Goal: Task Accomplishment & Management: Complete application form

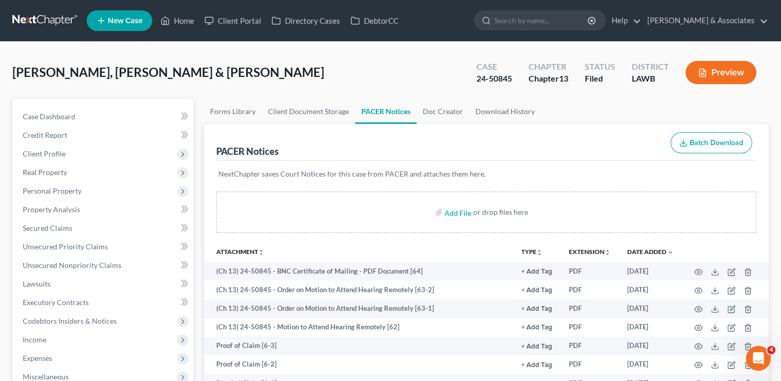
click at [108, 25] on link "New Case" at bounding box center [120, 20] width 66 height 21
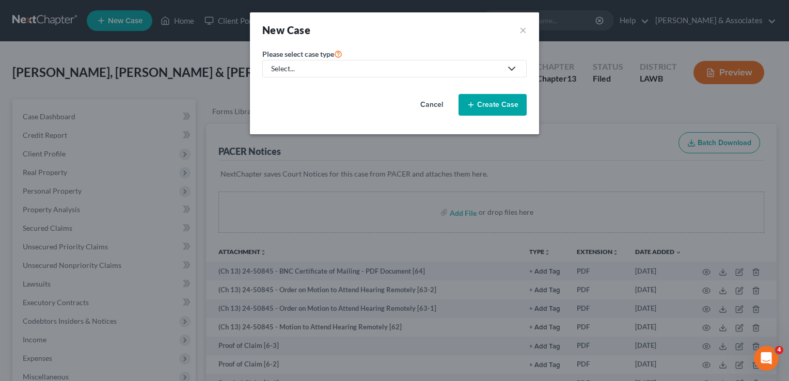
click at [285, 75] on link "Select..." at bounding box center [394, 69] width 264 height 18
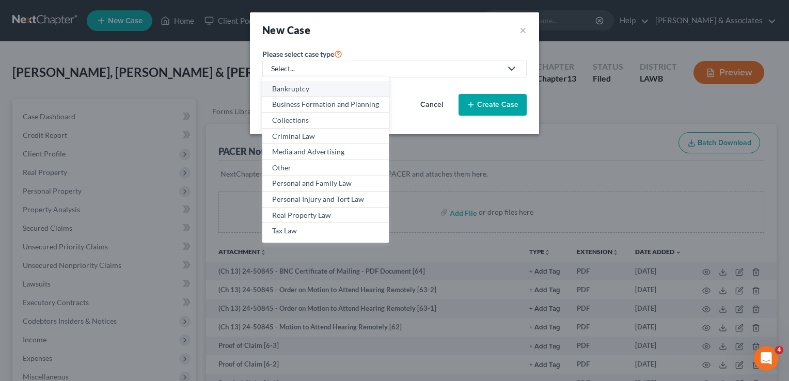
click at [289, 86] on div "Bankruptcy" at bounding box center [325, 89] width 107 height 10
select select "35"
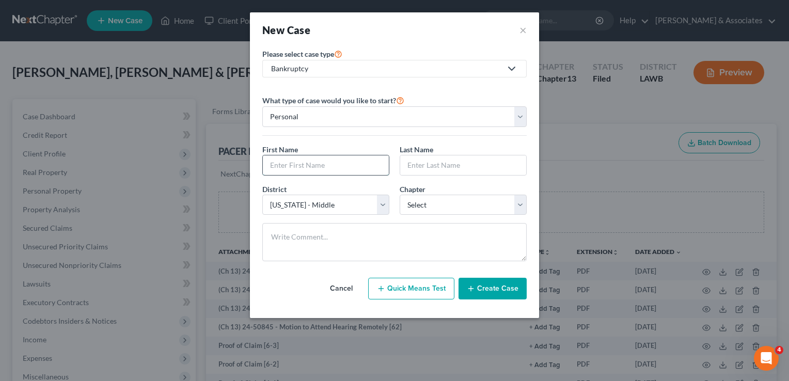
click at [308, 164] on input "text" at bounding box center [326, 165] width 126 height 20
type input "[PERSON_NAME]"
click at [487, 204] on select "Select 7 11 12 13" at bounding box center [463, 205] width 127 height 21
select select "0"
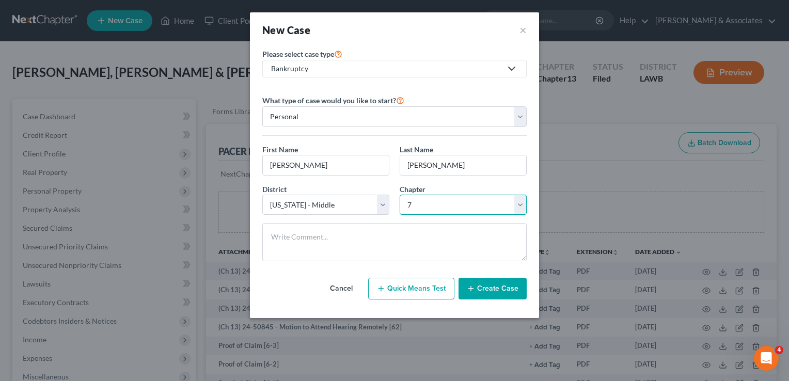
click at [400, 195] on select "Select 7 11 12 13" at bounding box center [463, 205] width 127 height 21
click at [487, 282] on button "Create Case" at bounding box center [492, 289] width 68 height 22
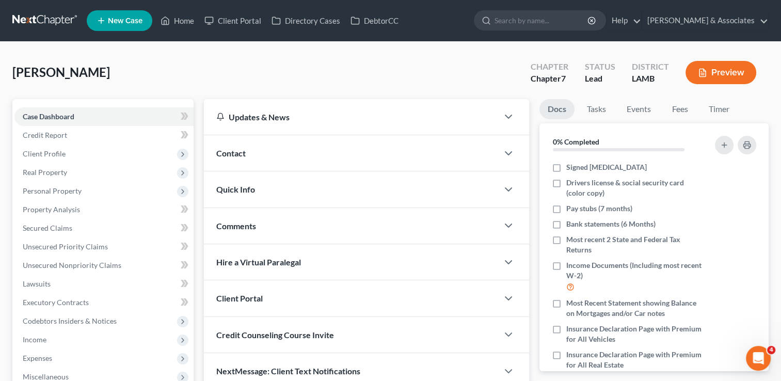
click at [259, 122] on div "Updates & News" at bounding box center [351, 117] width 294 height 36
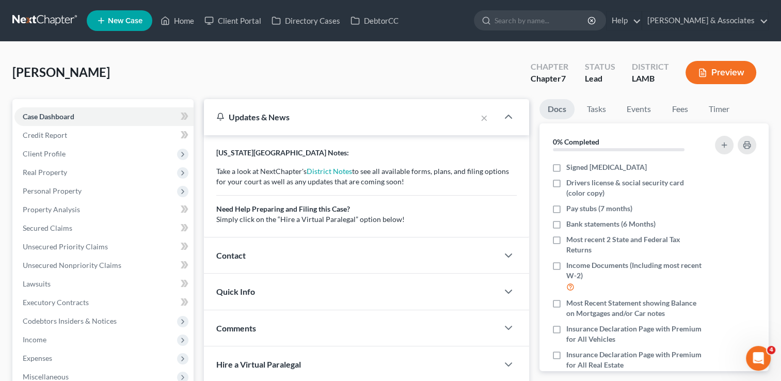
click at [266, 243] on div "Contact" at bounding box center [351, 255] width 294 height 36
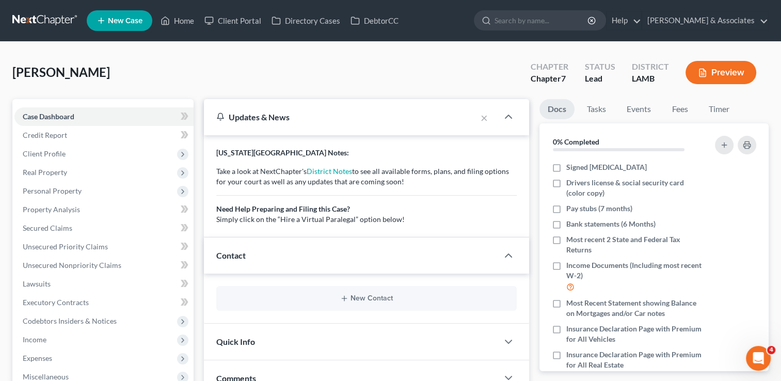
click at [273, 291] on div "New Contact" at bounding box center [366, 298] width 300 height 25
click at [272, 297] on button "New Contact" at bounding box center [367, 298] width 284 height 8
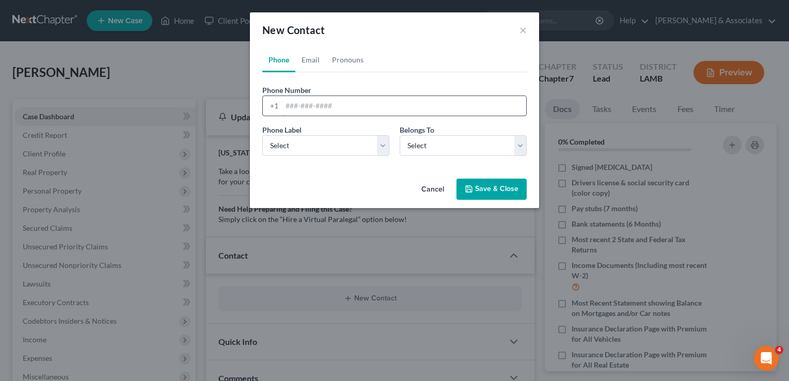
click at [313, 99] on input "tel" at bounding box center [404, 106] width 244 height 20
type input "[PHONE_NUMBER]"
click at [289, 152] on select "Select Mobile Home Work Other" at bounding box center [325, 145] width 127 height 21
click at [262, 135] on select "Select Mobile Home Work Other" at bounding box center [325, 145] width 127 height 21
drag, startPoint x: 287, startPoint y: 189, endPoint x: 293, endPoint y: 156, distance: 33.1
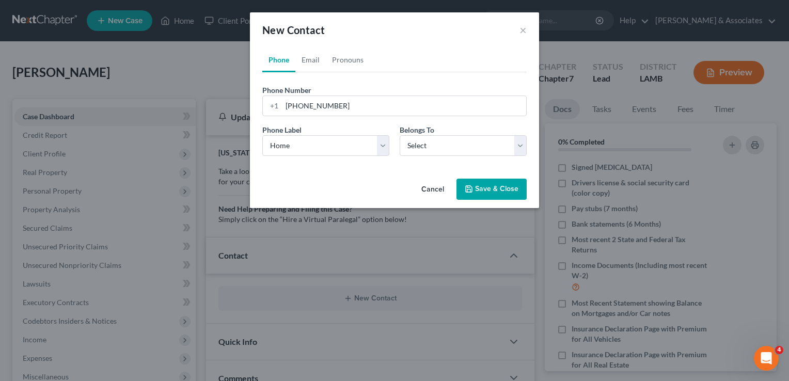
click at [287, 189] on div "Cancel Save & Close" at bounding box center [394, 191] width 289 height 34
click at [296, 149] on select "Select Mobile Home Work Other" at bounding box center [325, 145] width 127 height 21
select select "0"
click at [262, 135] on select "Select Mobile Home Work Other" at bounding box center [325, 145] width 127 height 21
click at [438, 139] on select "Select Client Other" at bounding box center [463, 145] width 127 height 21
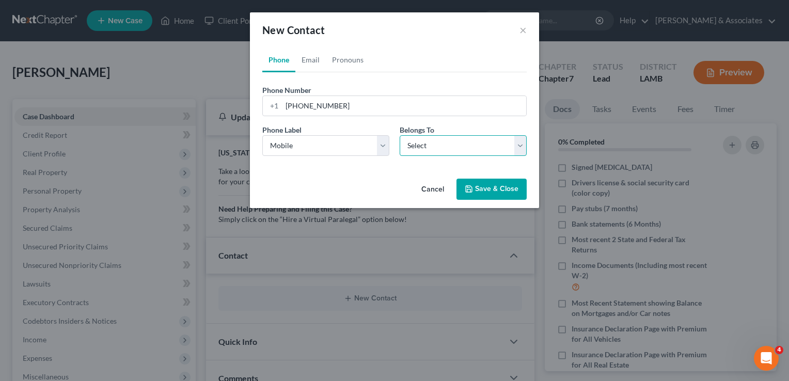
select select "0"
click at [400, 135] on select "Select Client Other" at bounding box center [463, 145] width 127 height 21
click at [480, 186] on button "Save & Close" at bounding box center [491, 190] width 70 height 22
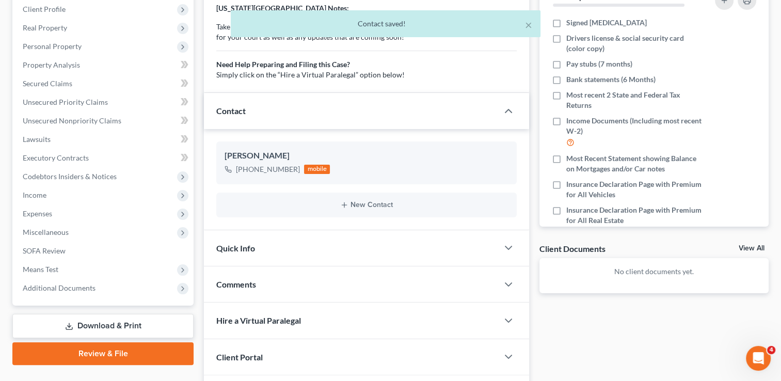
scroll to position [206, 0]
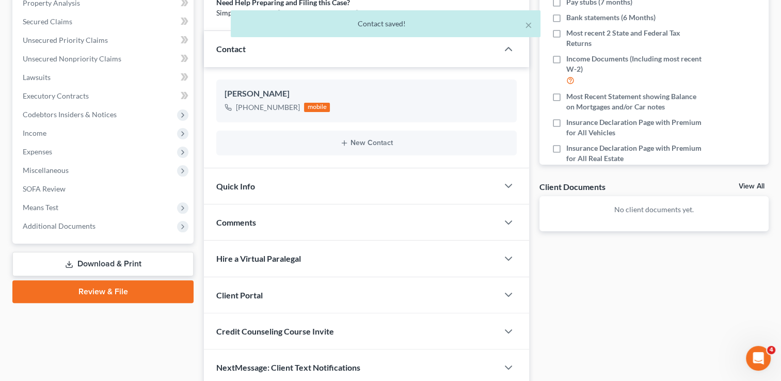
click at [352, 187] on div "Quick Info" at bounding box center [351, 186] width 294 height 36
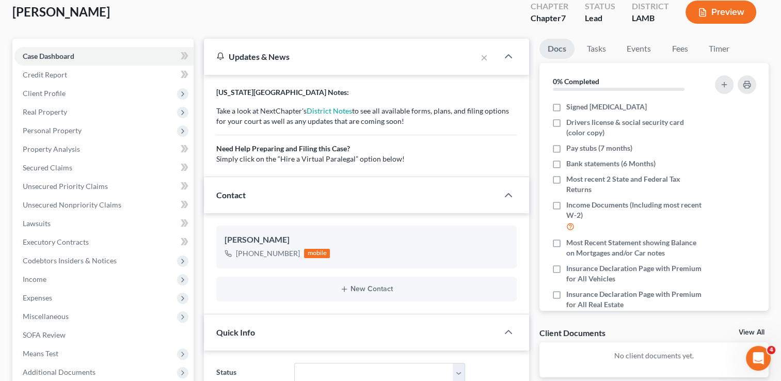
scroll to position [0, 0]
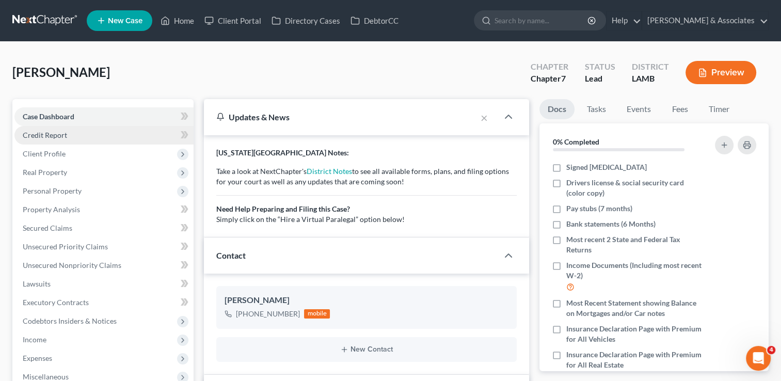
click at [115, 135] on link "Credit Report" at bounding box center [103, 135] width 179 height 19
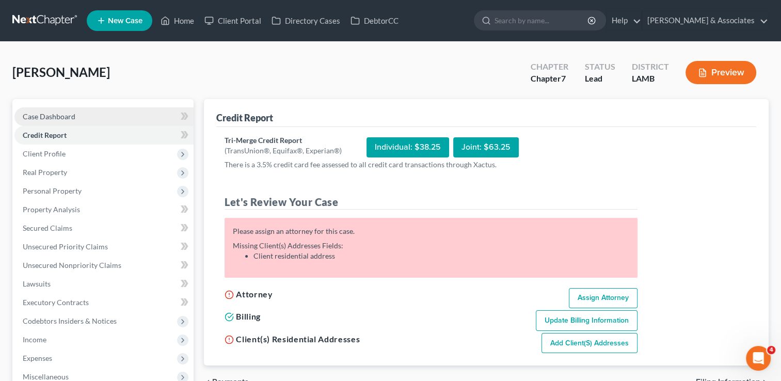
click at [143, 122] on link "Case Dashboard" at bounding box center [103, 116] width 179 height 19
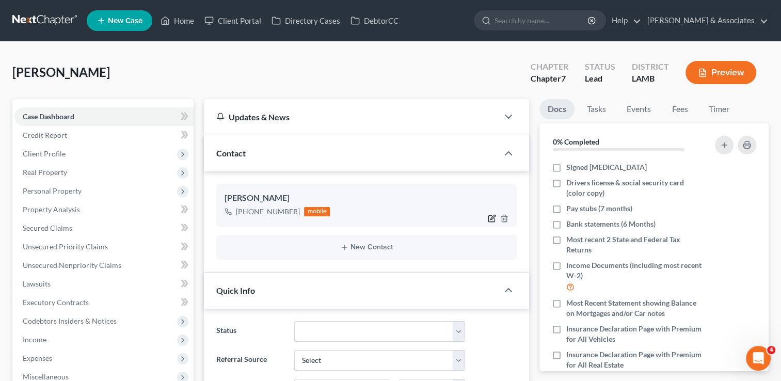
click at [490, 220] on icon "button" at bounding box center [492, 218] width 8 height 8
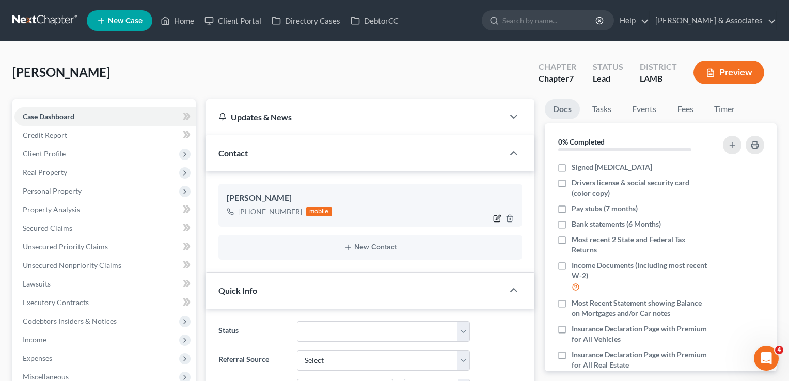
select select "0"
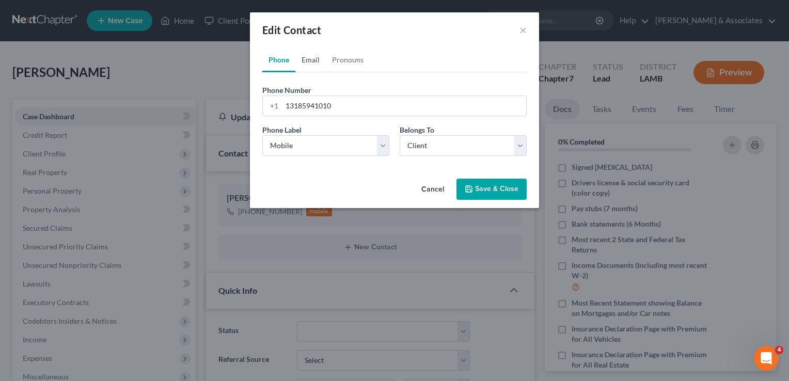
click at [316, 61] on link "Email" at bounding box center [310, 59] width 30 height 25
click at [522, 33] on button "×" at bounding box center [522, 30] width 7 height 12
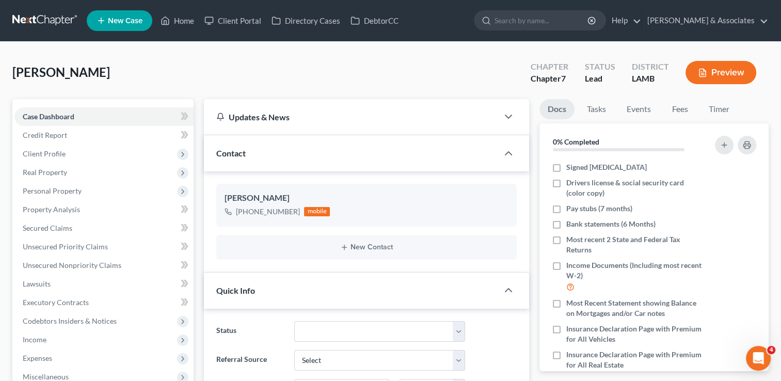
click at [361, 301] on div "Quick Info" at bounding box center [351, 291] width 294 height 36
click at [379, 108] on div "Updates & News" at bounding box center [351, 117] width 294 height 36
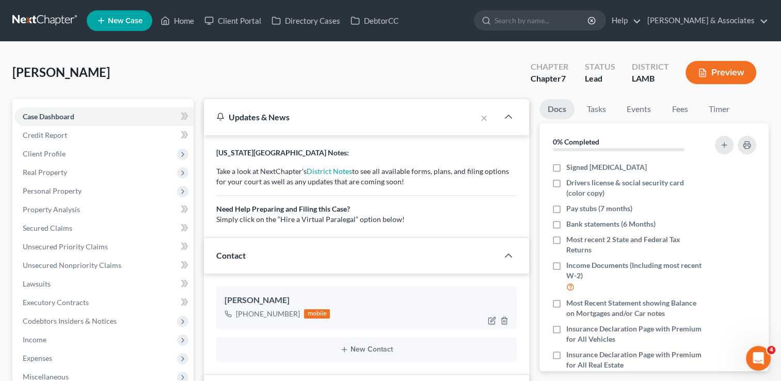
click at [406, 304] on div "[PERSON_NAME]" at bounding box center [367, 300] width 284 height 12
click at [486, 319] on div at bounding box center [500, 320] width 33 height 17
click at [490, 319] on icon "button" at bounding box center [492, 320] width 8 height 8
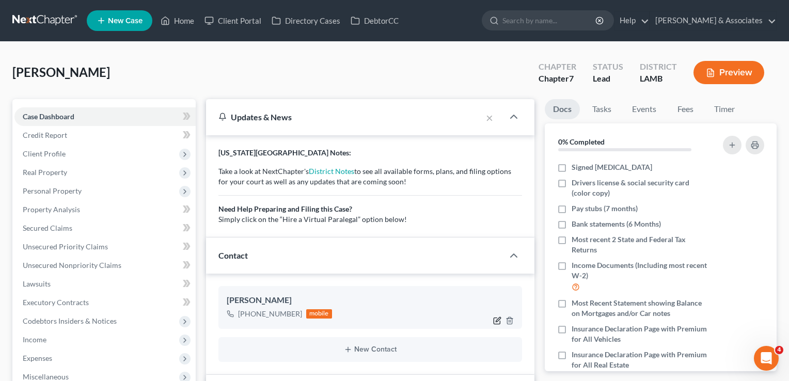
select select "0"
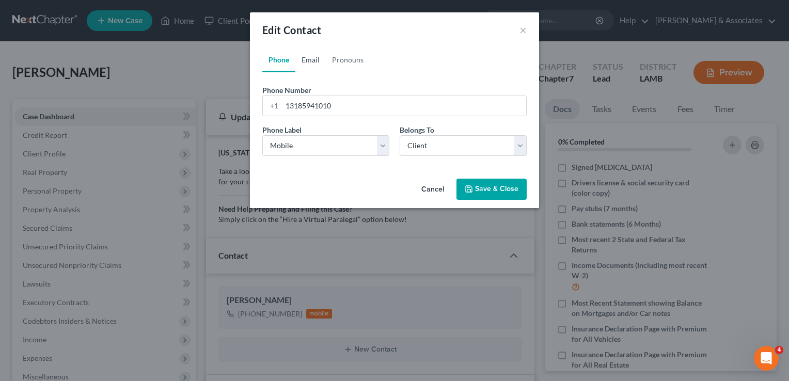
click at [315, 61] on link "Email" at bounding box center [310, 59] width 30 height 25
click at [326, 61] on link "Pronouns" at bounding box center [348, 59] width 44 height 25
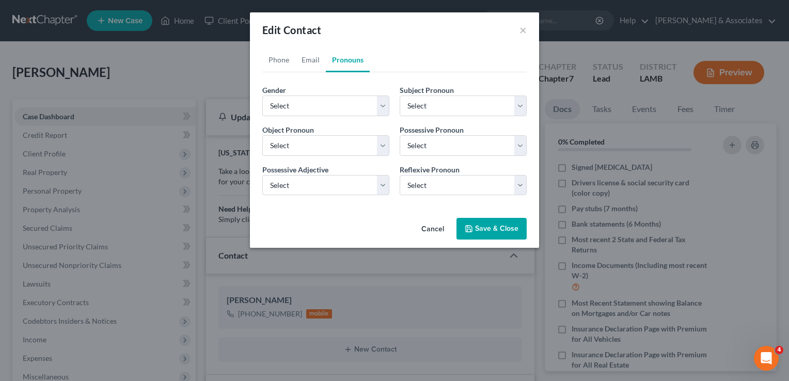
click at [535, 32] on div "Edit Contact ×" at bounding box center [394, 29] width 289 height 35
click at [522, 32] on button "×" at bounding box center [522, 30] width 7 height 12
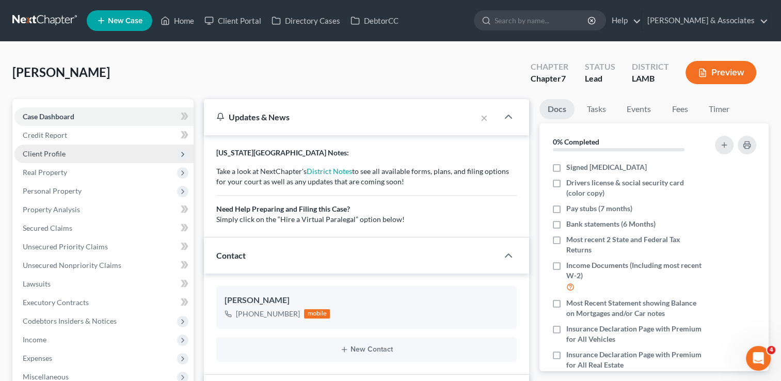
click at [70, 158] on span "Client Profile" at bounding box center [103, 154] width 179 height 19
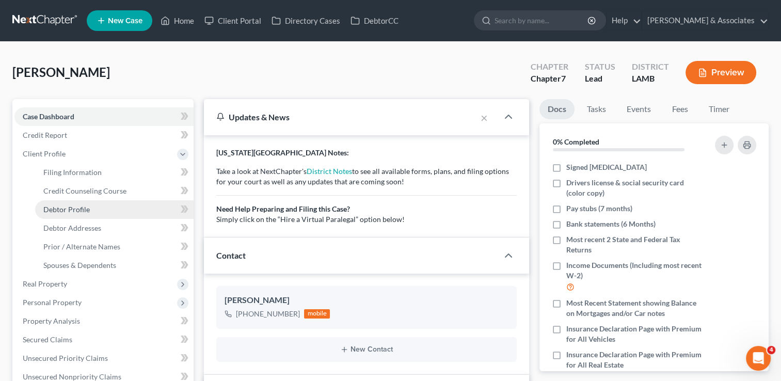
click at [69, 212] on span "Debtor Profile" at bounding box center [66, 209] width 46 height 9
select select "0"
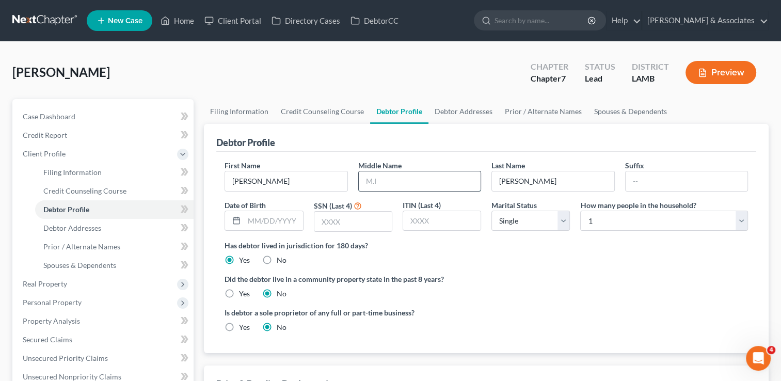
click at [370, 178] on input "text" at bounding box center [420, 181] width 122 height 20
type input "[PERSON_NAME]"
click at [284, 224] on input "text" at bounding box center [273, 221] width 58 height 20
click at [297, 219] on input "text" at bounding box center [273, 221] width 58 height 20
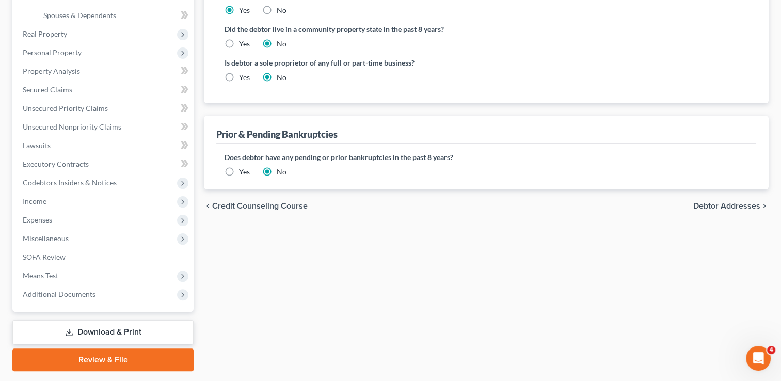
scroll to position [227, 0]
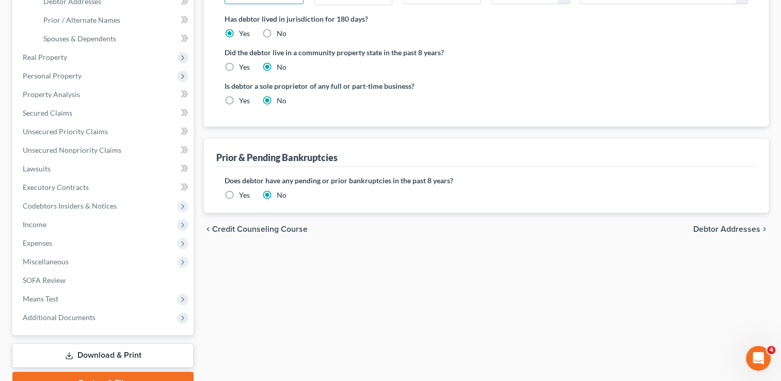
type input "[DATE]"
click at [712, 228] on span "Debtor Addresses" at bounding box center [726, 229] width 67 height 8
select select "0"
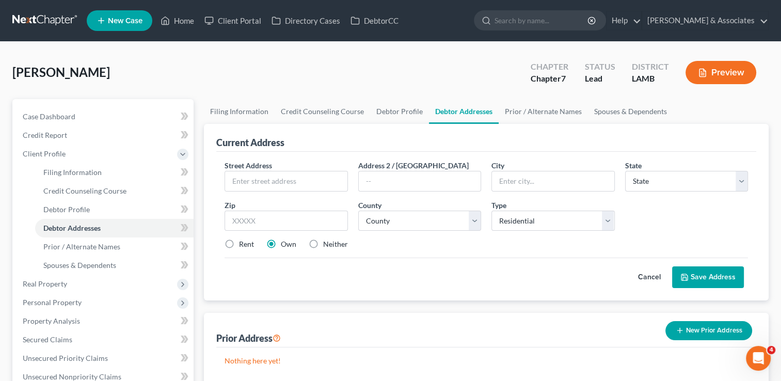
click at [277, 192] on div "Street Address * Address 2 / [GEOGRAPHIC_DATA] * State * State [US_STATE] AK AR…" at bounding box center [486, 209] width 534 height 98
click at [276, 180] on input "text" at bounding box center [286, 181] width 122 height 20
type input "[STREET_ADDRESS]"
click at [283, 222] on input "text" at bounding box center [286, 221] width 123 height 21
type input "70785"
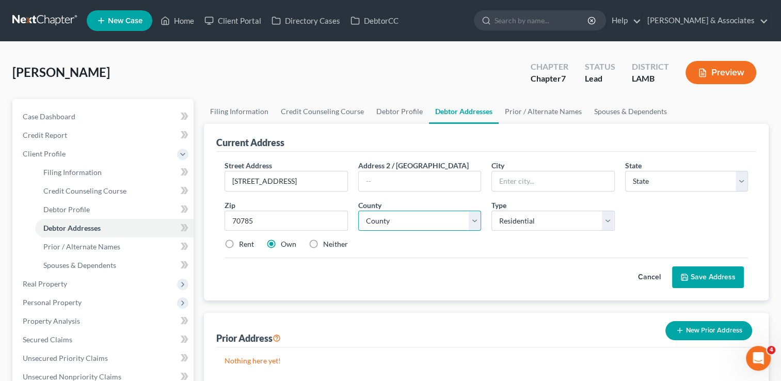
type input "[PERSON_NAME]"
select select "19"
drag, startPoint x: 411, startPoint y: 232, endPoint x: 409, endPoint y: 220, distance: 12.2
click at [409, 228] on div "Street Address * [STREET_ADDRESS] * [PERSON_NAME][GEOGRAPHIC_DATA] * State [US_…" at bounding box center [486, 209] width 534 height 98
click at [408, 220] on select "County Acadia [PERSON_NAME] [DATE] Assumption Avoyelles [GEOGRAPHIC_DATA] Bienv…" at bounding box center [419, 221] width 123 height 21
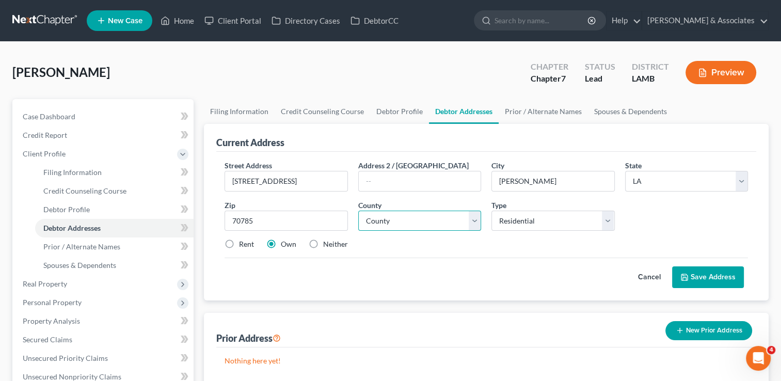
click at [391, 216] on select "County Acadia [PERSON_NAME] [DATE] Assumption Avoyelles [GEOGRAPHIC_DATA] Bienv…" at bounding box center [419, 221] width 123 height 21
select select "31"
click at [358, 211] on select "County Acadia [PERSON_NAME] [DATE] Assumption Avoyelles [GEOGRAPHIC_DATA] Bienv…" at bounding box center [419, 221] width 123 height 21
click at [438, 277] on div "Cancel Save Address" at bounding box center [486, 273] width 523 height 30
click at [239, 241] on label "Rent" at bounding box center [246, 244] width 15 height 10
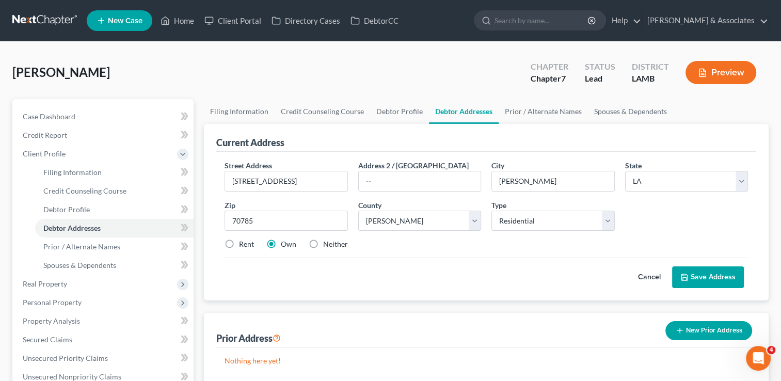
click at [243, 241] on input "Rent" at bounding box center [246, 242] width 7 height 7
radio input "true"
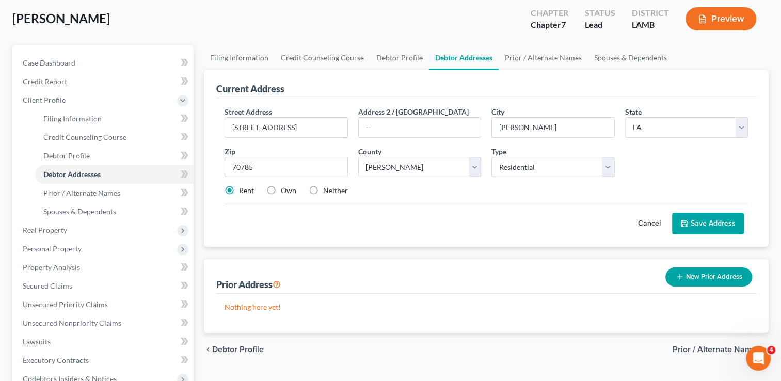
scroll to position [103, 0]
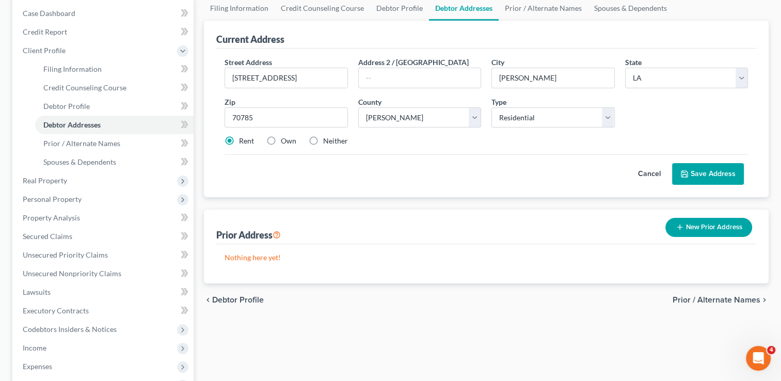
click at [692, 174] on button "Save Address" at bounding box center [708, 174] width 72 height 22
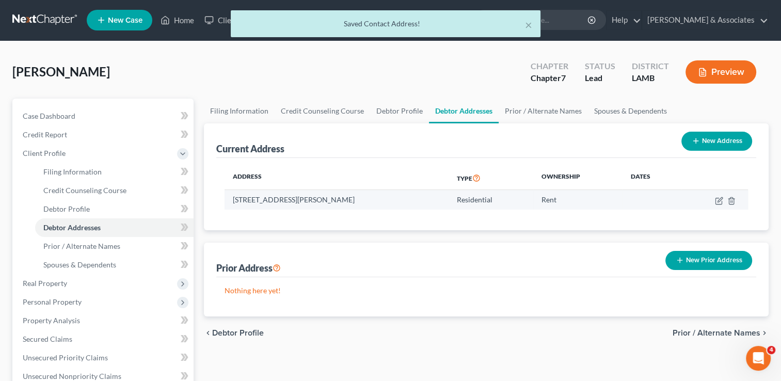
scroll to position [0, 0]
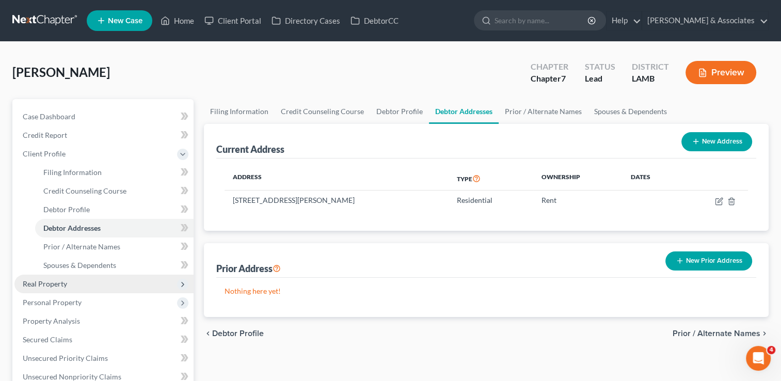
drag, startPoint x: 93, startPoint y: 281, endPoint x: 91, endPoint y: 289, distance: 7.5
click at [91, 289] on span "Real Property" at bounding box center [103, 284] width 179 height 19
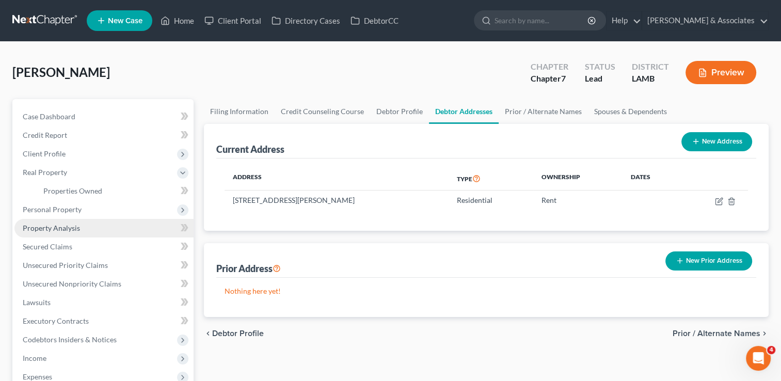
click at [66, 225] on span "Property Analysis" at bounding box center [51, 228] width 57 height 9
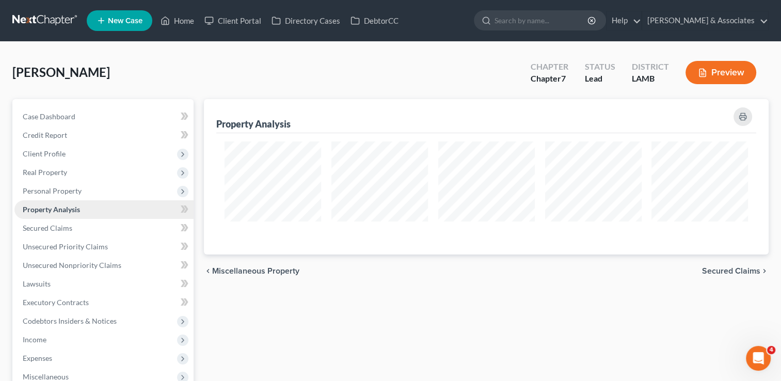
scroll to position [155, 564]
click at [66, 249] on span "Unsecured Priority Claims" at bounding box center [65, 246] width 85 height 9
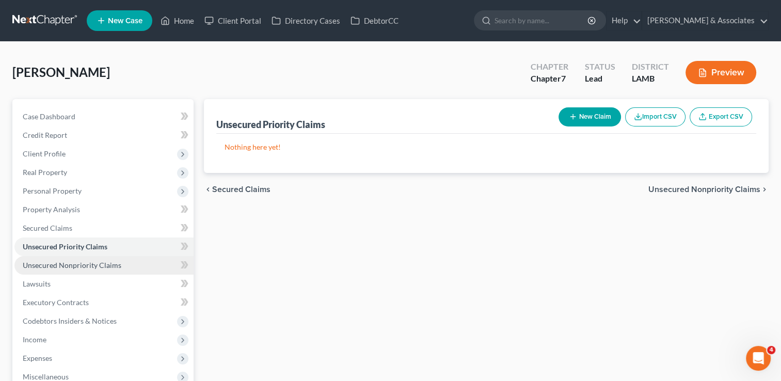
click at [71, 264] on span "Unsecured Nonpriority Claims" at bounding box center [72, 265] width 99 height 9
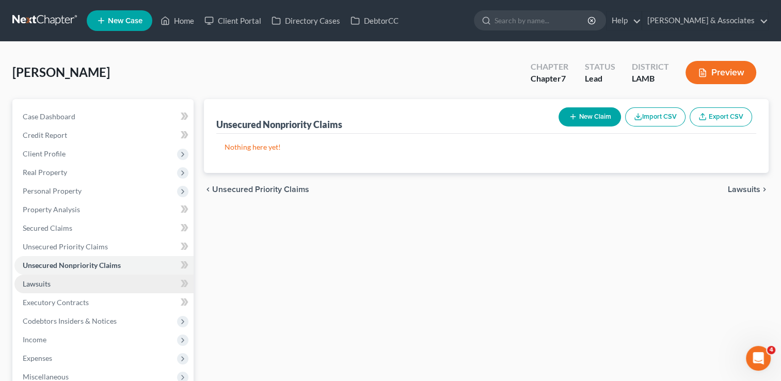
click at [72, 281] on link "Lawsuits" at bounding box center [103, 284] width 179 height 19
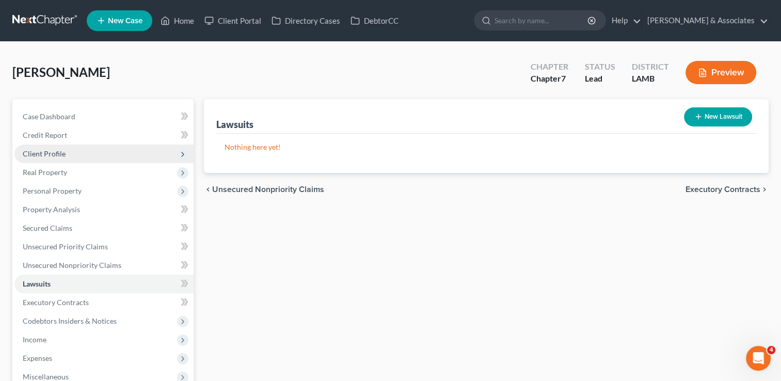
click at [130, 156] on span "Client Profile" at bounding box center [103, 154] width 179 height 19
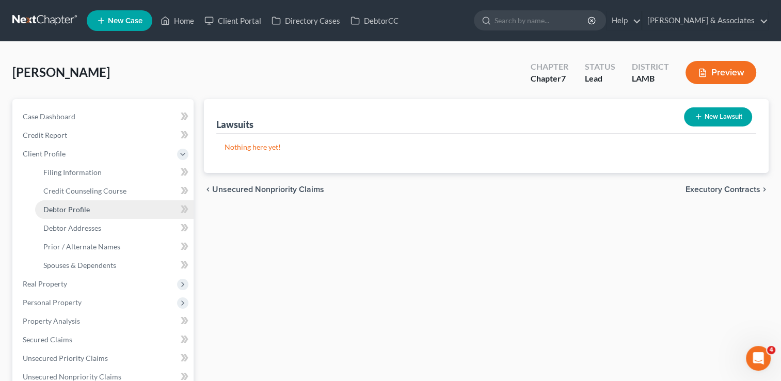
click at [116, 213] on link "Debtor Profile" at bounding box center [114, 209] width 158 height 19
select select "0"
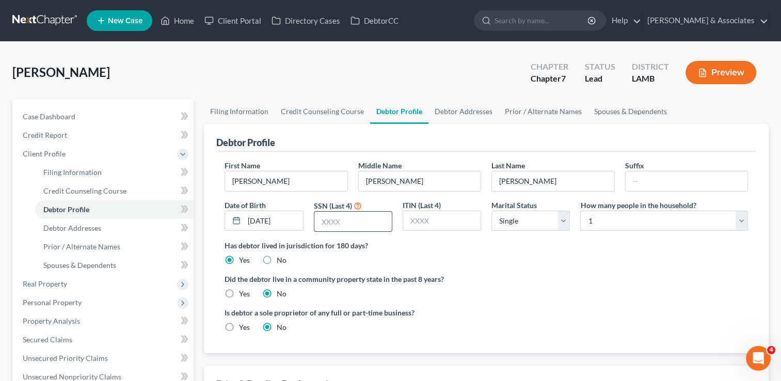
click at [322, 225] on input "text" at bounding box center [352, 222] width 77 height 20
type input "7978"
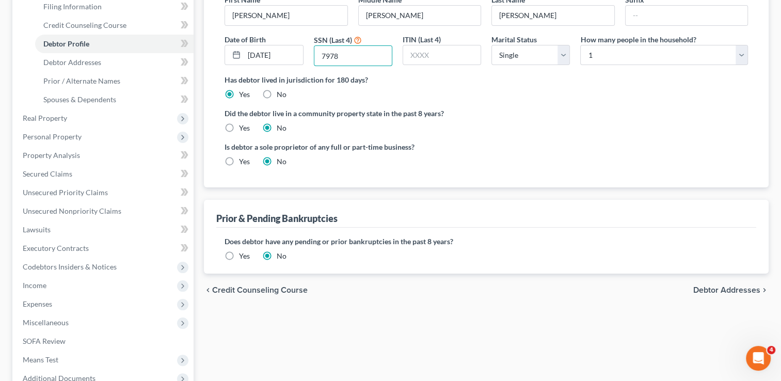
scroll to position [103, 0]
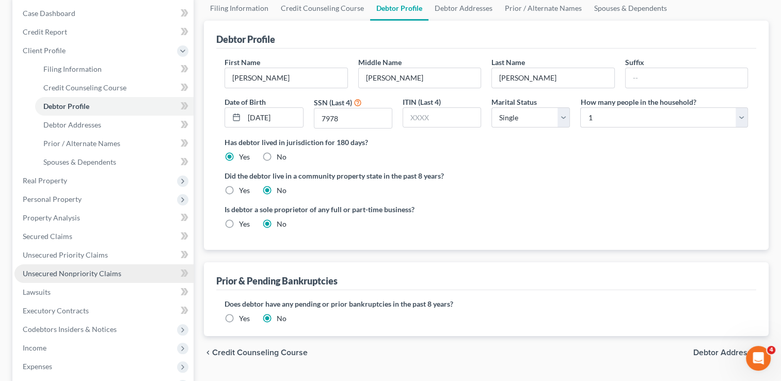
click at [126, 269] on link "Unsecured Nonpriority Claims" at bounding box center [103, 273] width 179 height 19
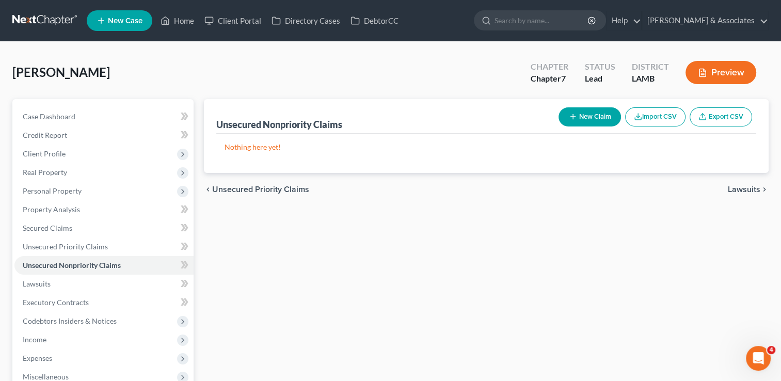
click at [566, 122] on button "New Claim" at bounding box center [590, 116] width 62 height 19
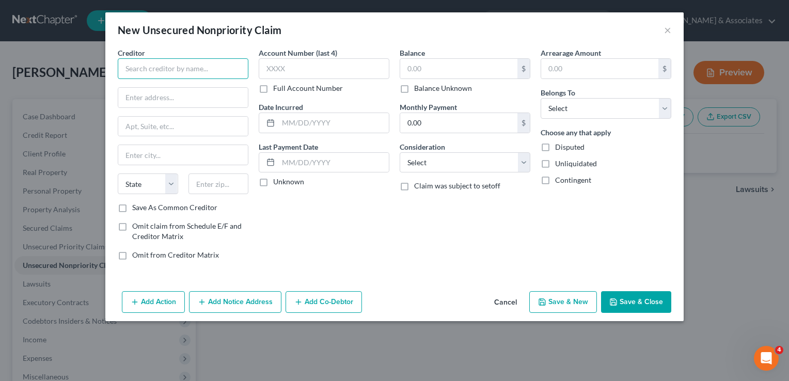
drag, startPoint x: 142, startPoint y: 74, endPoint x: 142, endPoint y: 67, distance: 7.2
click at [142, 76] on input "text" at bounding box center [183, 68] width 131 height 21
click at [177, 70] on input "Paypal Credit" at bounding box center [183, 68] width 131 height 21
drag, startPoint x: 176, startPoint y: 70, endPoint x: 72, endPoint y: 61, distance: 104.2
click at [72, 61] on div "New Unsecured Nonpriority Claim × Creditor * Paypal Credit State [US_STATE] AK …" at bounding box center [394, 190] width 789 height 381
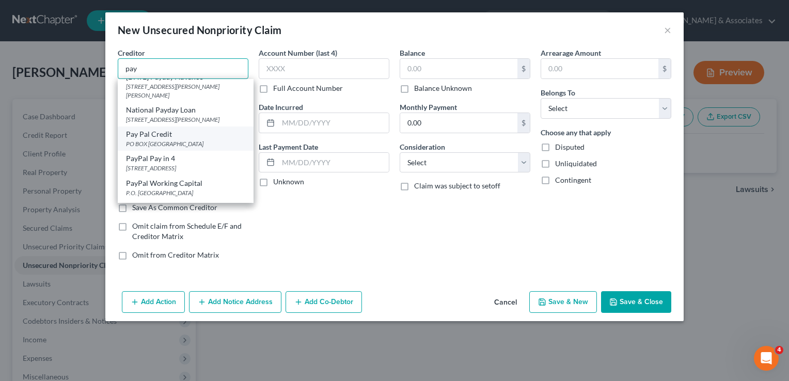
scroll to position [52, 0]
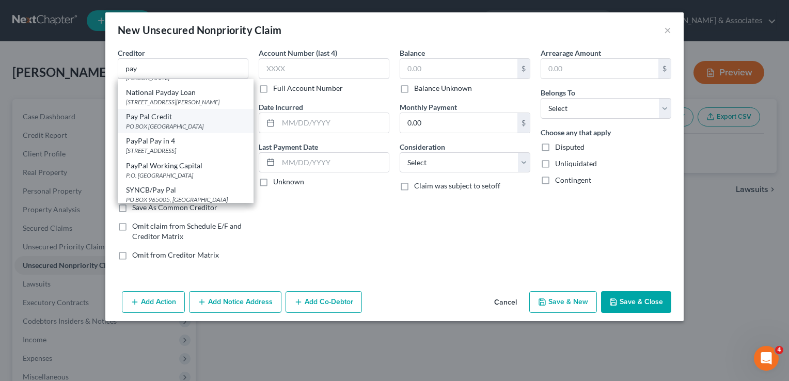
click at [142, 122] on div "Pay Pal Credit" at bounding box center [185, 117] width 119 height 10
type input "Pay Pal Credit"
type input "PO BOX 960080"
type input "Orlando"
select select "9"
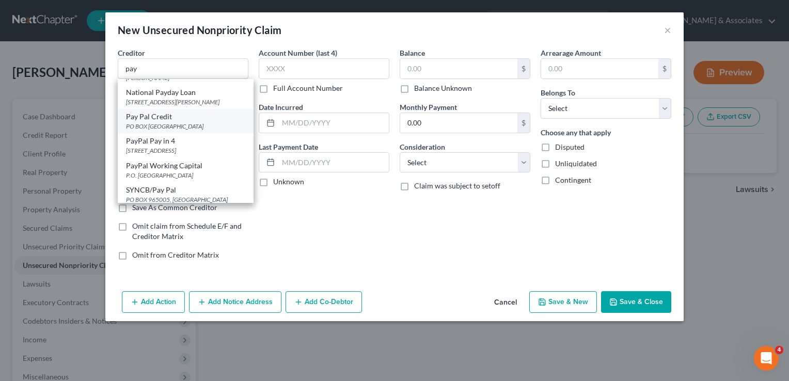
type input "32896"
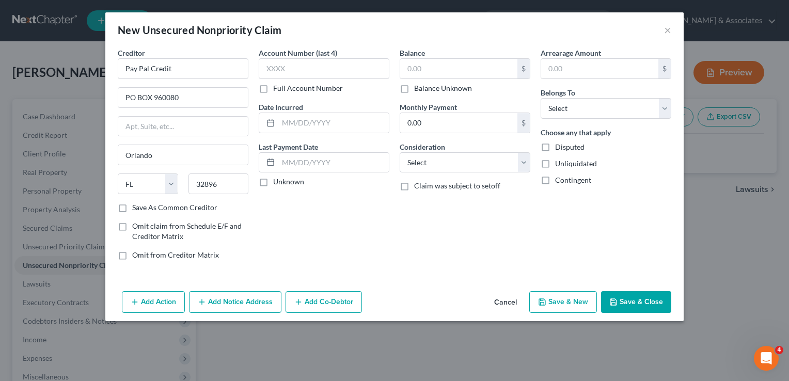
scroll to position [0, 0]
click at [270, 73] on input "text" at bounding box center [324, 68] width 131 height 21
click at [478, 72] on input "text" at bounding box center [458, 69] width 117 height 20
type input "657.75"
click at [341, 127] on input "text" at bounding box center [333, 123] width 110 height 20
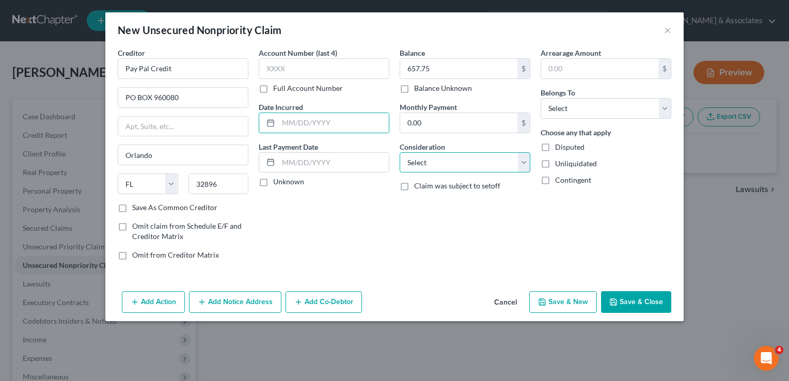
click at [482, 163] on select "Select Cable / Satellite Services Collection Agency Credit Card Debt Debt Couns…" at bounding box center [465, 162] width 131 height 21
select select "2"
click at [400, 152] on select "Select Cable / Satellite Services Collection Agency Credit Card Debt Debt Couns…" at bounding box center [465, 162] width 131 height 21
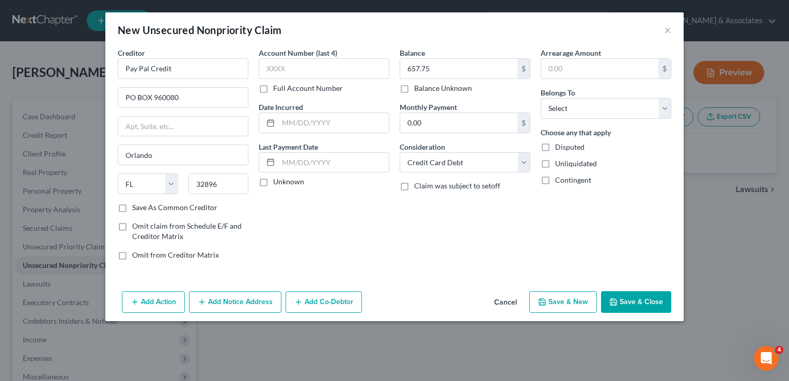
click at [625, 294] on button "Save & Close" at bounding box center [636, 302] width 70 height 22
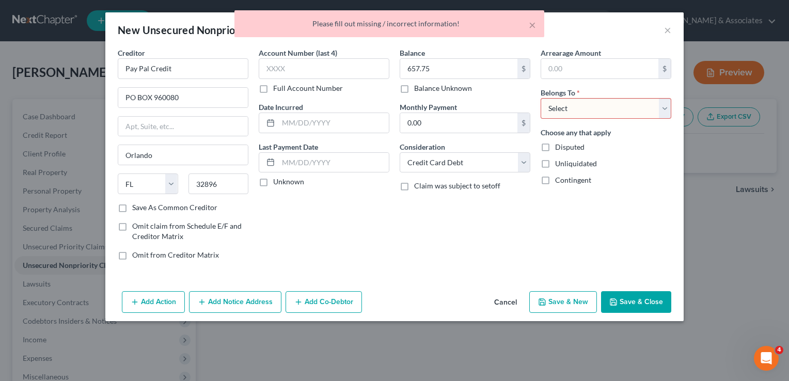
click at [553, 109] on select "Select Debtor 1 Only Debtor 2 Only Debtor 1 And Debtor 2 Only At Least One Of T…" at bounding box center [605, 108] width 131 height 21
select select "0"
click at [540, 98] on select "Select Debtor 1 Only Debtor 2 Only Debtor 1 And Debtor 2 Only At Least One Of T…" at bounding box center [605, 108] width 131 height 21
click at [625, 301] on button "Save & Close" at bounding box center [636, 302] width 70 height 22
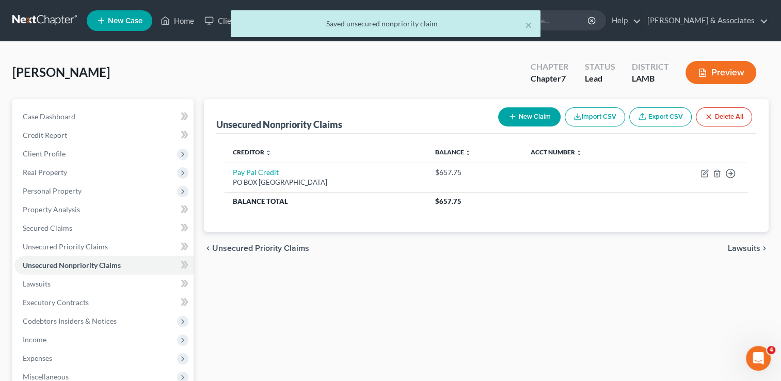
click at [518, 118] on button "New Claim" at bounding box center [529, 116] width 62 height 19
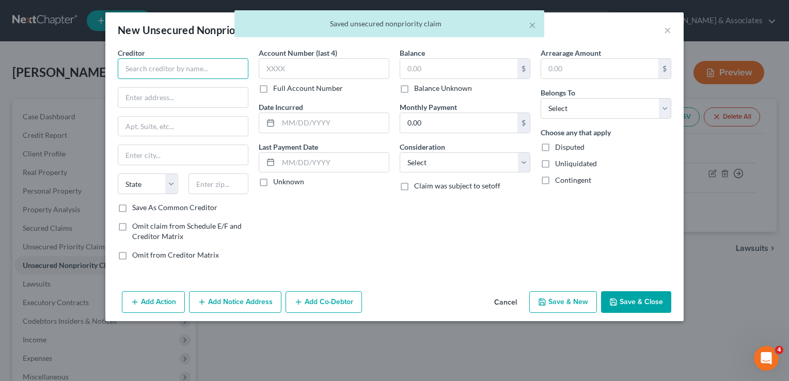
click at [215, 68] on input "text" at bounding box center [183, 68] width 131 height 21
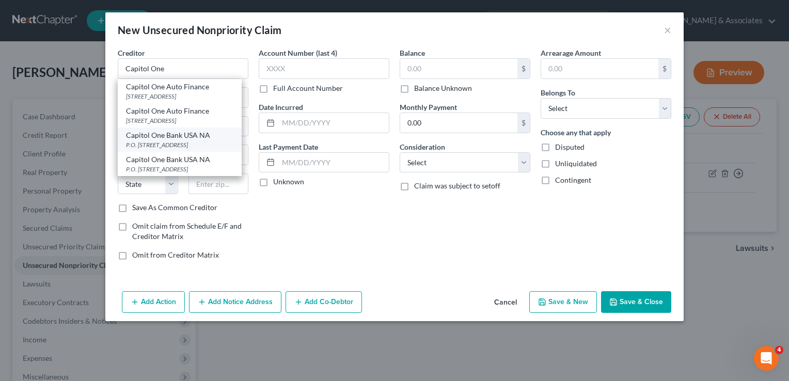
click at [179, 140] on div "Capitol One Bank USA NA" at bounding box center [179, 135] width 107 height 10
type input "Capitol One Bank USA NA"
type input "P.O. Box 30285"
type input "[GEOGRAPHIC_DATA]"
select select "46"
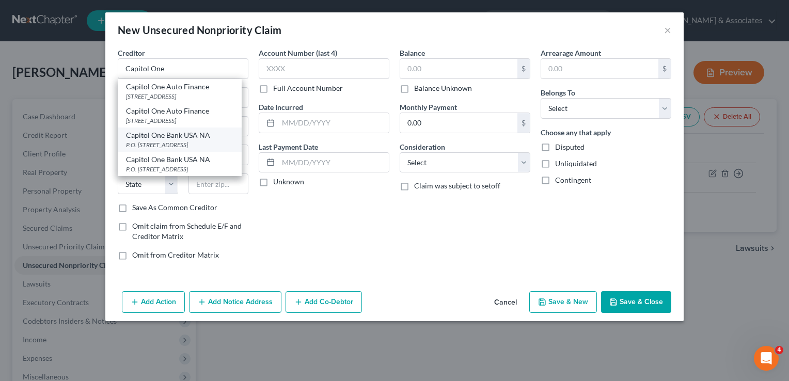
type input "84130"
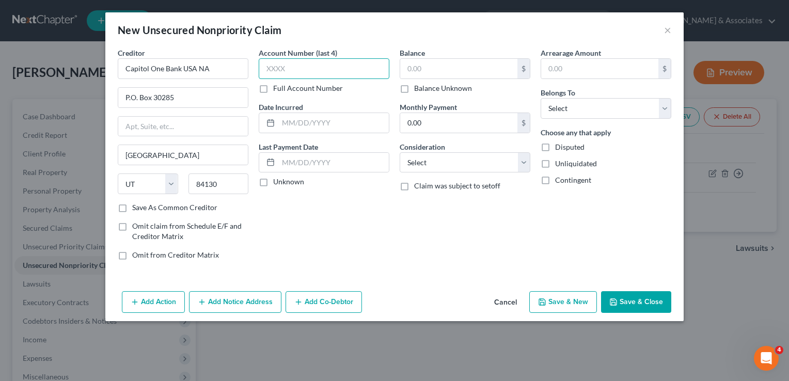
click at [296, 75] on input "text" at bounding box center [324, 68] width 131 height 21
type input "3649"
click at [415, 68] on input "text" at bounding box center [458, 69] width 117 height 20
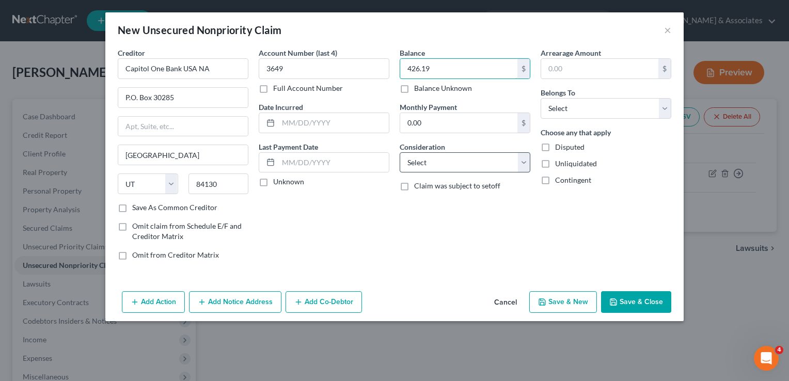
type input "426.19"
click at [454, 161] on select "Select Cable / Satellite Services Collection Agency Credit Card Debt Debt Couns…" at bounding box center [465, 162] width 131 height 21
select select "2"
click at [400, 152] on select "Select Cable / Satellite Services Collection Agency Credit Card Debt Debt Couns…" at bounding box center [465, 162] width 131 height 21
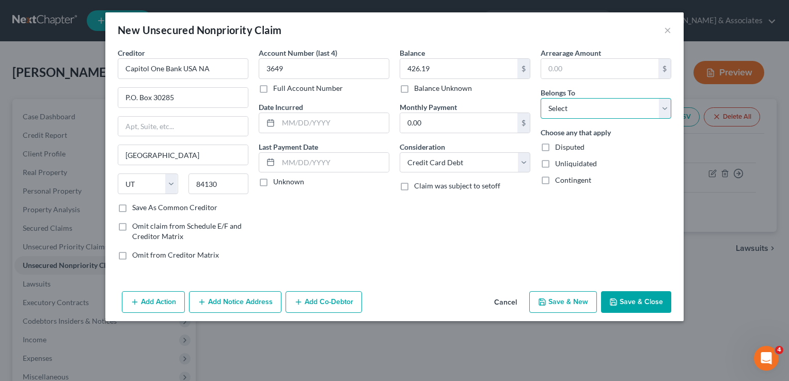
click at [598, 101] on select "Select Debtor 1 Only Debtor 2 Only Debtor 1 And Debtor 2 Only At Least One Of T…" at bounding box center [605, 108] width 131 height 21
select select "0"
click at [540, 98] on select "Select Debtor 1 Only Debtor 2 Only Debtor 1 And Debtor 2 Only At Least One Of T…" at bounding box center [605, 108] width 131 height 21
click at [625, 299] on button "Save & Close" at bounding box center [636, 302] width 70 height 22
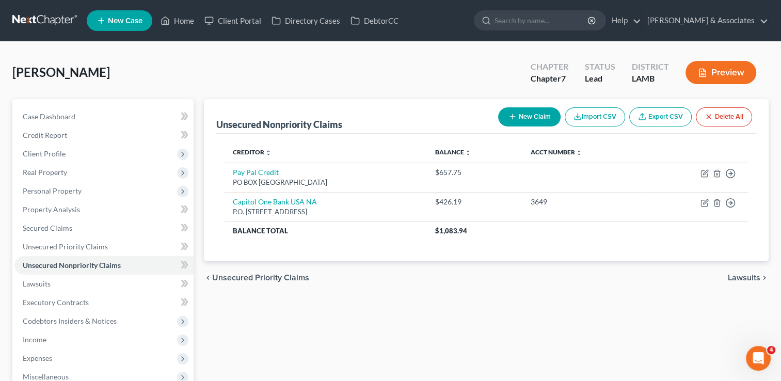
click at [516, 117] on button "New Claim" at bounding box center [529, 116] width 62 height 19
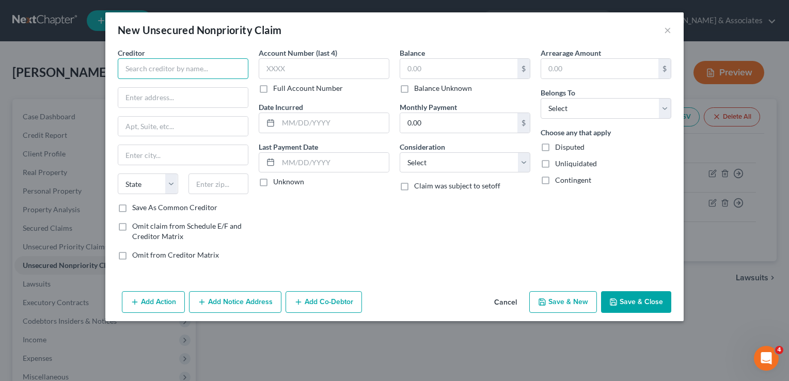
click at [182, 68] on input "text" at bounding box center [183, 68] width 131 height 21
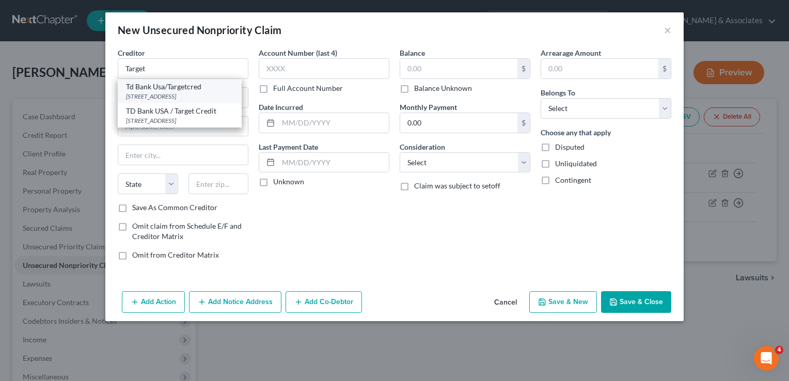
click at [195, 92] on div "[STREET_ADDRESS]" at bounding box center [179, 96] width 107 height 9
type input "Td Bank Usa/Targetcred"
type input "Po Box 673"
type input "[GEOGRAPHIC_DATA]"
select select "24"
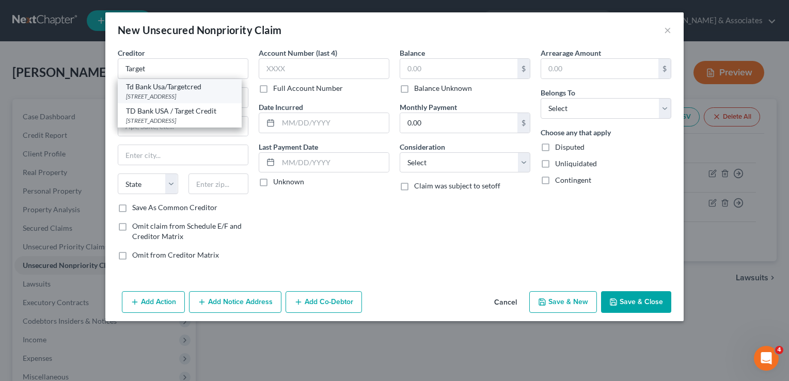
type input "55440"
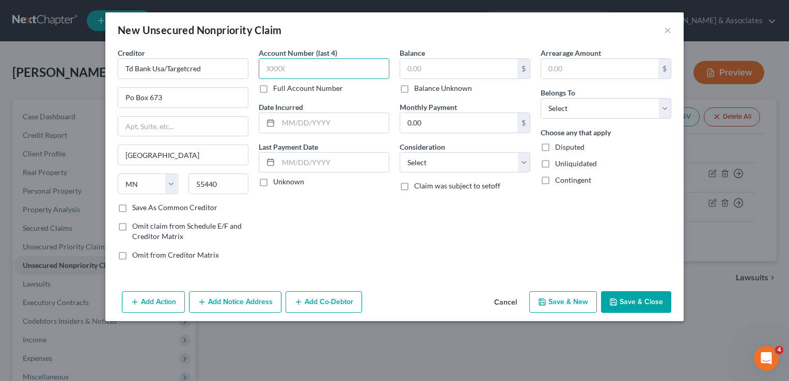
click at [309, 76] on input "text" at bounding box center [324, 68] width 131 height 21
type input "1209"
click at [429, 65] on input "text" at bounding box center [458, 69] width 117 height 20
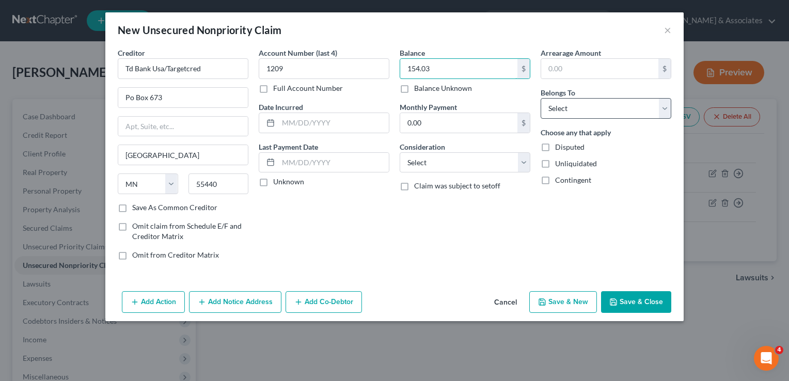
type input "154.03"
click at [553, 110] on select "Select Debtor 1 Only Debtor 2 Only Debtor 1 And Debtor 2 Only At Least One Of T…" at bounding box center [605, 108] width 131 height 21
select select "0"
click at [540, 98] on select "Select Debtor 1 Only Debtor 2 Only Debtor 1 And Debtor 2 Only At Least One Of T…" at bounding box center [605, 108] width 131 height 21
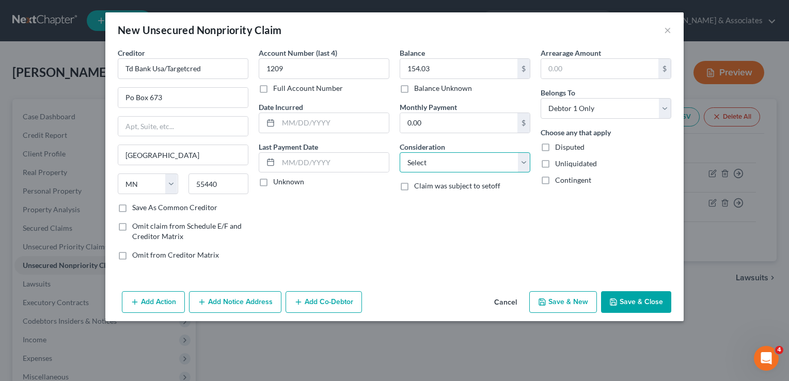
click at [438, 155] on select "Select Cable / Satellite Services Collection Agency Credit Card Debt Debt Couns…" at bounding box center [465, 162] width 131 height 21
select select "2"
click at [400, 152] on select "Select Cable / Satellite Services Collection Agency Credit Card Debt Debt Couns…" at bounding box center [465, 162] width 131 height 21
click at [638, 306] on button "Save & Close" at bounding box center [636, 302] width 70 height 22
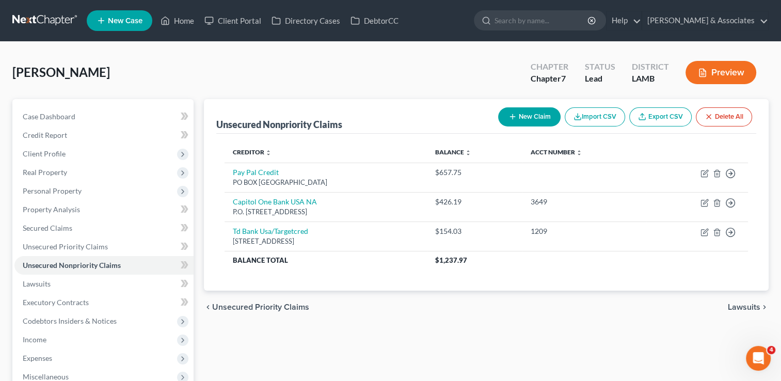
click at [514, 111] on button "New Claim" at bounding box center [529, 116] width 62 height 19
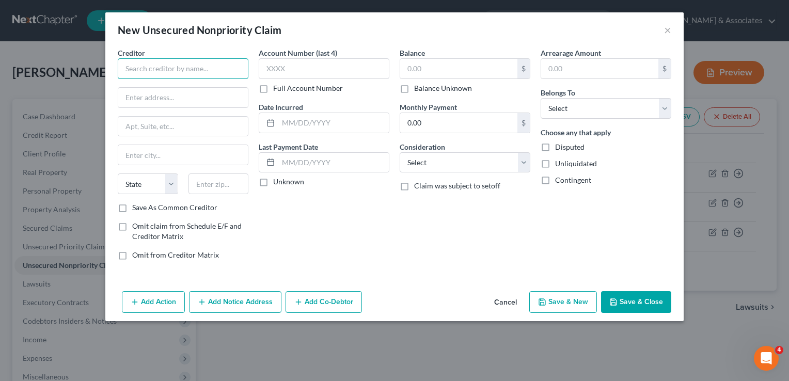
click at [209, 67] on input "text" at bounding box center [183, 68] width 131 height 21
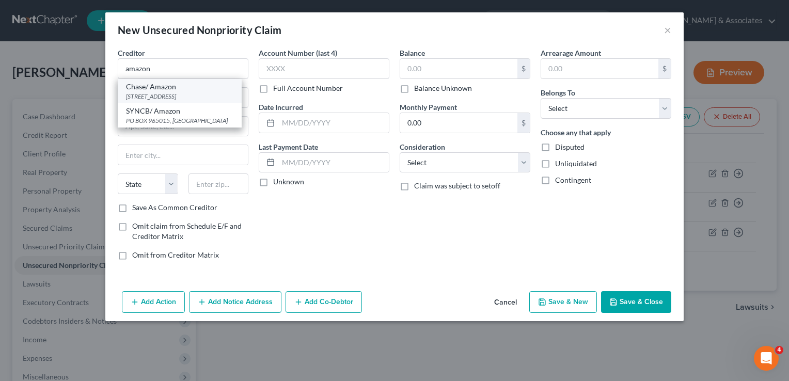
click at [201, 87] on div "Chase/ Amazon" at bounding box center [179, 87] width 107 height 10
type input "Chase/ Amazon"
type input "PO BOX 6294"
type input "[PERSON_NAME] Stream"
select select "14"
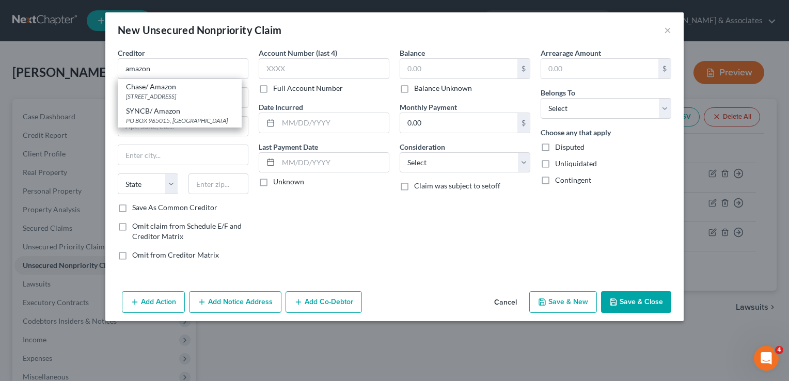
type input "60197"
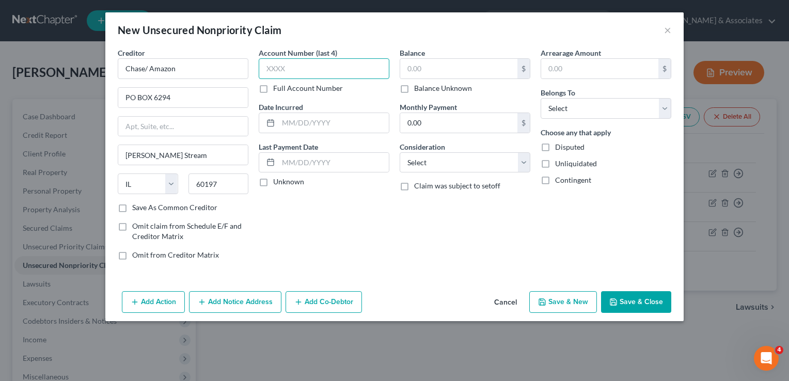
click at [293, 70] on input "text" at bounding box center [324, 68] width 131 height 21
type input "5063"
click at [427, 75] on input "text" at bounding box center [458, 69] width 117 height 20
click at [457, 69] on input "518." at bounding box center [458, 69] width 117 height 20
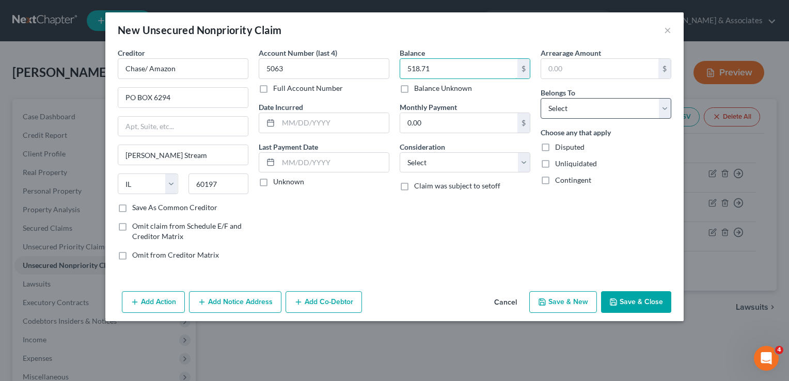
type input "518.71"
click at [548, 113] on select "Select Debtor 1 Only Debtor 2 Only Debtor 1 And Debtor 2 Only At Least One Of T…" at bounding box center [605, 108] width 131 height 21
select select "0"
click at [540, 98] on select "Select Debtor 1 Only Debtor 2 Only Debtor 1 And Debtor 2 Only At Least One Of T…" at bounding box center [605, 108] width 131 height 21
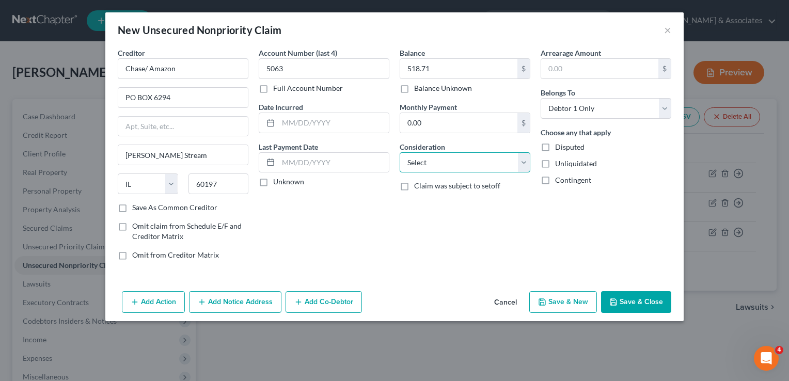
drag, startPoint x: 452, startPoint y: 171, endPoint x: 460, endPoint y: 184, distance: 15.1
click at [460, 184] on div "Balance 518.71 $ Balance Unknown Balance Undetermined 518.71 $ Balance Unknown …" at bounding box center [464, 157] width 141 height 221
select select "2"
click at [400, 152] on select "Select Cable / Satellite Services Collection Agency Credit Card Debt Debt Couns…" at bounding box center [465, 162] width 131 height 21
click at [625, 300] on button "Save & Close" at bounding box center [636, 302] width 70 height 22
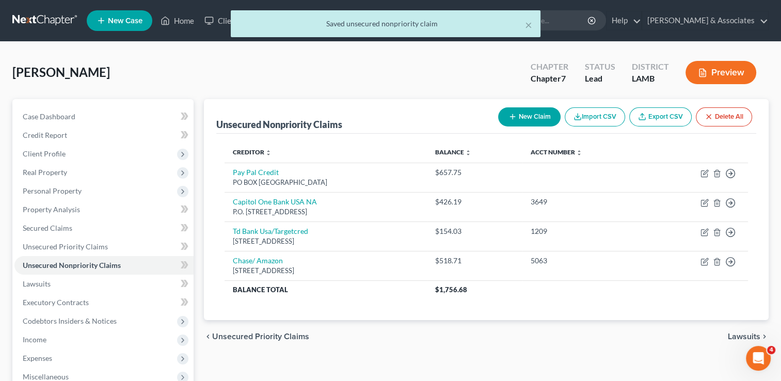
click at [510, 117] on line "button" at bounding box center [512, 117] width 5 height 0
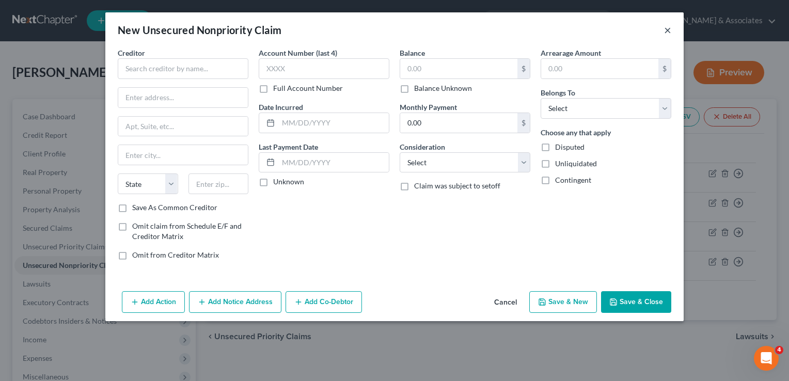
click at [669, 33] on button "×" at bounding box center [667, 30] width 7 height 12
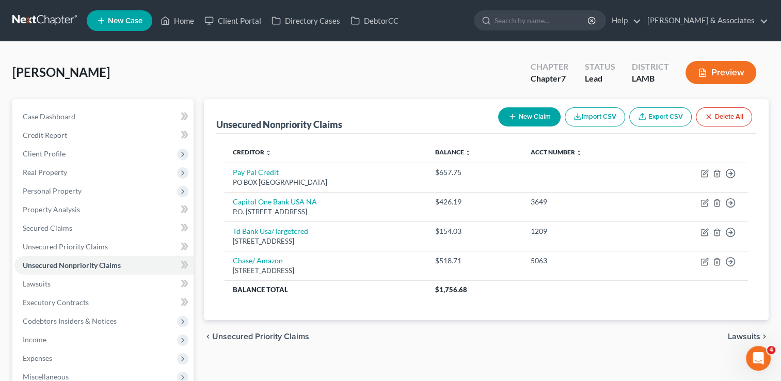
click at [504, 117] on button "New Claim" at bounding box center [529, 116] width 62 height 19
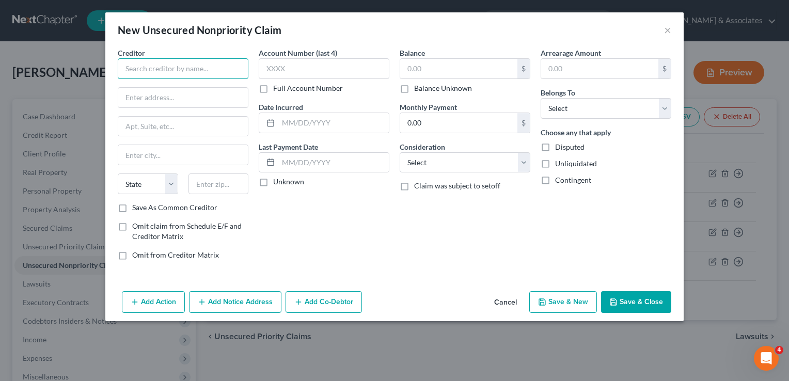
click at [221, 65] on input "text" at bounding box center [183, 68] width 131 height 21
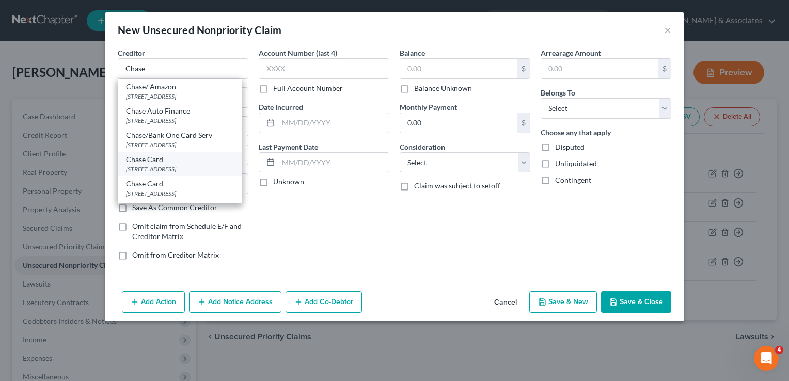
click at [182, 156] on div "Chase Card" at bounding box center [179, 159] width 107 height 10
type input "Chase Card"
type input "PO Box 15298"
type input "Wilmington"
select select "7"
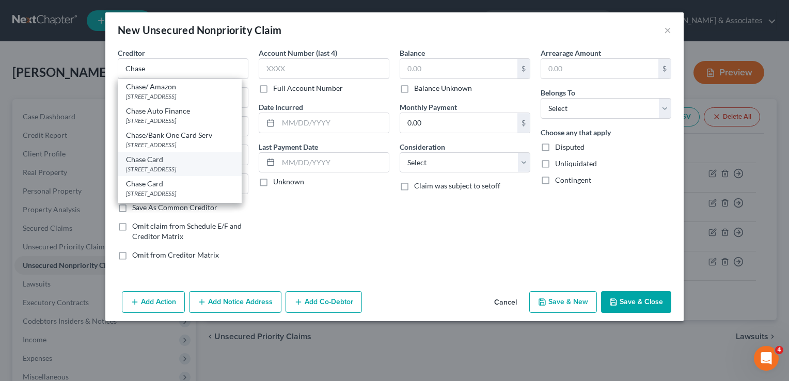
type input "19850"
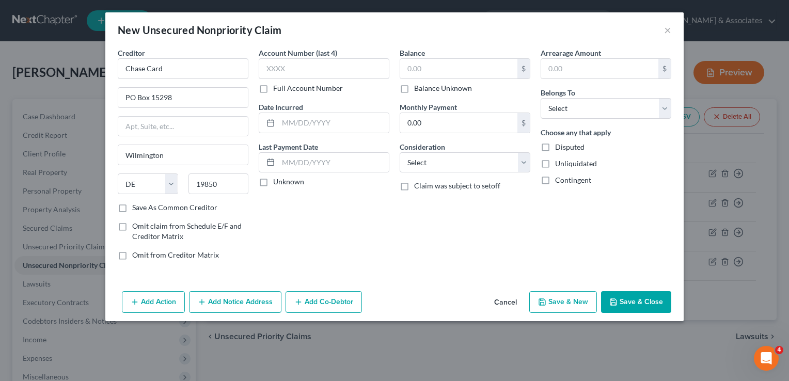
click at [349, 79] on div "Account Number (last 4) Full Account Number" at bounding box center [324, 70] width 131 height 46
click at [348, 75] on input "text" at bounding box center [324, 68] width 131 height 21
type input "2810"
click at [427, 66] on input "text" at bounding box center [458, 69] width 117 height 20
type input "5,777.57"
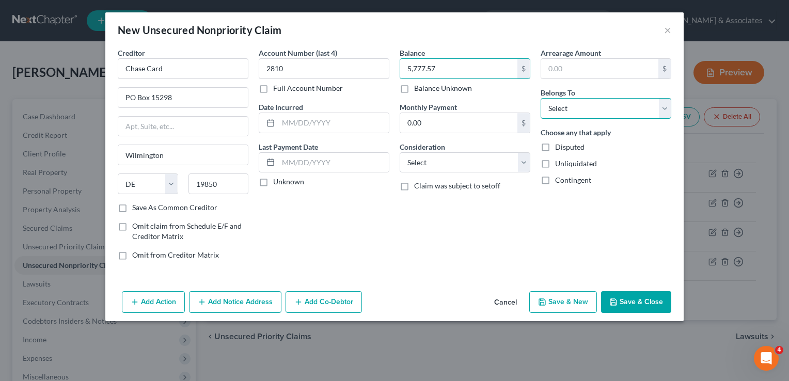
click at [565, 116] on select "Select Debtor 1 Only Debtor 2 Only Debtor 1 And Debtor 2 Only At Least One Of T…" at bounding box center [605, 108] width 131 height 21
select select "0"
click at [540, 98] on select "Select Debtor 1 Only Debtor 2 Only Debtor 1 And Debtor 2 Only At Least One Of T…" at bounding box center [605, 108] width 131 height 21
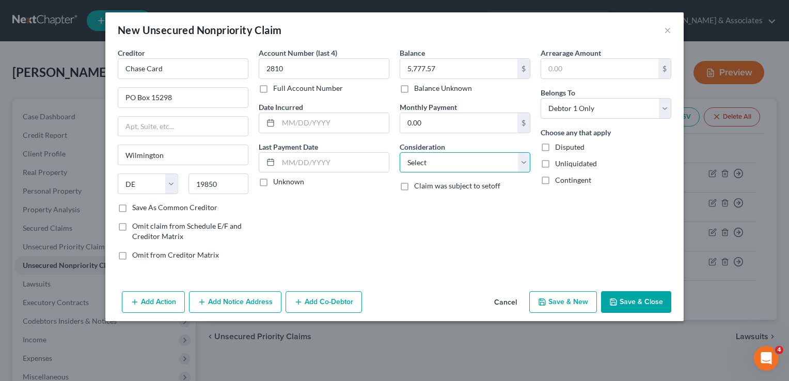
click at [423, 163] on select "Select Cable / Satellite Services Collection Agency Credit Card Debt Debt Couns…" at bounding box center [465, 162] width 131 height 21
select select "2"
click at [400, 152] on select "Select Cable / Satellite Services Collection Agency Credit Card Debt Debt Couns…" at bounding box center [465, 162] width 131 height 21
click at [632, 293] on button "Save & Close" at bounding box center [636, 302] width 70 height 22
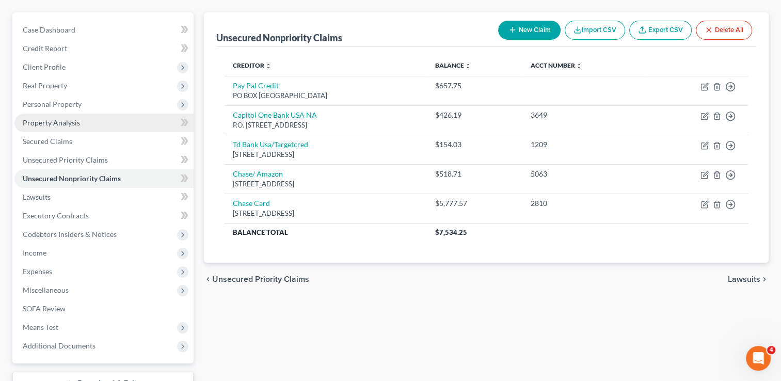
scroll to position [103, 0]
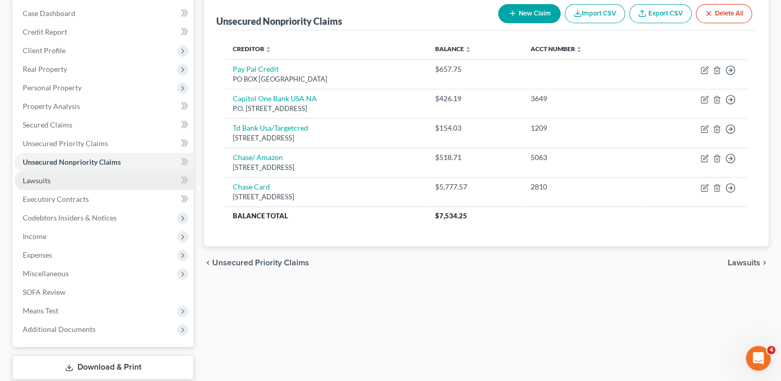
click at [92, 184] on link "Lawsuits" at bounding box center [103, 180] width 179 height 19
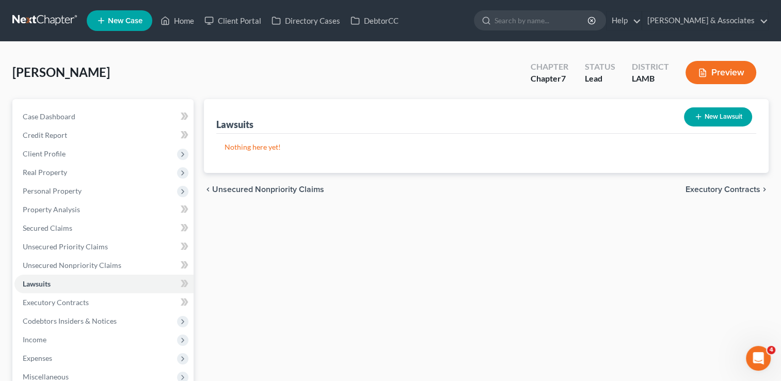
click at [703, 120] on button "New Lawsuit" at bounding box center [718, 116] width 68 height 19
select select "0"
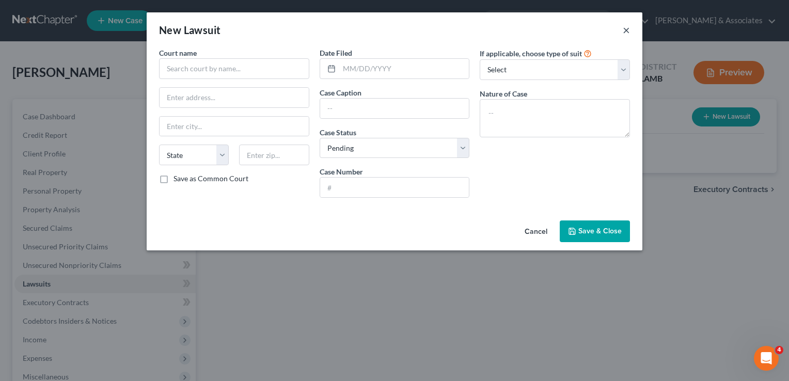
click at [624, 30] on button "×" at bounding box center [626, 30] width 7 height 12
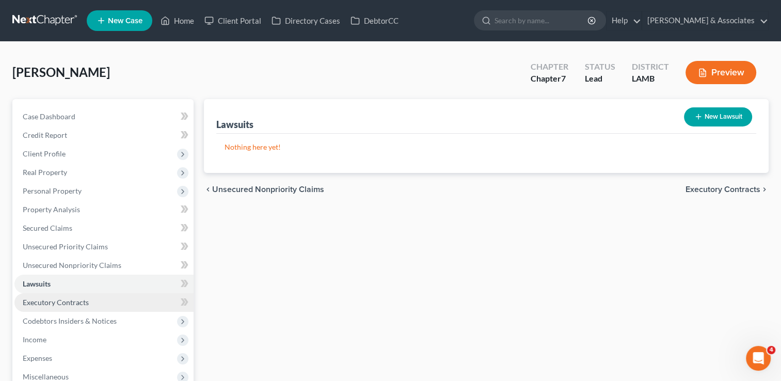
click at [74, 303] on span "Executory Contracts" at bounding box center [56, 302] width 66 height 9
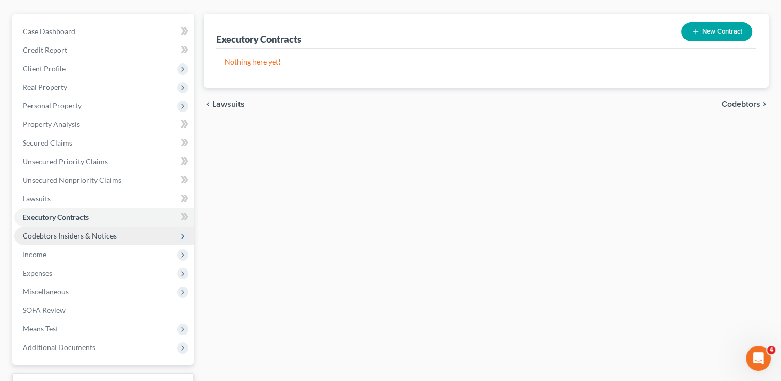
scroll to position [103, 0]
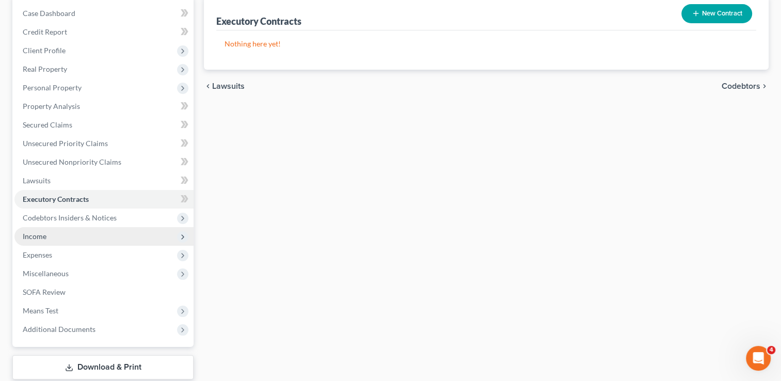
click at [76, 241] on span "Income" at bounding box center [103, 236] width 179 height 19
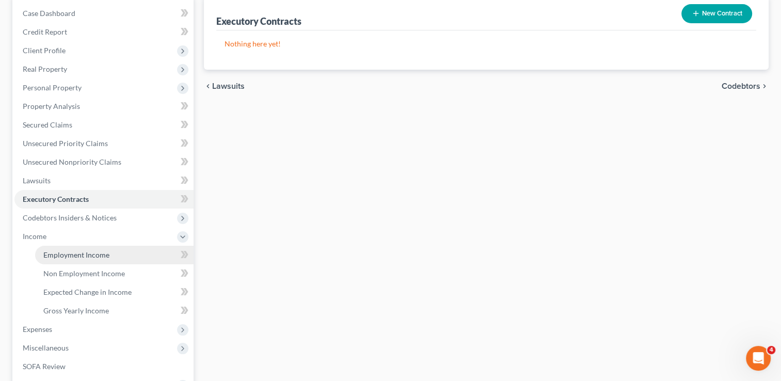
click at [99, 250] on span "Employment Income" at bounding box center [76, 254] width 66 height 9
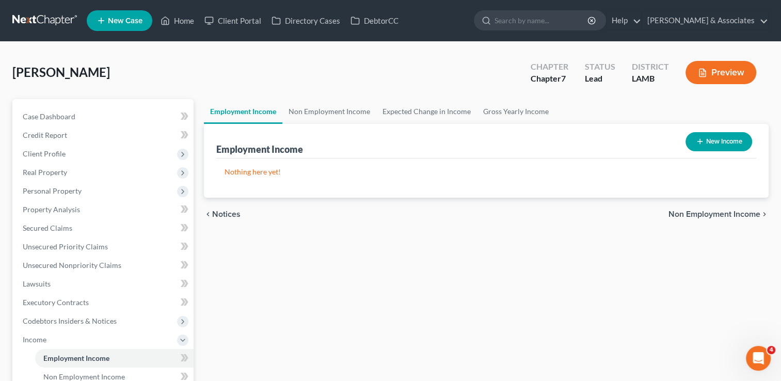
click at [699, 144] on icon "button" at bounding box center [700, 141] width 8 height 8
select select "0"
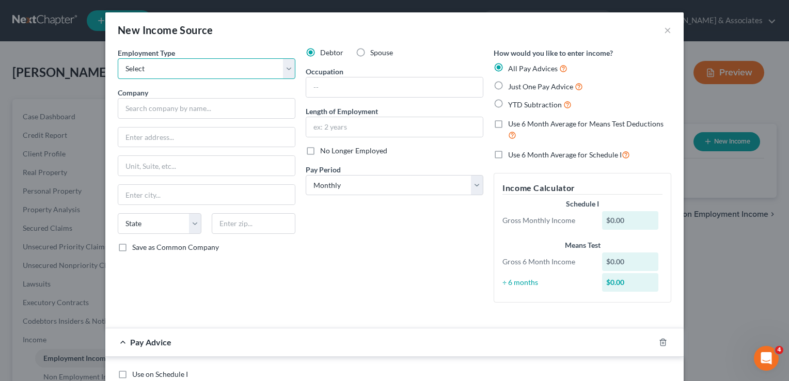
click at [193, 65] on select "Select Full or [DEMOGRAPHIC_DATA] Employment Self Employment" at bounding box center [207, 68] width 178 height 21
select select "0"
click at [118, 58] on select "Select Full or [DEMOGRAPHIC_DATA] Employment Self Employment" at bounding box center [207, 68] width 178 height 21
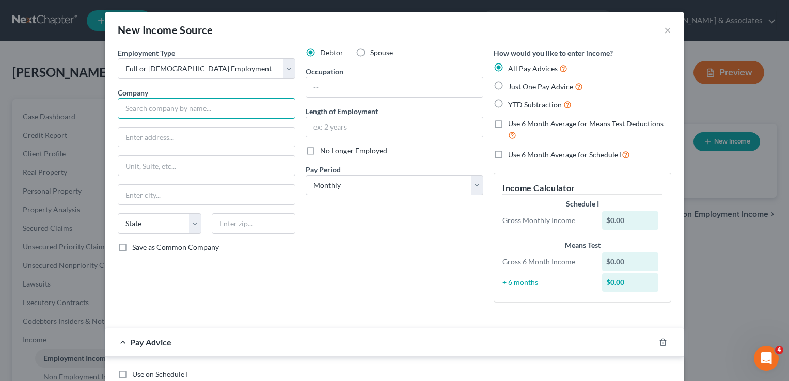
click at [189, 100] on input "text" at bounding box center [207, 108] width 178 height 21
type input "[PERSON_NAME] and Associates"
type input "[STREET_ADDRESS]"
type input "SUITE 108"
type input "Baton Rouge"
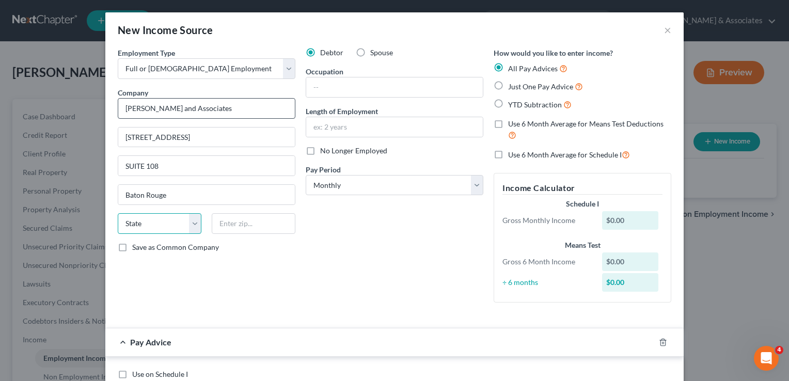
select select "19"
type input "70816"
click at [347, 79] on input "text" at bounding box center [394, 87] width 177 height 20
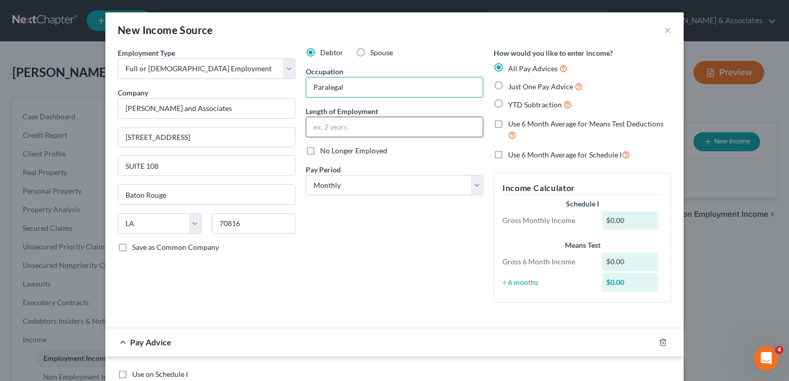
type input "Paralegal"
click at [344, 125] on input "text" at bounding box center [394, 127] width 177 height 20
type input "2 years"
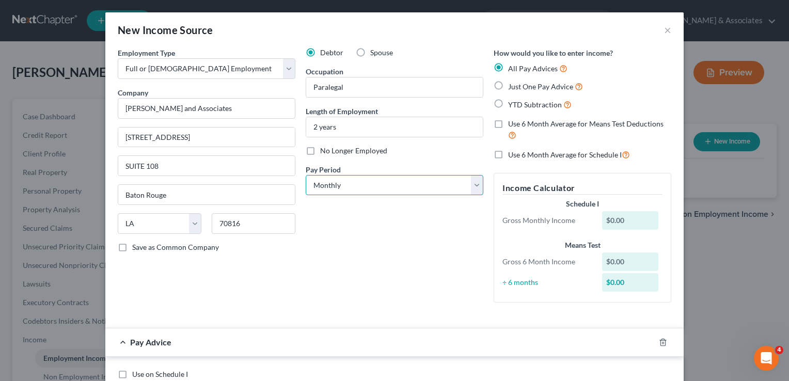
click at [353, 180] on select "Select Monthly Twice Monthly Every Other Week Weekly" at bounding box center [395, 185] width 178 height 21
select select "1"
click at [306, 175] on select "Select Monthly Twice Monthly Every Other Week Weekly" at bounding box center [395, 185] width 178 height 21
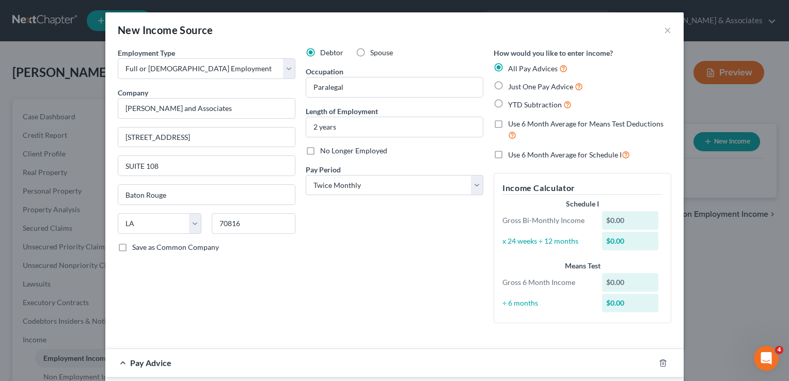
click at [508, 81] on label "Just One Pay Advice" at bounding box center [545, 87] width 75 height 12
click at [512, 81] on input "Just One Pay Advice" at bounding box center [515, 84] width 7 height 7
radio input "true"
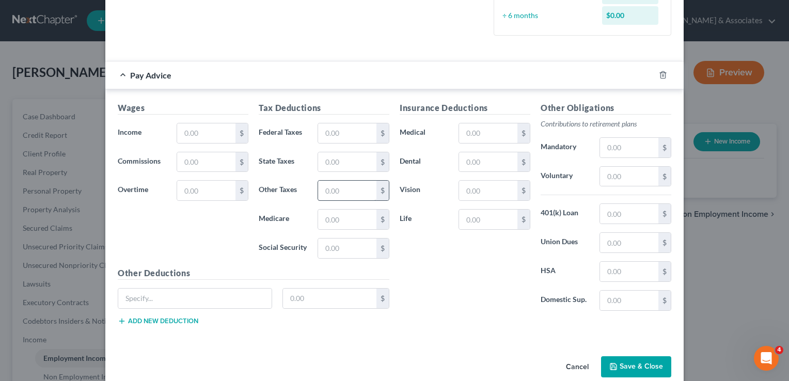
scroll to position [258, 0]
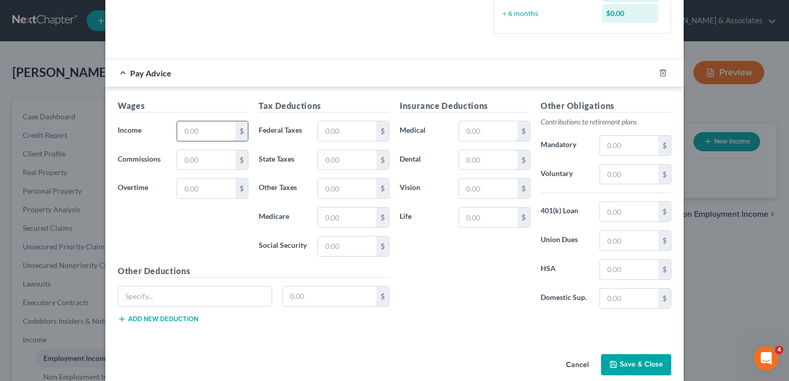
click at [227, 130] on input "text" at bounding box center [206, 131] width 58 height 20
type input "1,875"
click at [339, 131] on input "text" at bounding box center [347, 131] width 58 height 20
type input "123.94"
click at [346, 154] on input "text" at bounding box center [347, 160] width 58 height 20
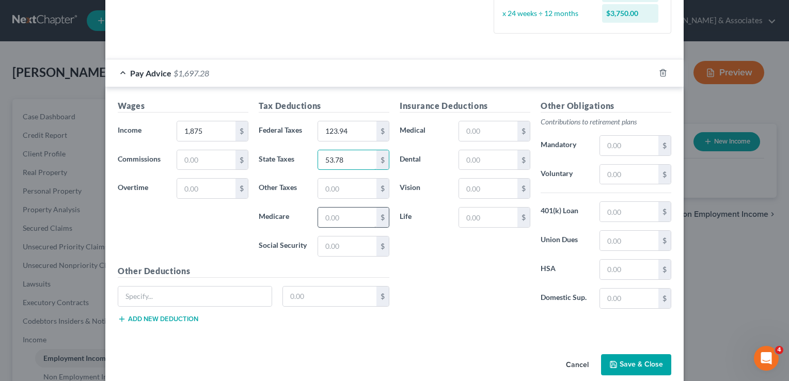
type input "53.78"
click at [342, 213] on input "text" at bounding box center [347, 218] width 58 height 20
type input "25.24"
click at [355, 243] on input "text" at bounding box center [347, 246] width 58 height 20
type input "107.92"
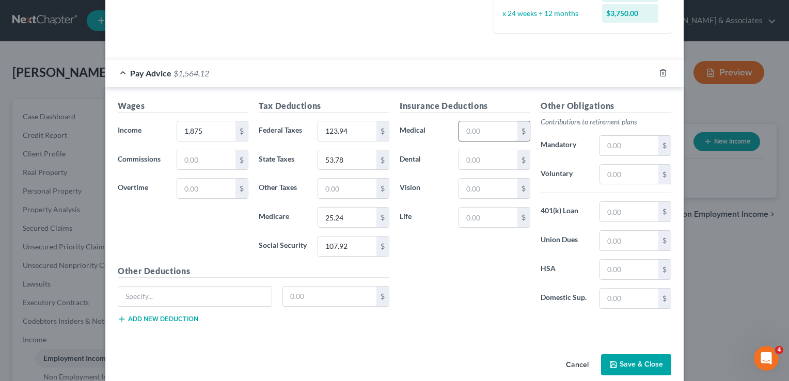
click at [474, 125] on input "text" at bounding box center [488, 131] width 58 height 20
type input "134.39"
click at [455, 252] on div "Insurance Deductions Medical 134.39 $ Dental $ Vision $ Life $" at bounding box center [464, 208] width 141 height 217
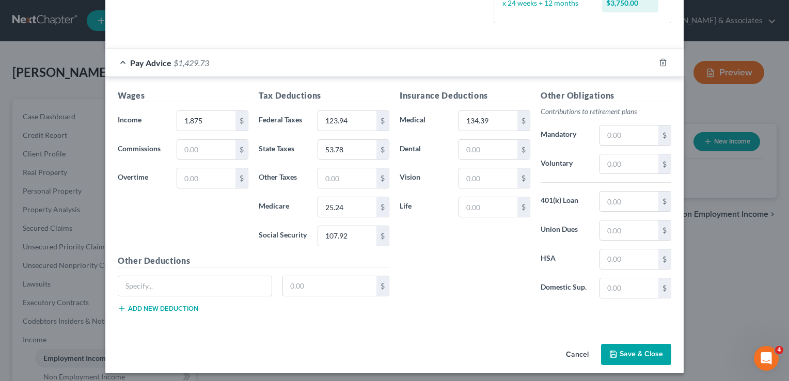
scroll to position [270, 0]
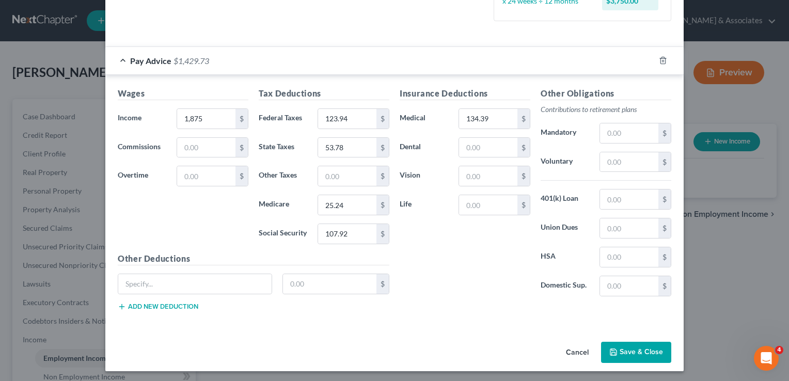
click at [625, 347] on button "Save & Close" at bounding box center [636, 353] width 70 height 22
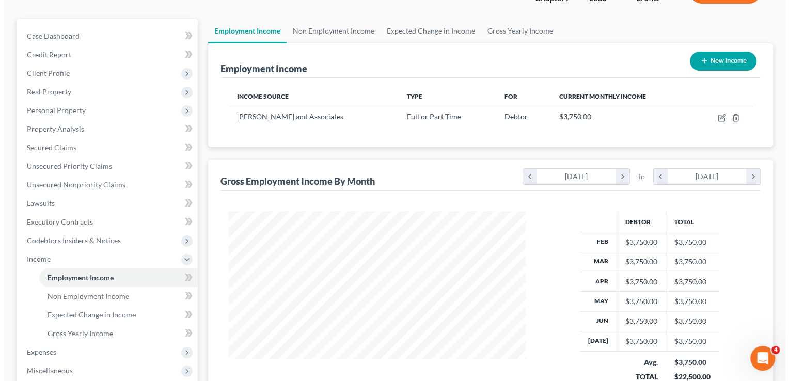
scroll to position [103, 0]
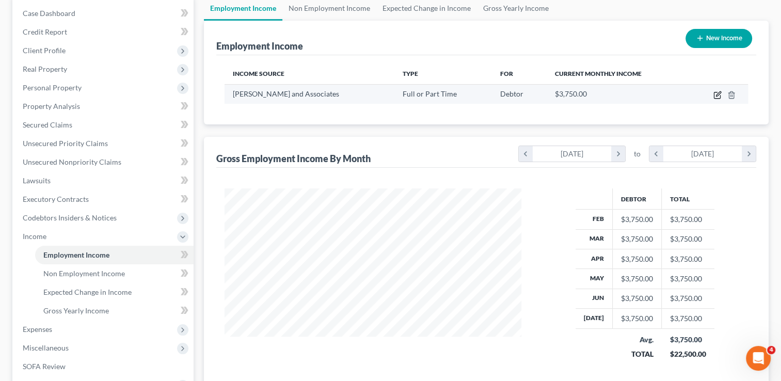
click at [715, 98] on icon "button" at bounding box center [717, 95] width 6 height 6
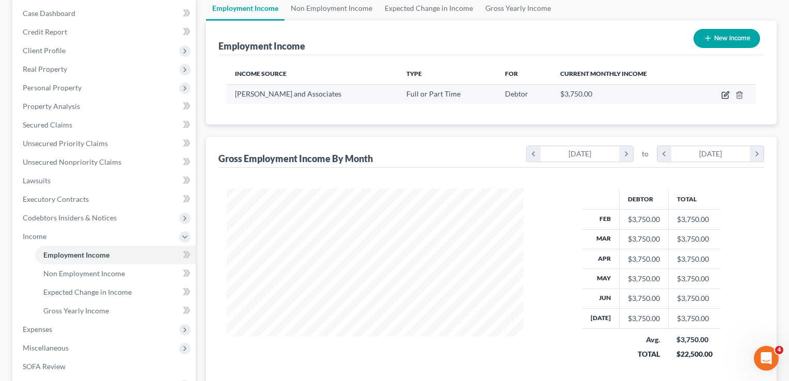
select select "0"
select select "19"
select select "1"
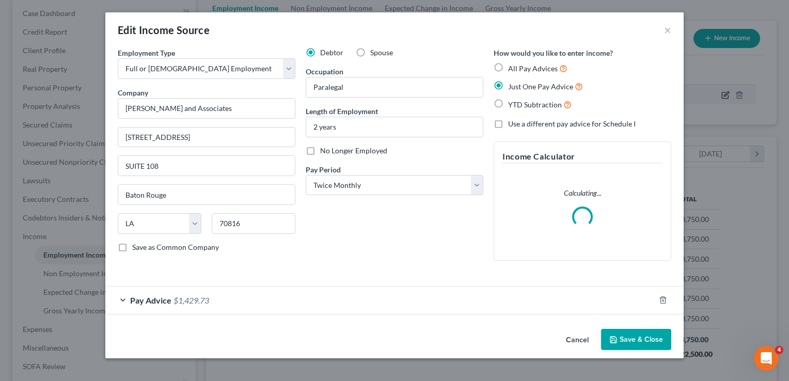
scroll to position [184, 320]
click at [508, 68] on label "All Pay Advices" at bounding box center [537, 68] width 59 height 12
click at [512, 68] on input "All Pay Advices" at bounding box center [515, 65] width 7 height 7
radio input "true"
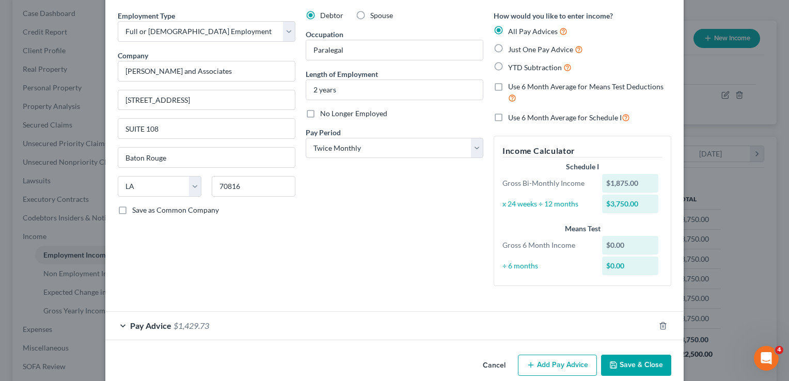
scroll to position [52, 0]
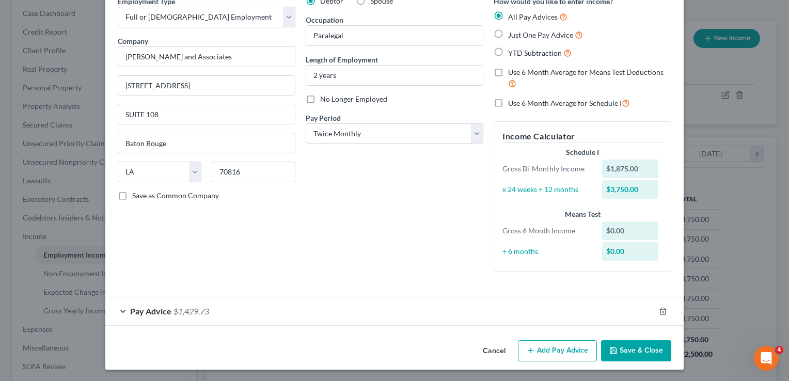
click at [551, 356] on button "Add Pay Advice" at bounding box center [557, 351] width 79 height 22
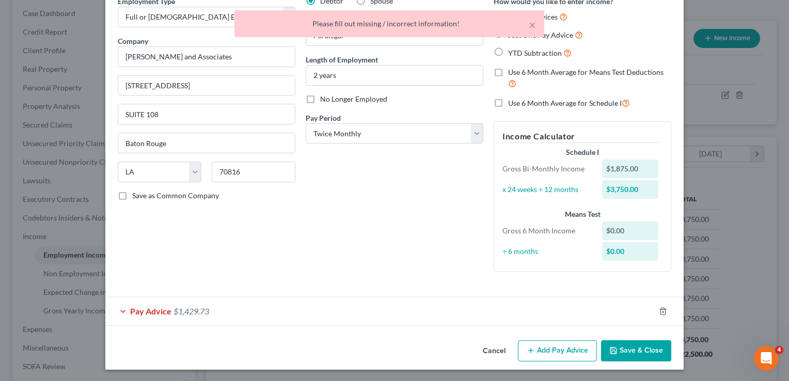
click at [359, 205] on div "Debtor Spouse Occupation Paralegal Length of Employment 2 years No Longer Emplo…" at bounding box center [394, 138] width 188 height 284
click at [533, 24] on button "×" at bounding box center [532, 25] width 7 height 12
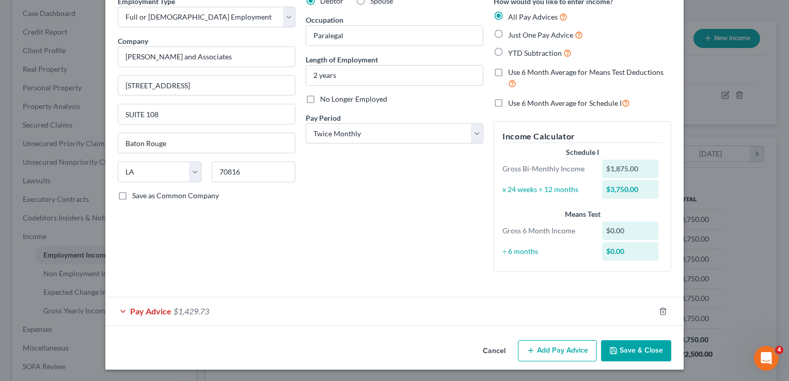
click at [140, 315] on div "Pay Advice $1,429.73" at bounding box center [379, 310] width 549 height 27
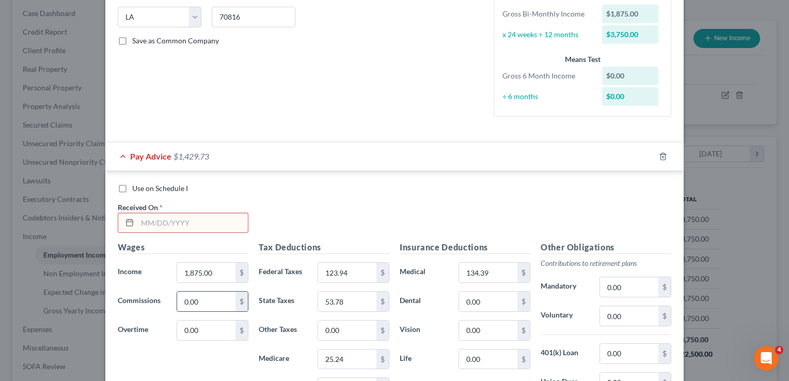
scroll to position [258, 0]
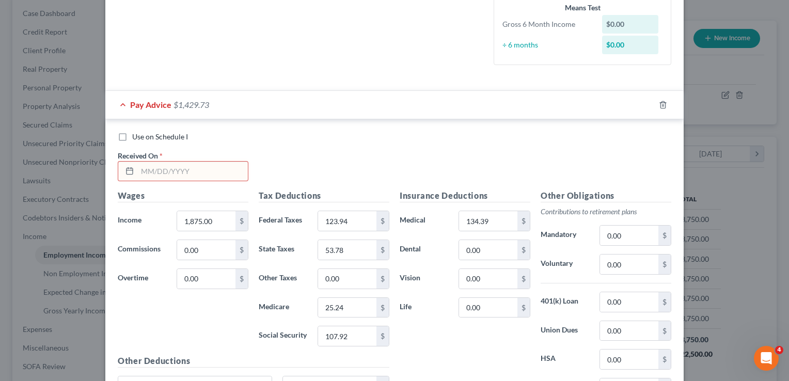
click at [208, 175] on input "text" at bounding box center [192, 172] width 110 height 20
click at [752, 211] on div "Edit Income Source × Employment Type * Select Full or [DEMOGRAPHIC_DATA] Employ…" at bounding box center [394, 190] width 789 height 381
click at [741, 212] on div "Edit Income Source × Employment Type * Select Full or [DEMOGRAPHIC_DATA] Employ…" at bounding box center [394, 190] width 789 height 381
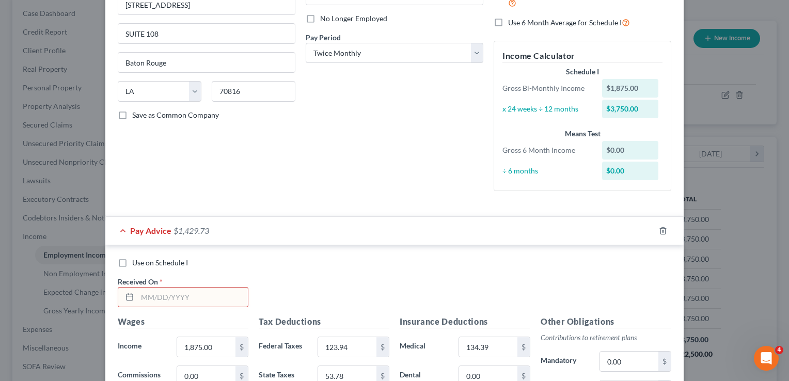
scroll to position [155, 0]
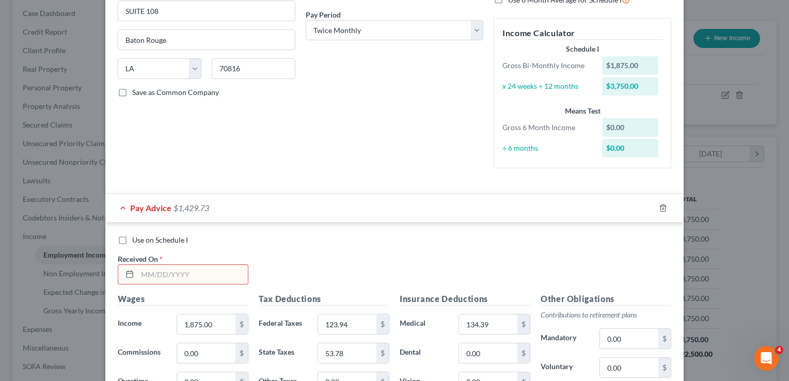
click at [181, 278] on input "text" at bounding box center [192, 275] width 110 height 20
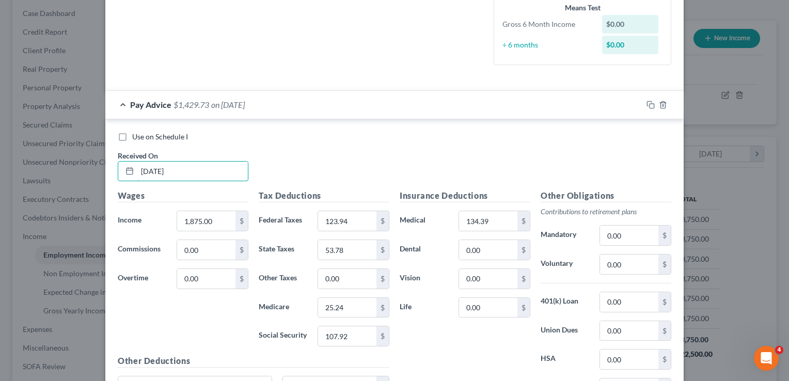
scroll to position [361, 0]
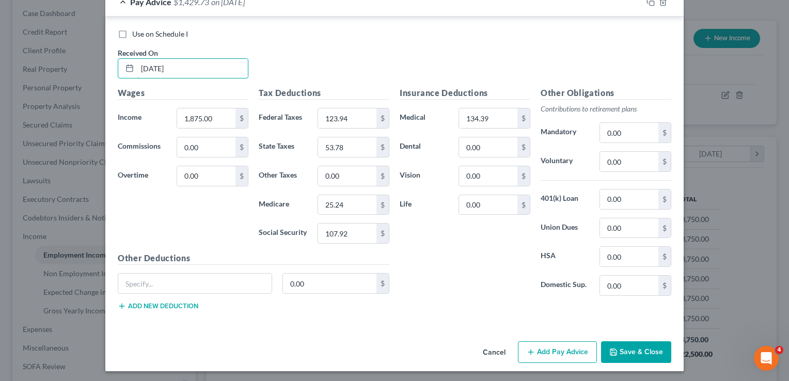
type input "[DATE]"
click at [538, 349] on button "Add Pay Advice" at bounding box center [557, 352] width 79 height 22
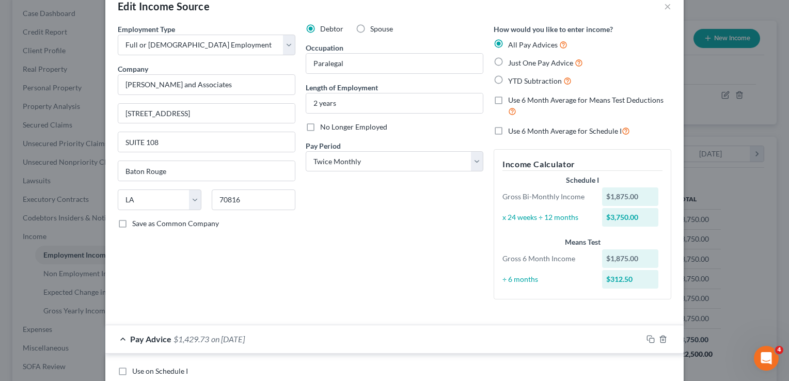
scroll to position [0, 0]
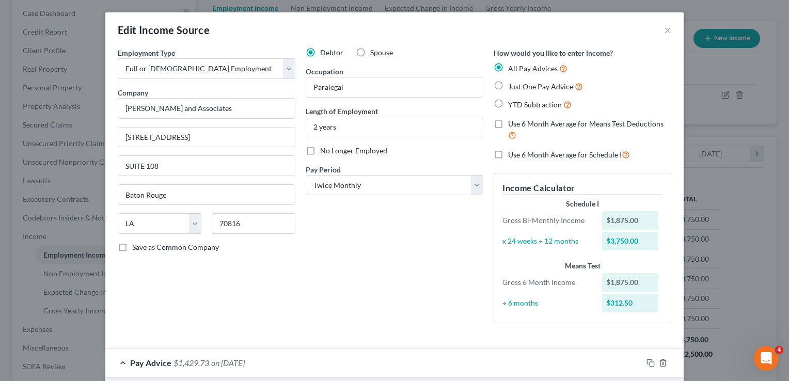
click at [508, 151] on label "Use 6 Month Average for Schedule I" at bounding box center [569, 155] width 122 height 12
click at [512, 151] on input "Use 6 Month Average for Schedule I" at bounding box center [515, 152] width 7 height 7
checkbox input "true"
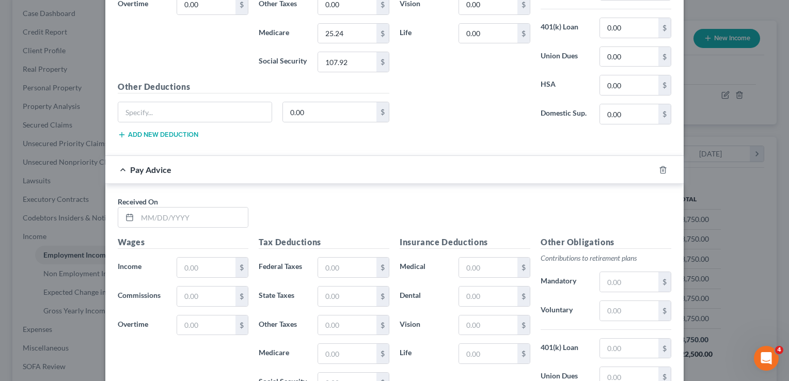
scroll to position [661, 0]
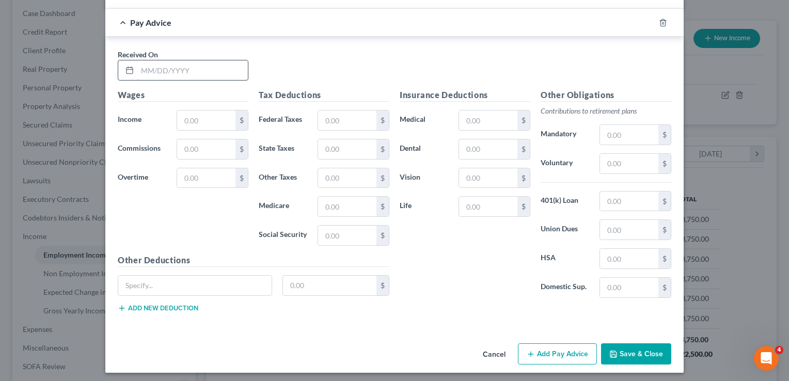
click at [176, 61] on input "text" at bounding box center [192, 70] width 110 height 20
type input "[DATE]"
click at [218, 110] on input "text" at bounding box center [206, 120] width 58 height 20
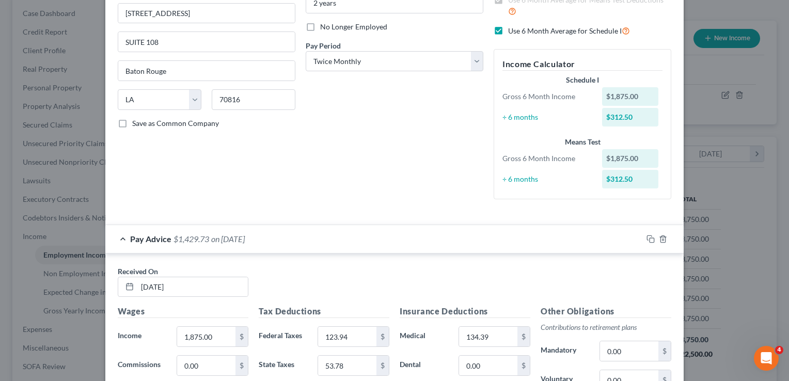
scroll to position [0, 0]
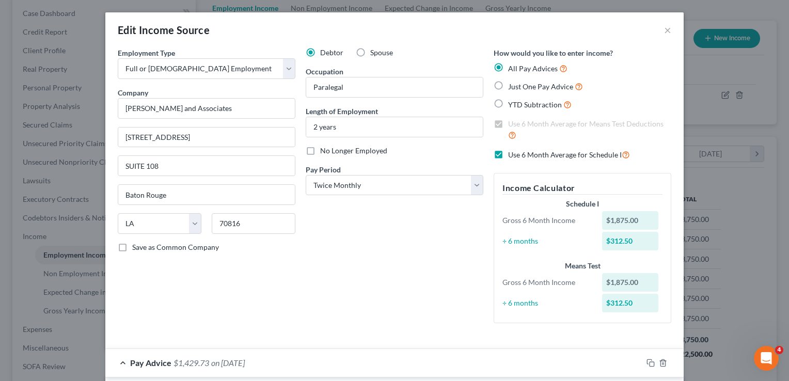
click at [508, 158] on label "Use 6 Month Average for Schedule I" at bounding box center [569, 155] width 122 height 12
click at [512, 155] on input "Use 6 Month Average for Schedule I" at bounding box center [515, 152] width 7 height 7
checkbox input "false"
click at [508, 122] on label "Use 6 Month Average for Means Test Deductions" at bounding box center [589, 130] width 163 height 22
click at [512, 122] on input "Use 6 Month Average for Means Test Deductions" at bounding box center [515, 122] width 7 height 7
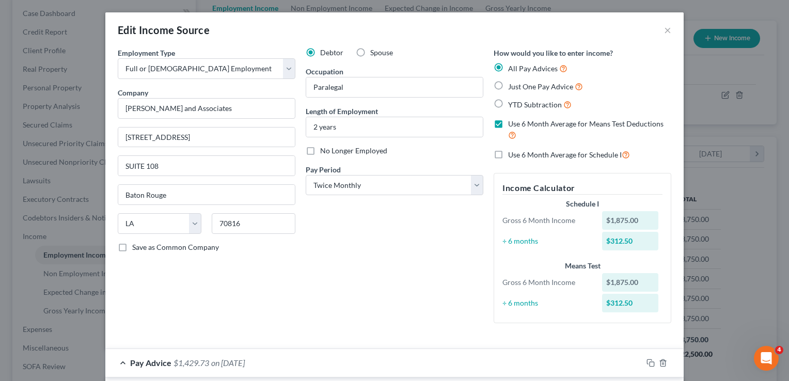
checkbox input "false"
click at [508, 84] on label "Just One Pay Advice" at bounding box center [545, 87] width 75 height 12
click at [512, 84] on input "Just One Pay Advice" at bounding box center [515, 84] width 7 height 7
radio input "true"
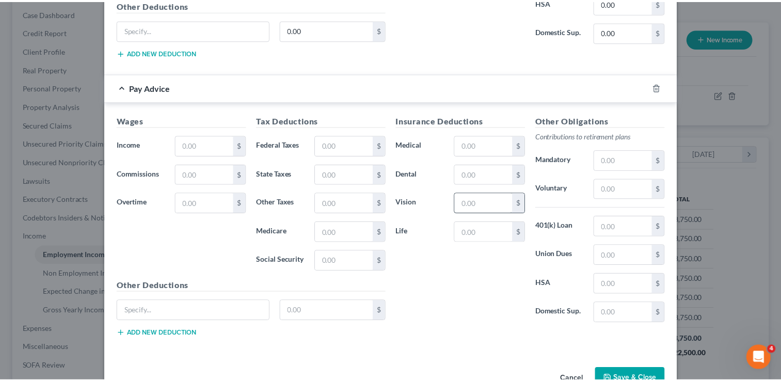
scroll to position [550, 0]
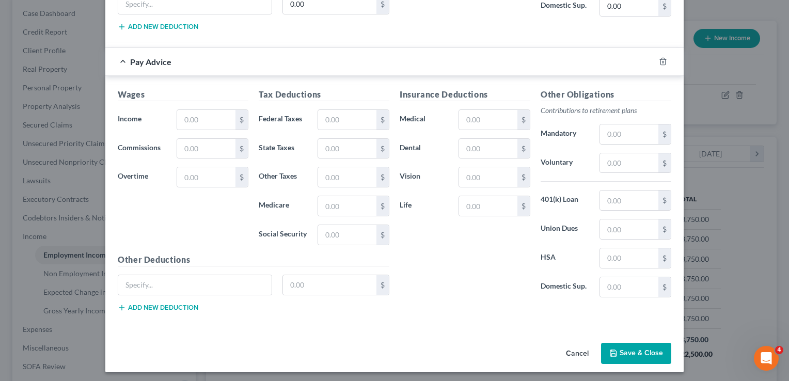
click at [570, 348] on button "Cancel" at bounding box center [577, 354] width 39 height 21
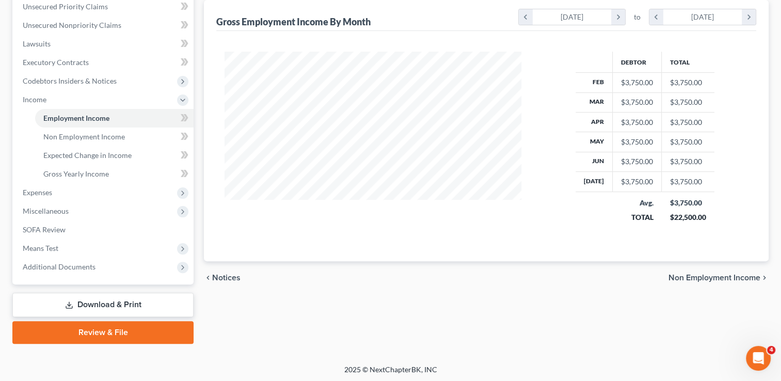
scroll to position [241, 0]
click at [712, 279] on span "Non Employment Income" at bounding box center [714, 277] width 92 height 8
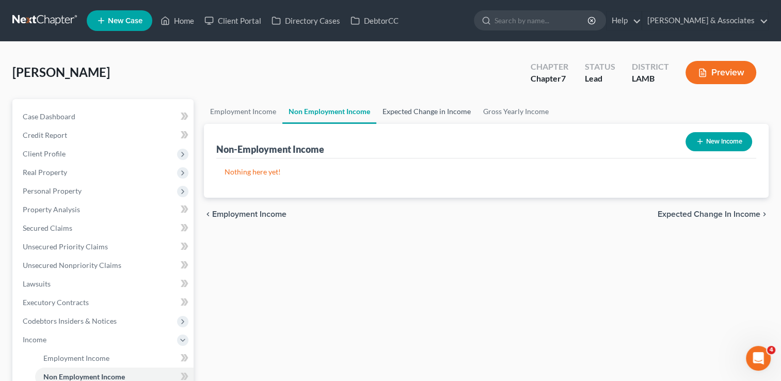
click at [413, 119] on link "Expected Change in Income" at bounding box center [426, 111] width 101 height 25
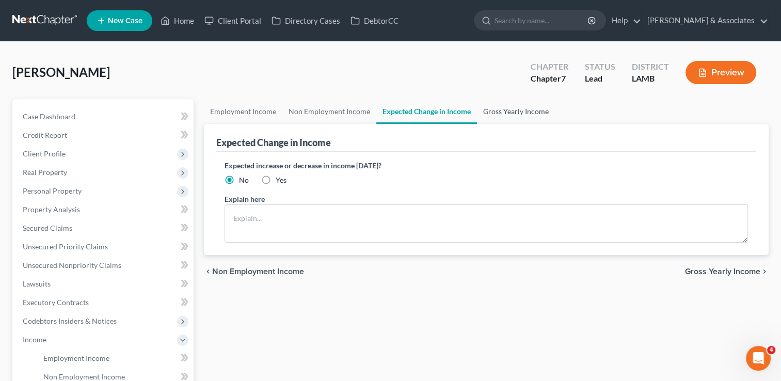
click at [489, 111] on link "Gross Yearly Income" at bounding box center [516, 111] width 78 height 25
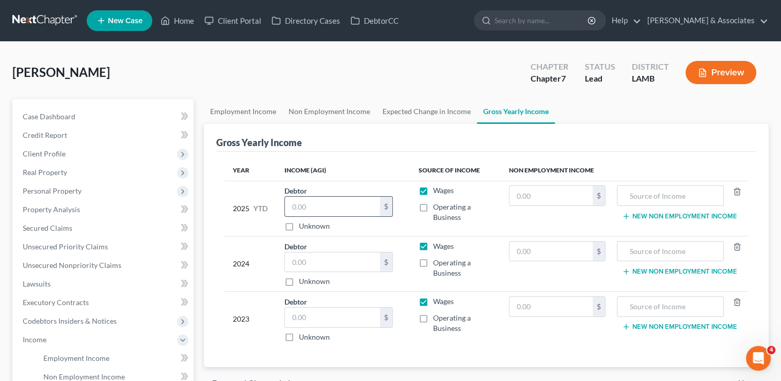
click at [311, 205] on input "text" at bounding box center [332, 207] width 95 height 20
type input "4"
click at [327, 271] on div "$" at bounding box center [338, 262] width 108 height 21
click at [331, 263] on input "text" at bounding box center [332, 262] width 95 height 20
type input "42,896"
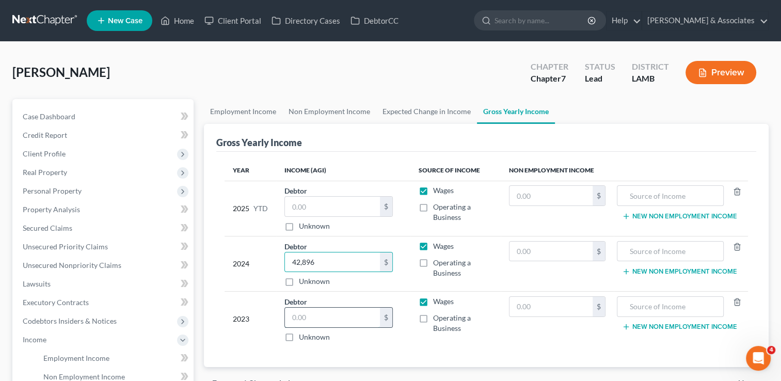
click at [327, 313] on input "text" at bounding box center [332, 318] width 95 height 20
type input "38,074"
drag, startPoint x: 301, startPoint y: 200, endPoint x: 297, endPoint y: 196, distance: 5.8
click at [300, 198] on input "text" at bounding box center [332, 207] width 95 height 20
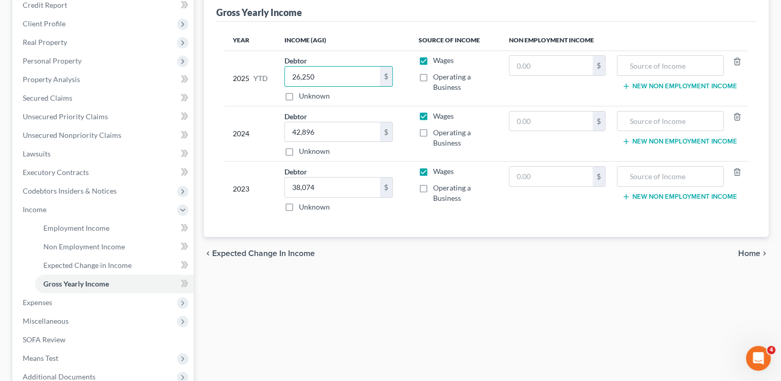
scroll to position [155, 0]
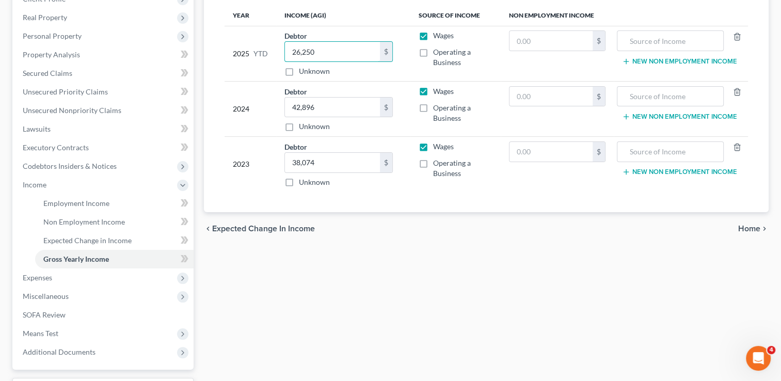
type input "26,250"
click at [752, 230] on span "Home" at bounding box center [749, 229] width 22 height 8
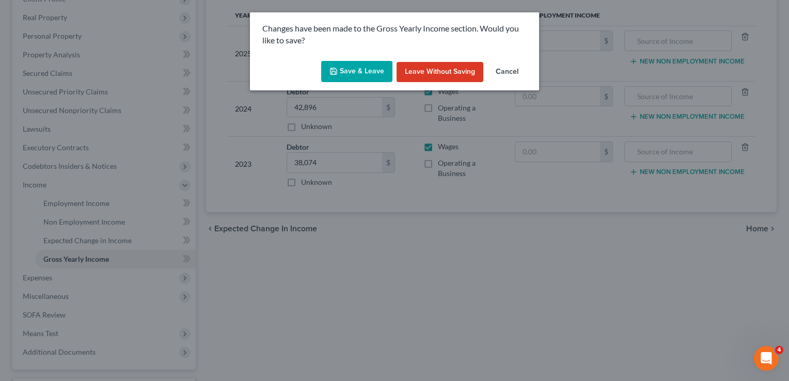
click at [376, 69] on button "Save & Leave" at bounding box center [356, 72] width 71 height 22
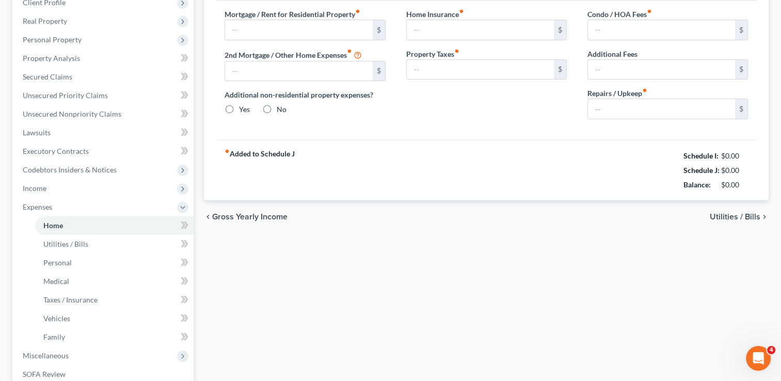
type input "0.00"
radio input "true"
type input "0.00"
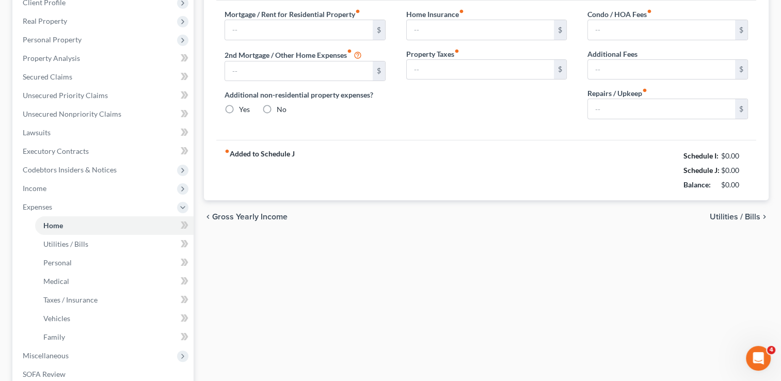
type input "0.00"
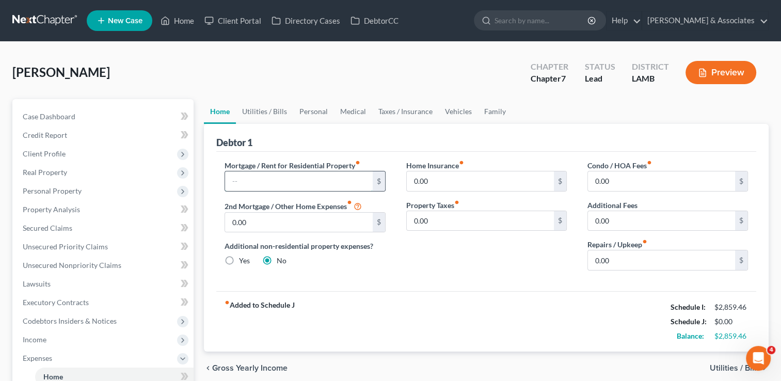
click at [256, 185] on input "text" at bounding box center [298, 181] width 147 height 20
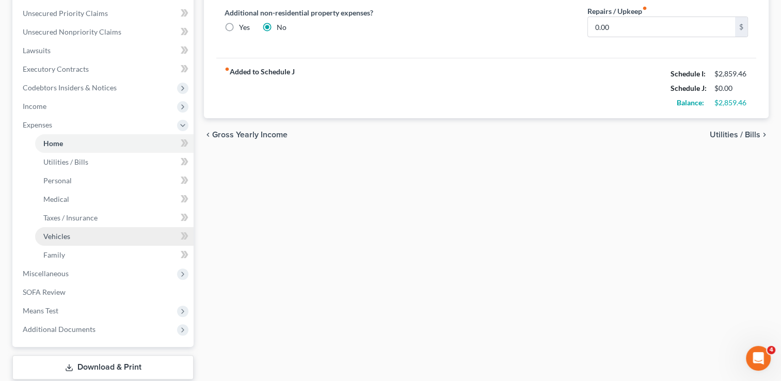
scroll to position [258, 0]
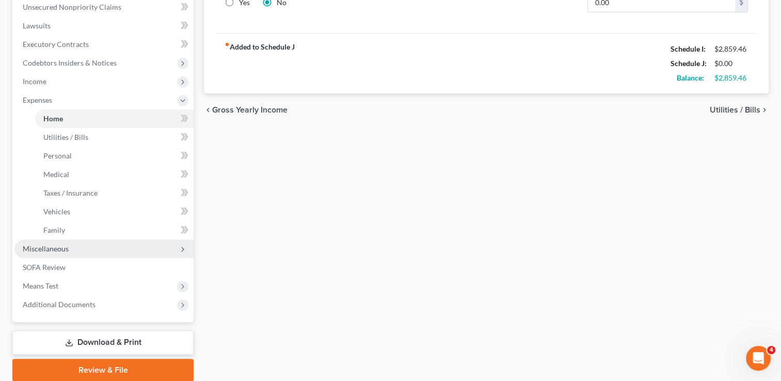
click at [87, 252] on span "Miscellaneous" at bounding box center [103, 249] width 179 height 19
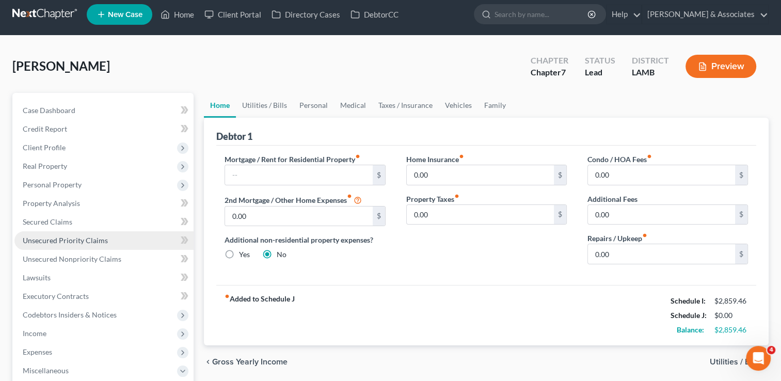
scroll to position [0, 0]
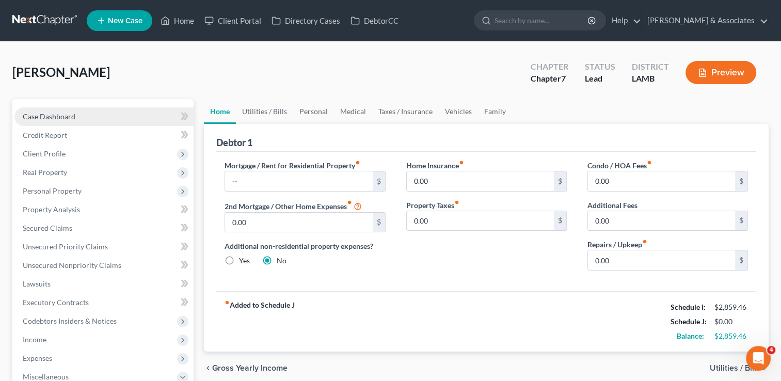
click at [67, 116] on span "Case Dashboard" at bounding box center [49, 116] width 53 height 9
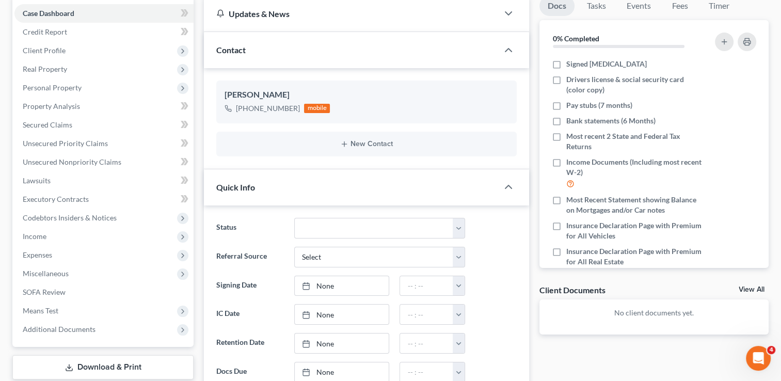
scroll to position [103, 0]
click at [85, 333] on span "Additional Documents" at bounding box center [103, 329] width 179 height 19
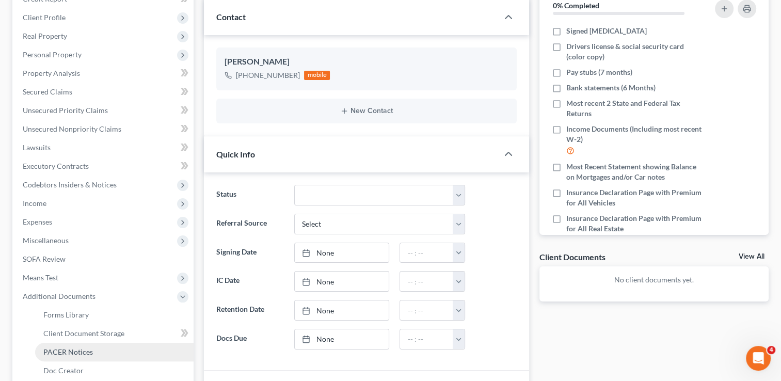
scroll to position [206, 0]
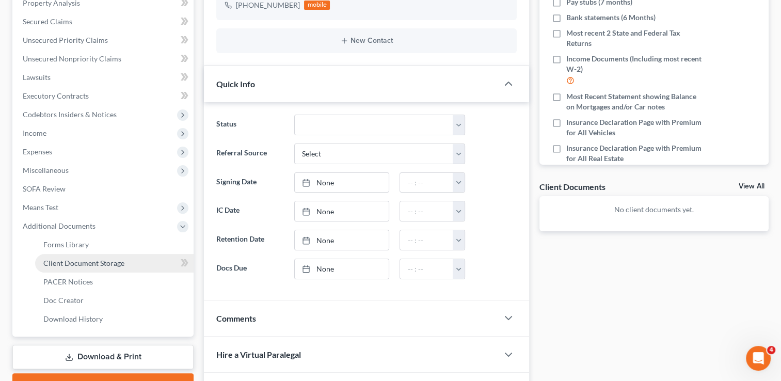
click at [89, 265] on span "Client Document Storage" at bounding box center [83, 263] width 81 height 9
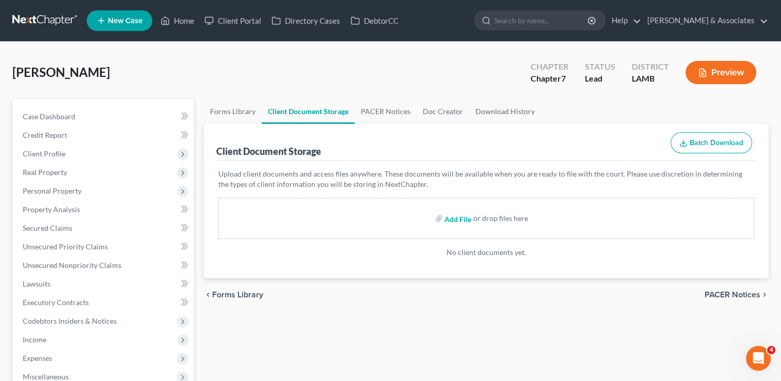
click at [461, 217] on input "file" at bounding box center [456, 218] width 25 height 19
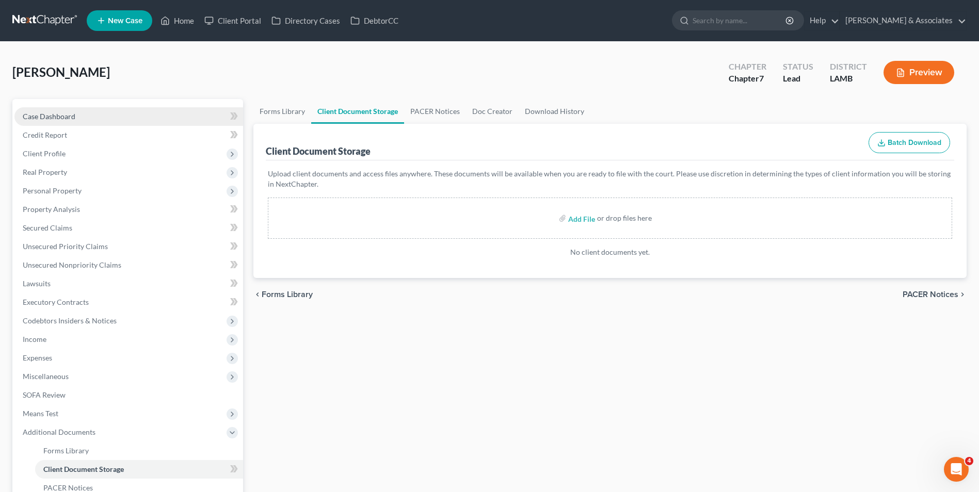
click at [131, 122] on link "Case Dashboard" at bounding box center [128, 116] width 229 height 19
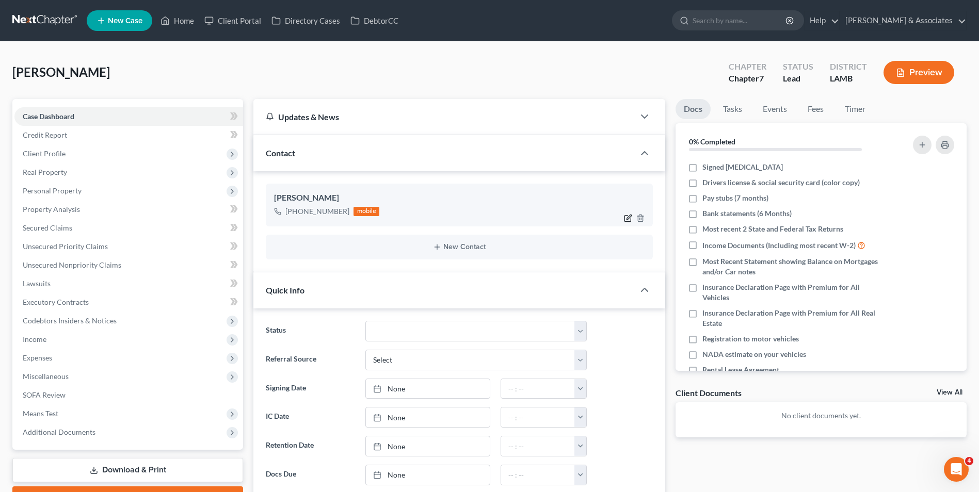
click at [627, 215] on icon "button" at bounding box center [628, 218] width 8 height 8
select select "0"
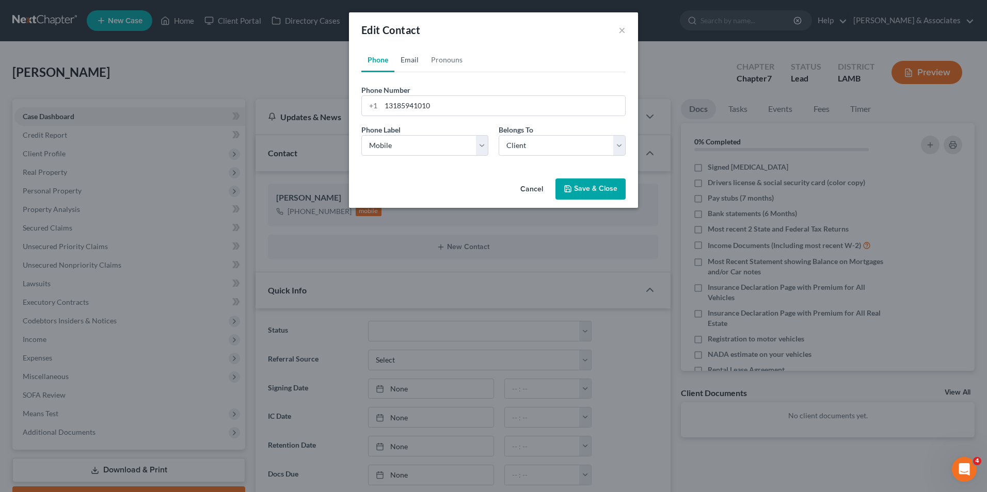
click at [416, 62] on link "Email" at bounding box center [409, 59] width 30 height 25
click at [411, 106] on input "email" at bounding box center [503, 106] width 244 height 20
type input "[EMAIL_ADDRESS][DOMAIN_NAME]"
click at [485, 143] on select "Select Home Work Other" at bounding box center [424, 145] width 127 height 21
select select "0"
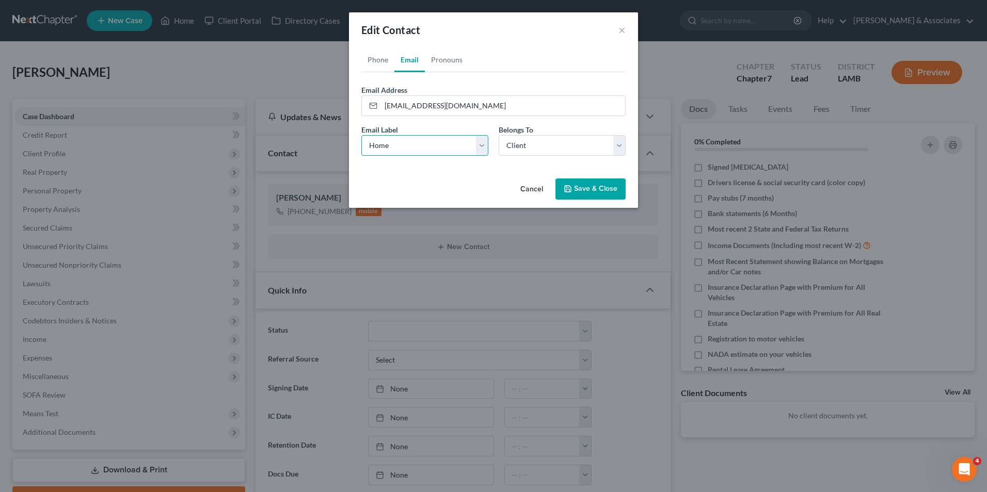
click at [361, 135] on select "Select Home Work Other" at bounding box center [424, 145] width 127 height 21
click at [592, 185] on button "Save & Close" at bounding box center [590, 190] width 70 height 22
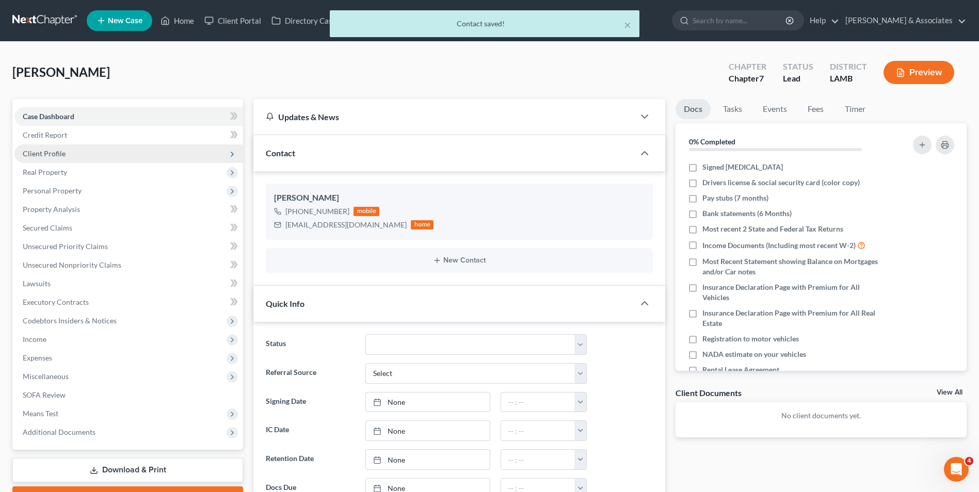
click at [113, 155] on span "Client Profile" at bounding box center [128, 154] width 229 height 19
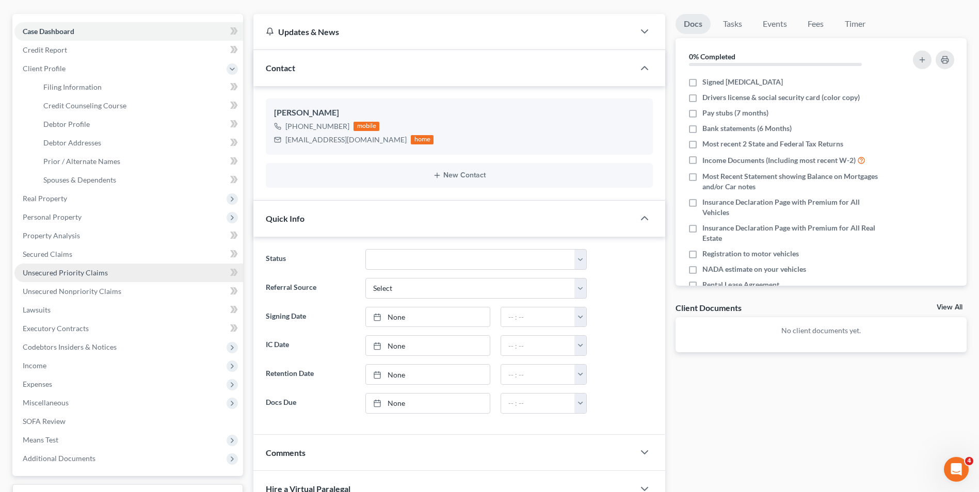
scroll to position [103, 0]
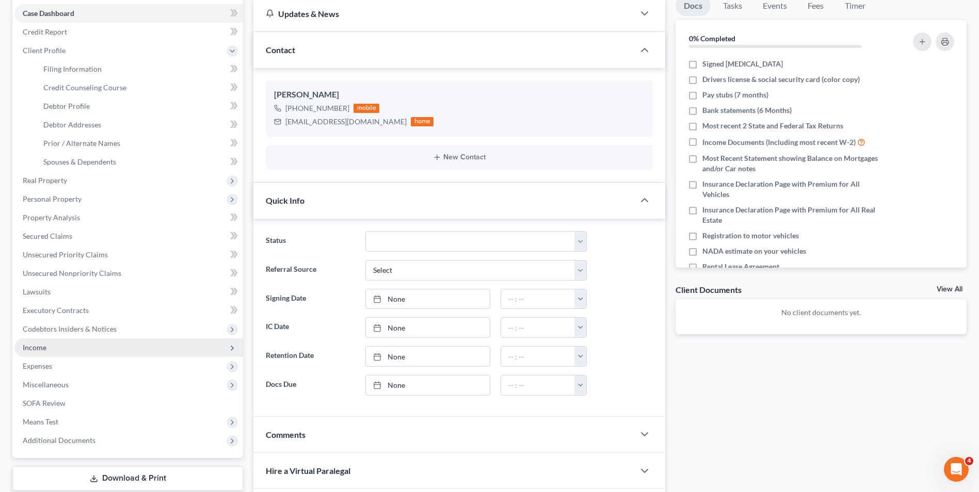
click at [125, 341] on span "Income" at bounding box center [128, 348] width 229 height 19
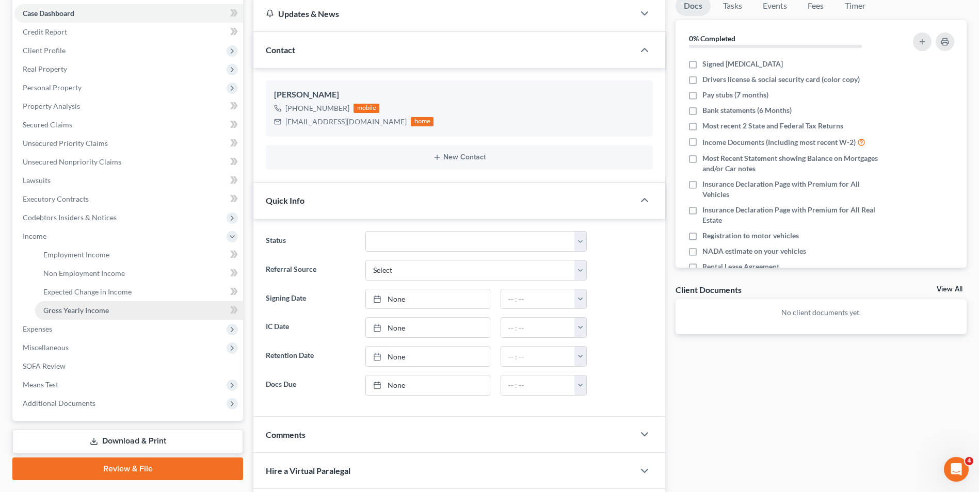
click at [104, 308] on span "Gross Yearly Income" at bounding box center [76, 310] width 66 height 9
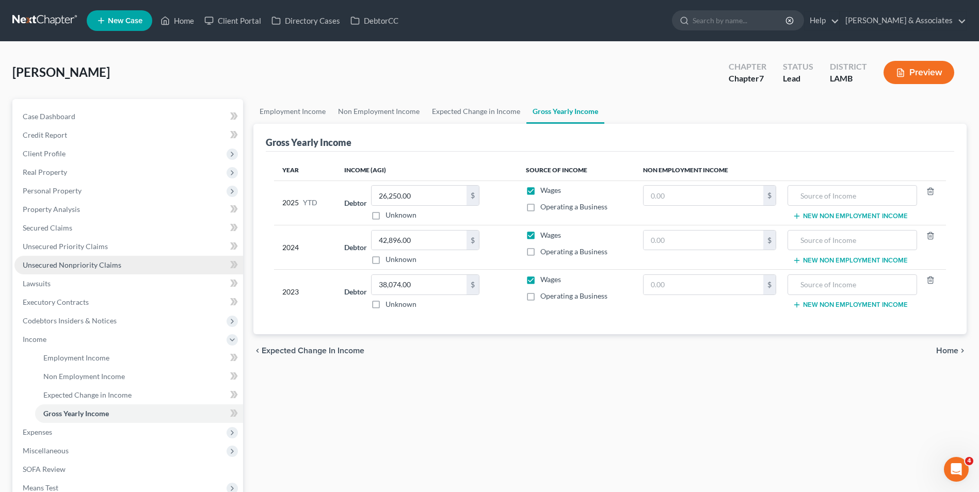
click at [119, 266] on link "Unsecured Nonpriority Claims" at bounding box center [128, 265] width 229 height 19
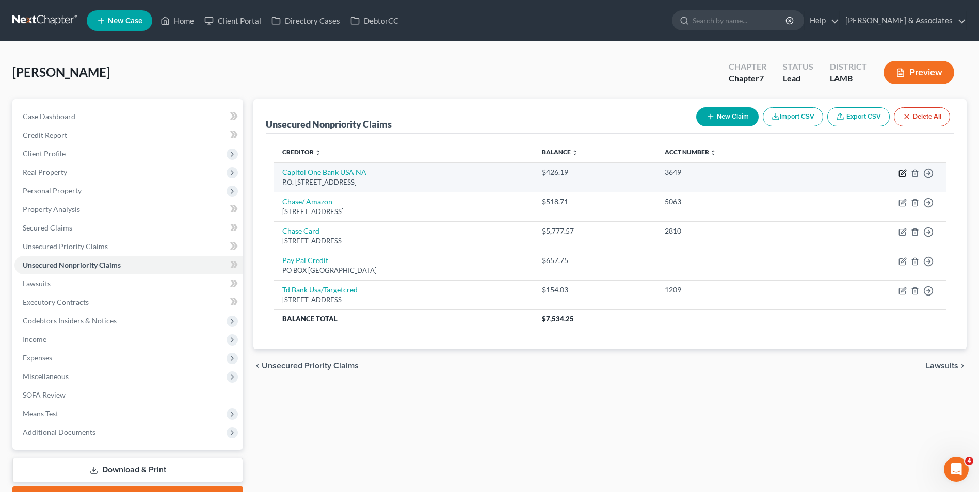
click at [781, 173] on icon "button" at bounding box center [903, 173] width 8 height 8
select select "46"
select select "2"
select select "0"
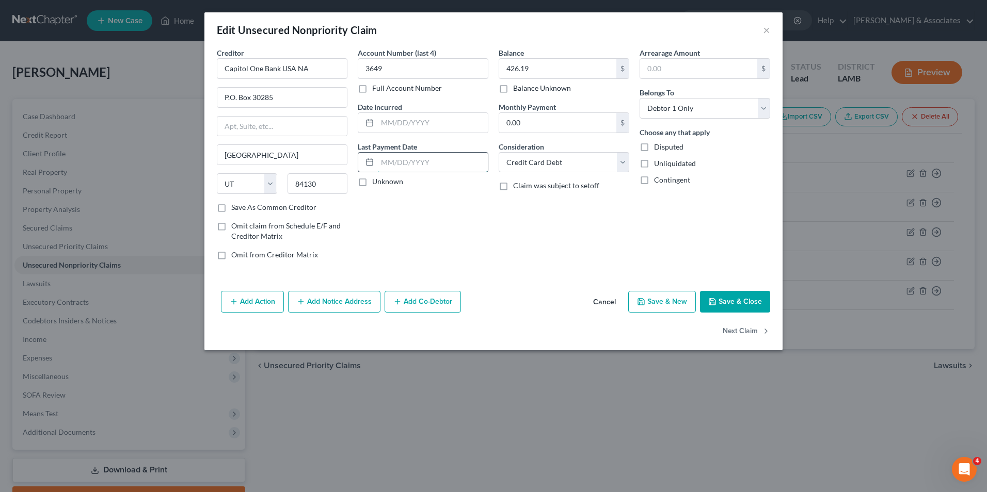
click at [423, 165] on input "text" at bounding box center [432, 163] width 110 height 20
type input "[DATE]"
click at [741, 310] on button "Save & Close" at bounding box center [735, 302] width 70 height 22
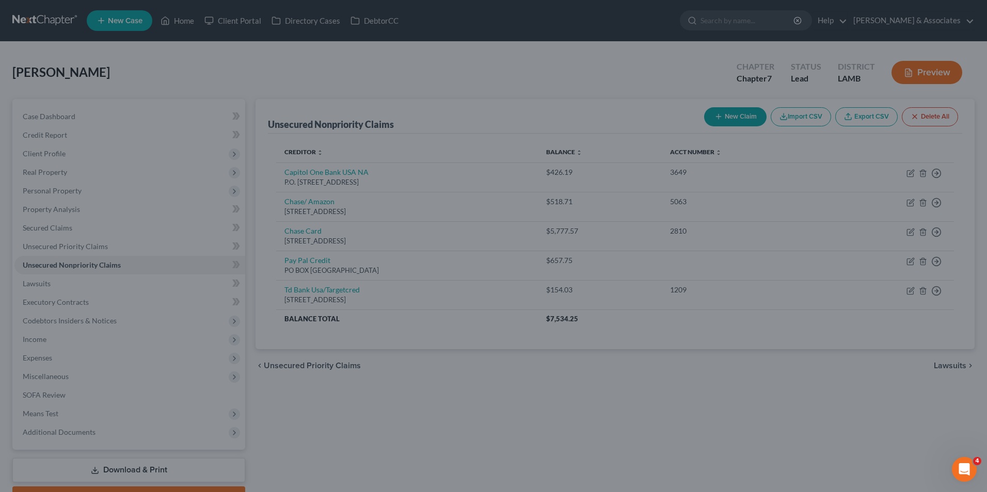
type input "0"
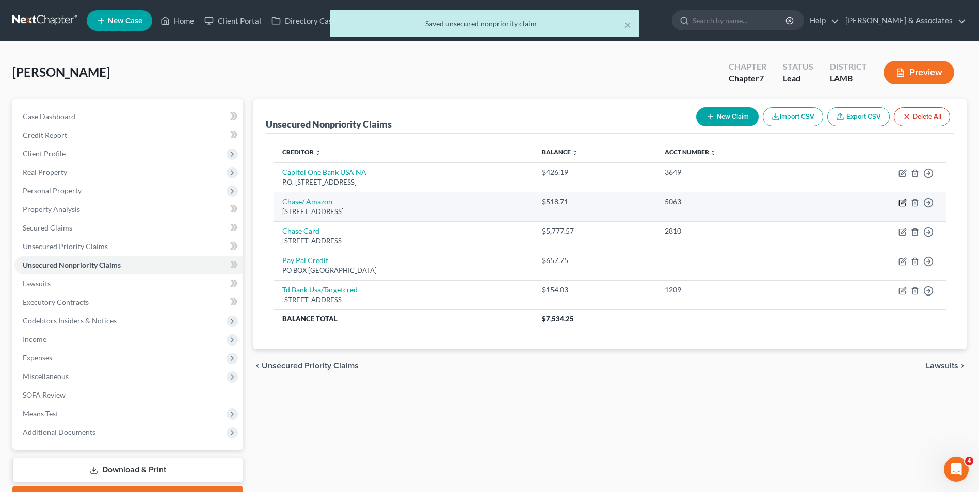
click at [781, 204] on icon "button" at bounding box center [903, 203] width 8 height 8
select select "14"
select select "2"
select select "0"
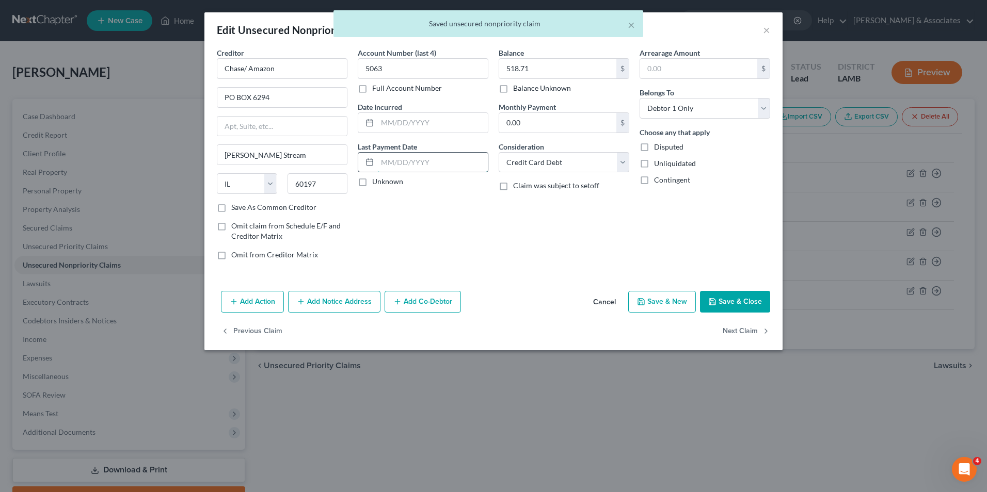
click at [459, 163] on input "text" at bounding box center [432, 163] width 110 height 20
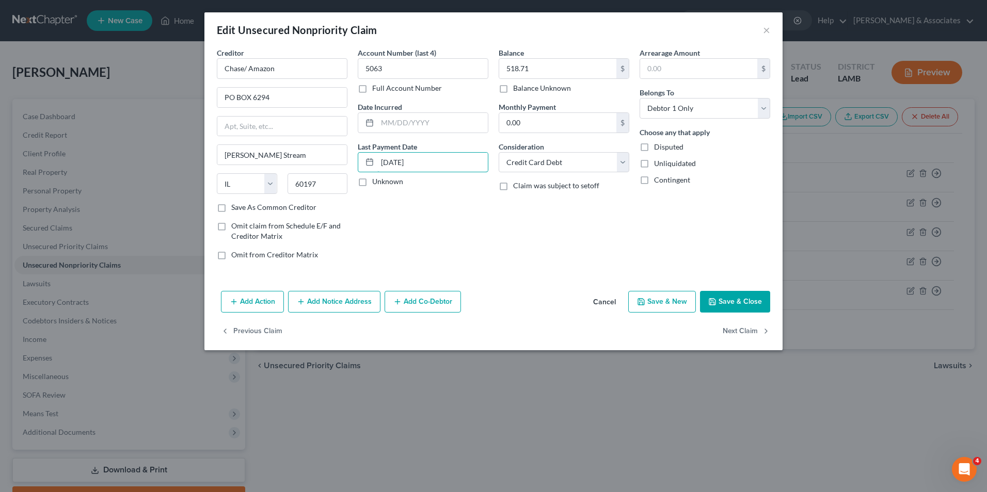
type input "[DATE]"
click at [730, 296] on button "Save & Close" at bounding box center [735, 302] width 70 height 22
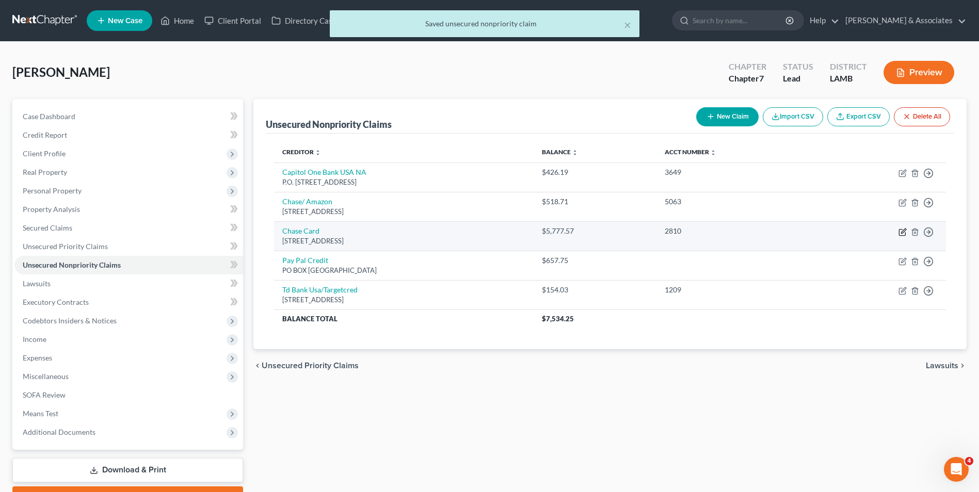
click at [781, 230] on icon "button" at bounding box center [903, 231] width 5 height 5
select select "7"
select select "2"
select select "0"
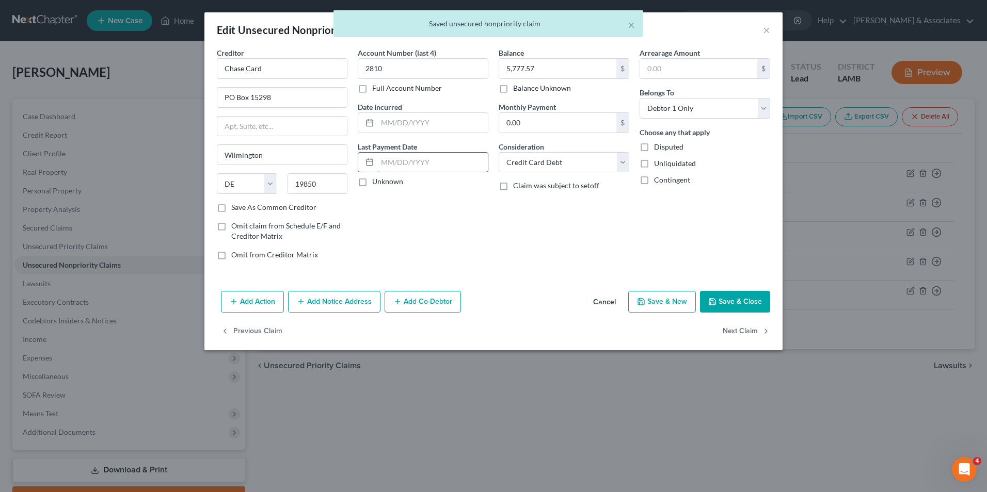
click at [435, 163] on input "text" at bounding box center [432, 163] width 110 height 20
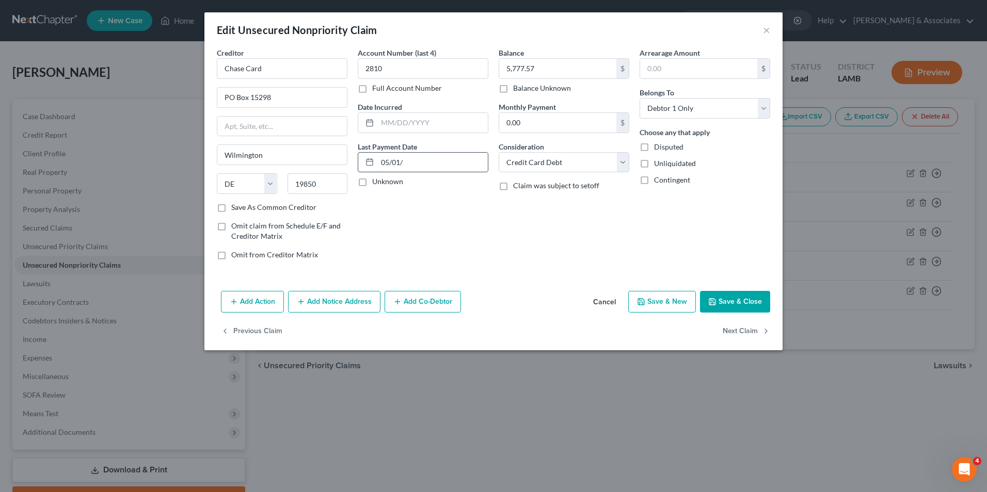
type input "[DATE]"
select select "46"
click at [715, 299] on icon "button" at bounding box center [712, 302] width 8 height 8
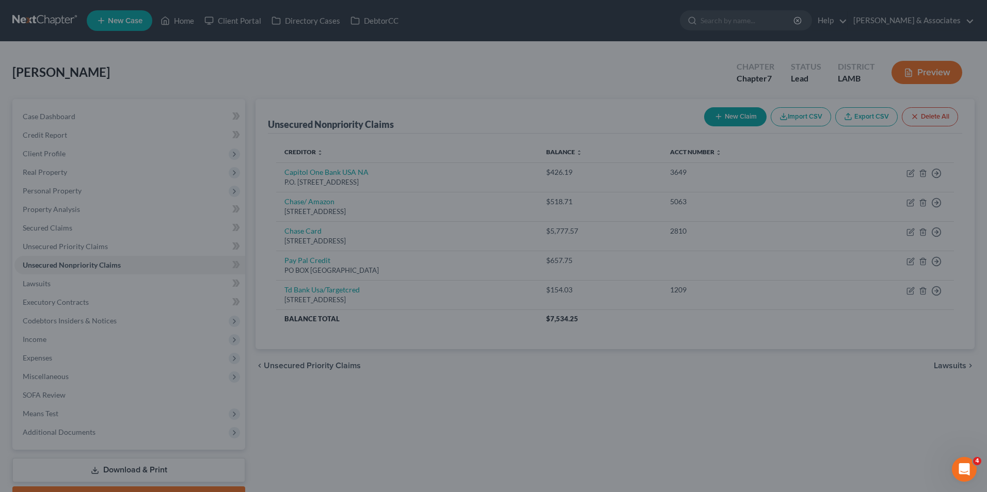
type input "0"
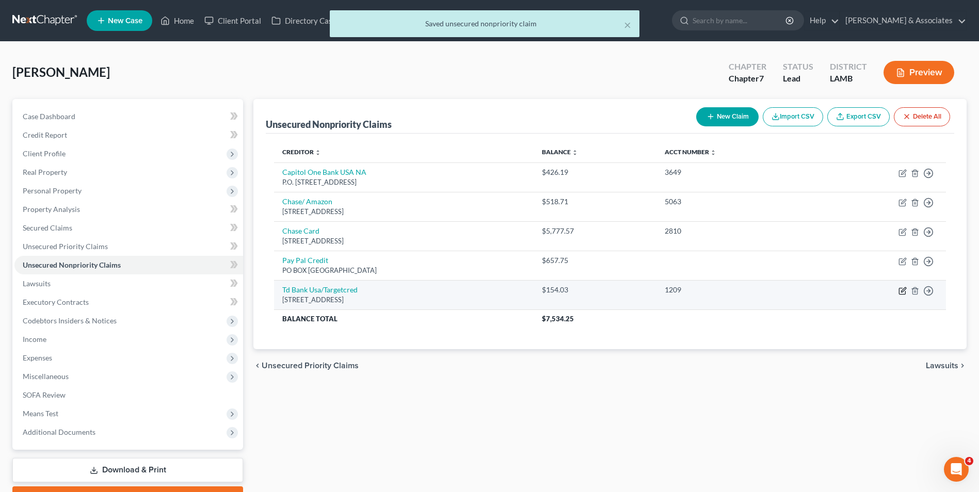
click at [781, 291] on icon "button" at bounding box center [903, 291] width 8 height 8
select select "24"
select select "2"
select select "0"
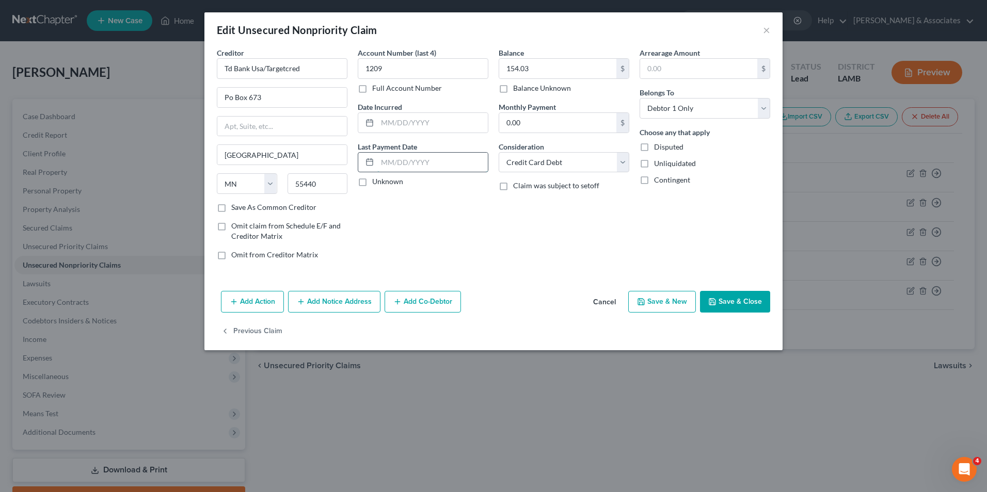
click at [450, 160] on input "text" at bounding box center [432, 163] width 110 height 20
type input "[DATE]"
click at [721, 297] on button "Save & Close" at bounding box center [735, 302] width 70 height 22
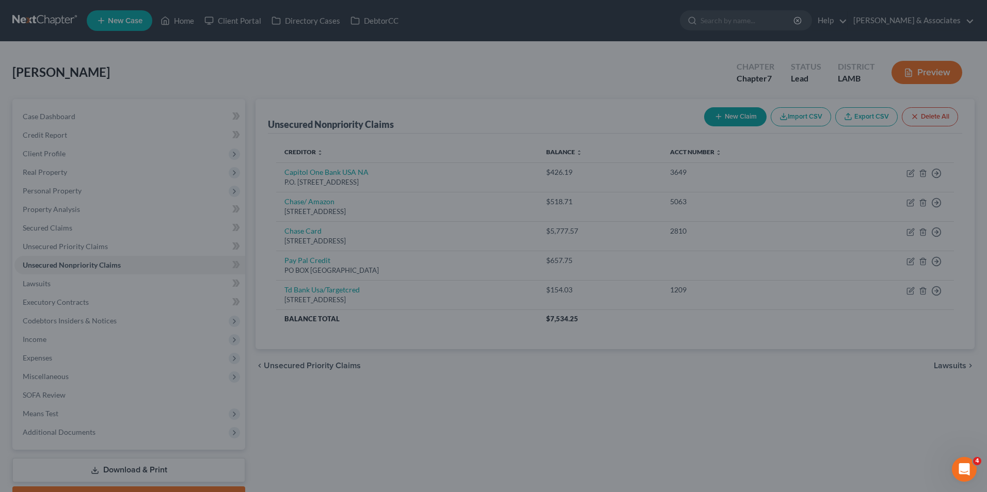
type input "0"
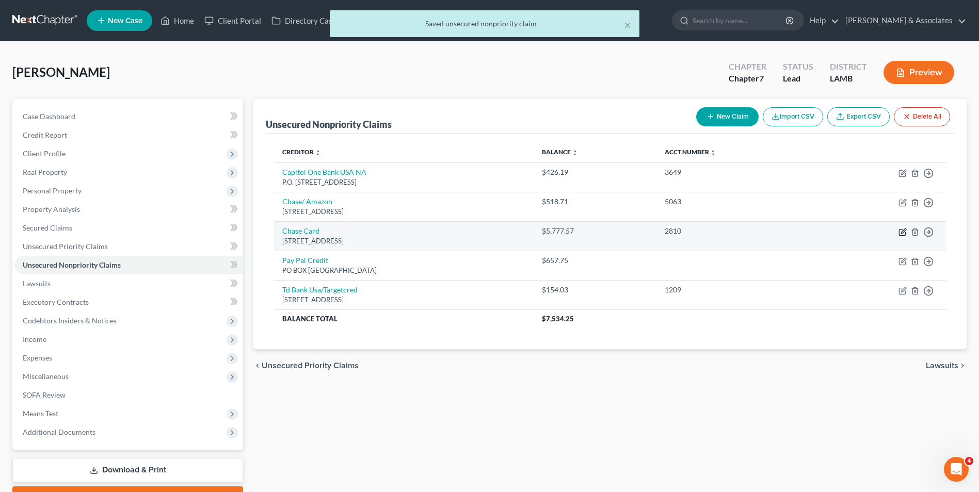
click at [781, 234] on icon "button" at bounding box center [903, 232] width 8 height 8
select select "46"
select select "2"
select select "0"
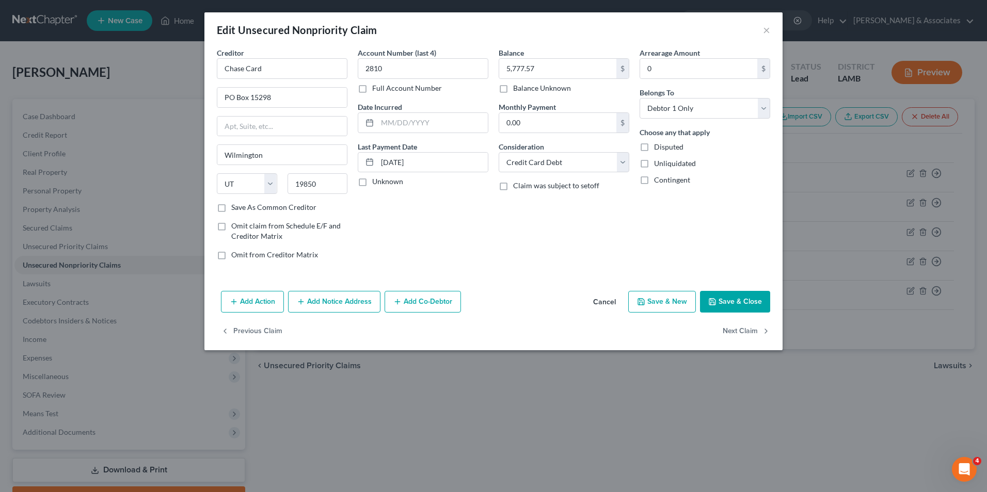
click at [771, 28] on div "Edit Unsecured Nonpriority Claim ×" at bounding box center [493, 29] width 578 height 35
click at [718, 301] on button "Save & Close" at bounding box center [735, 302] width 70 height 22
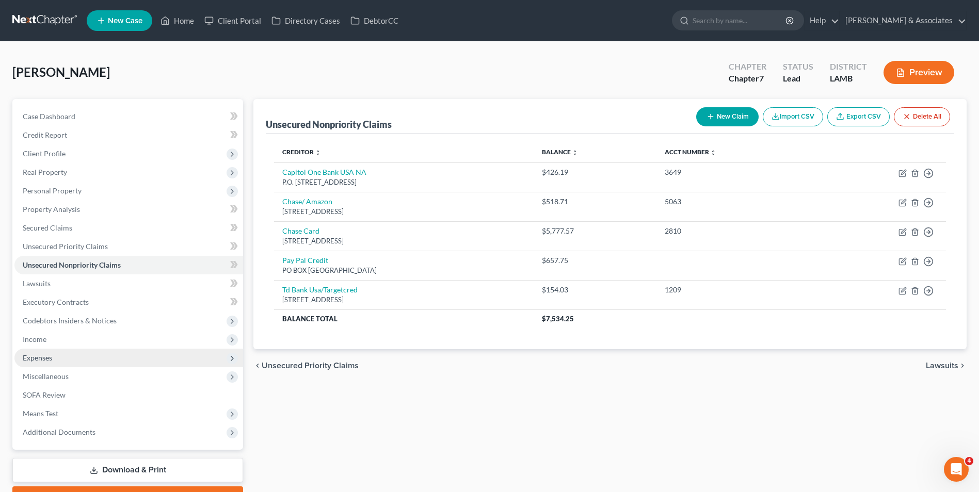
click at [166, 354] on span "Expenses" at bounding box center [128, 358] width 229 height 19
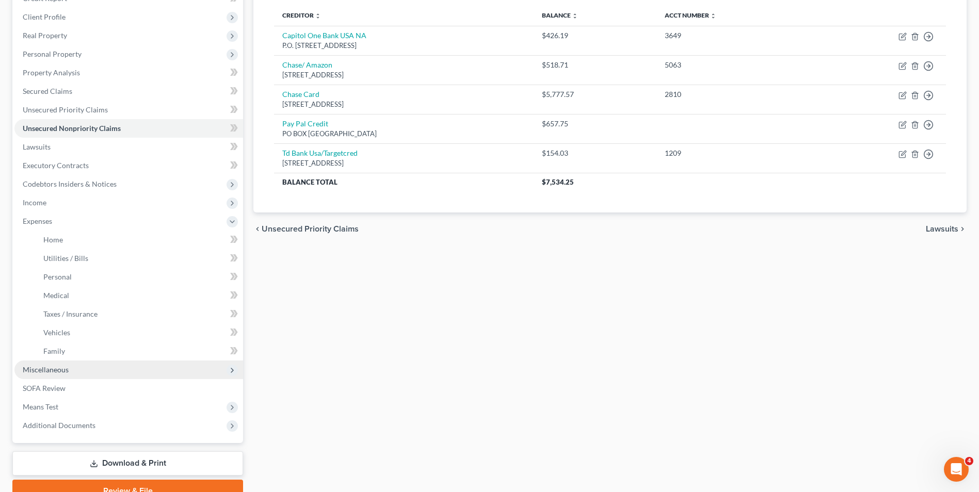
scroll to position [155, 0]
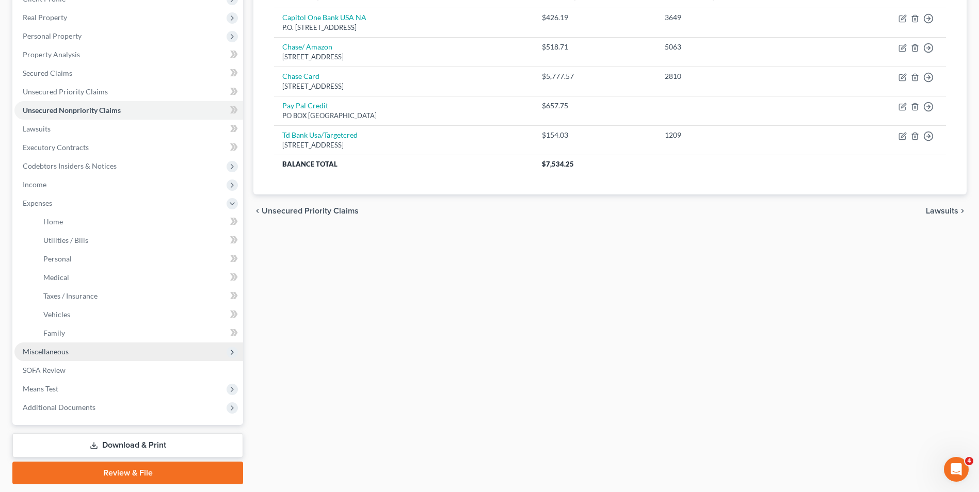
click at [166, 355] on span "Miscellaneous" at bounding box center [128, 352] width 229 height 19
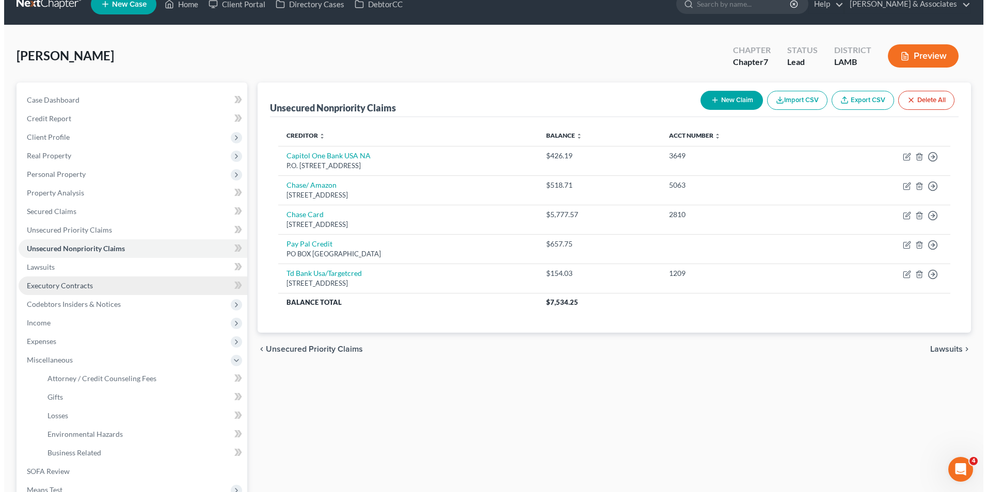
scroll to position [0, 0]
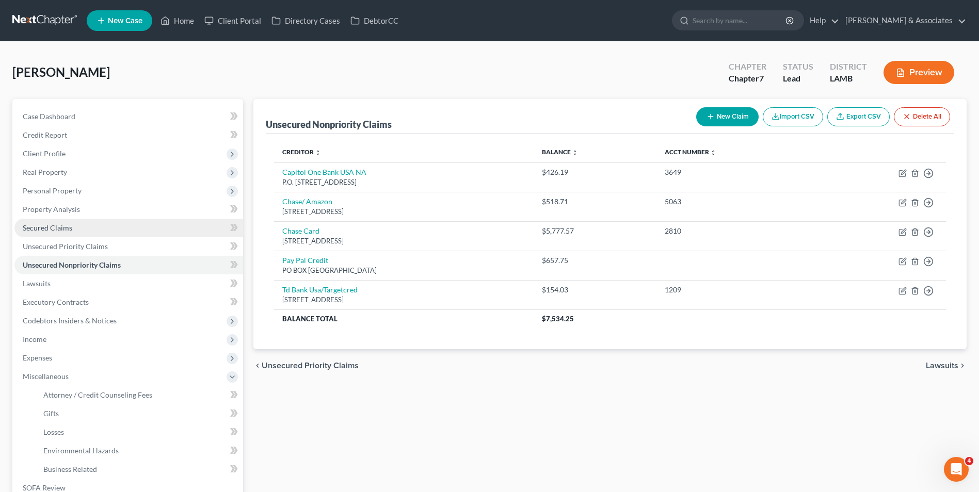
click at [114, 228] on link "Secured Claims" at bounding box center [128, 228] width 229 height 19
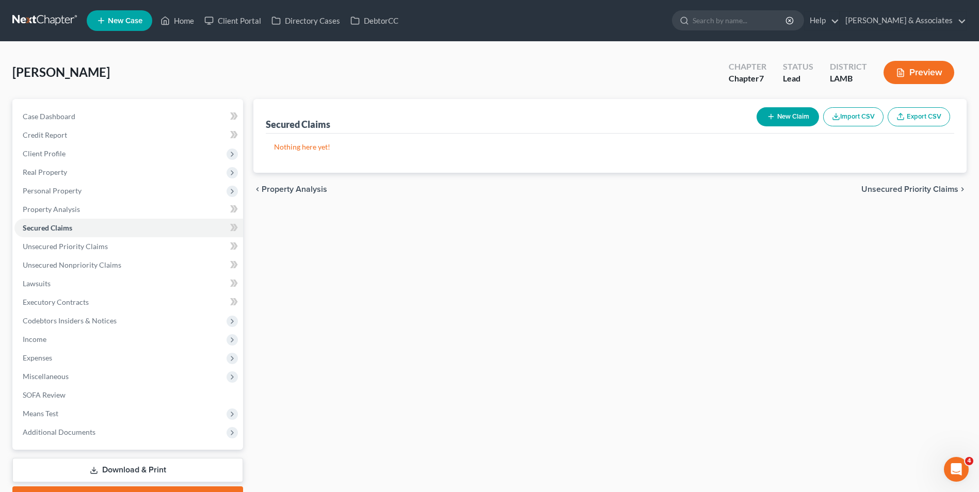
click at [776, 116] on button "New Claim" at bounding box center [788, 116] width 62 height 19
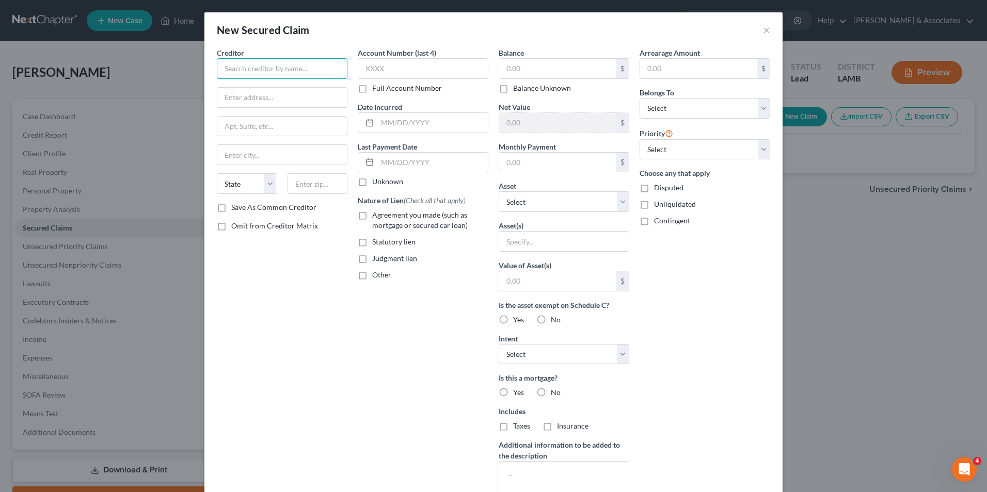
click at [295, 63] on input "text" at bounding box center [282, 68] width 131 height 21
click at [295, 63] on input "[PERSON_NAME] FCU" at bounding box center [282, 68] width 131 height 21
type input "[PERSON_NAME] Federal Credit Union"
type input "PO Box 9"
type input "[PERSON_NAME][GEOGRAPHIC_DATA]"
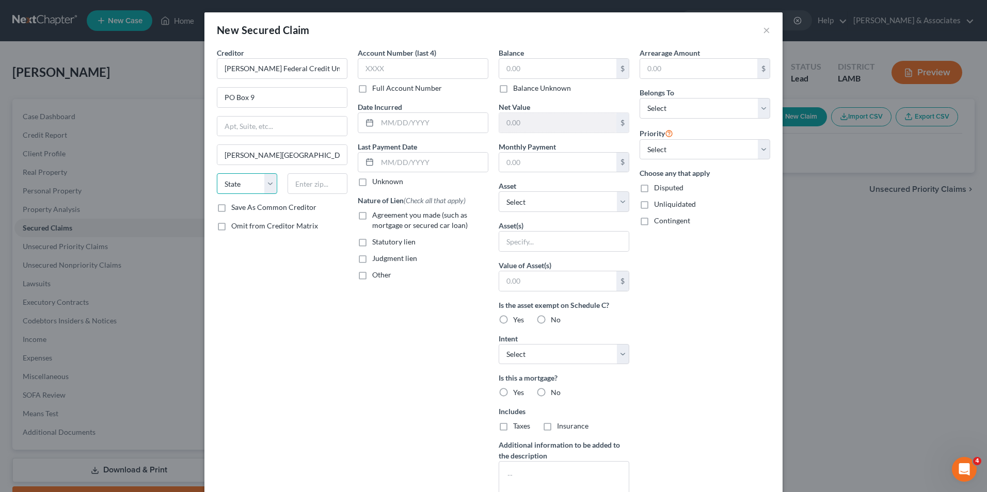
select select "19"
type input "71110"
click at [392, 65] on input "text" at bounding box center [423, 68] width 131 height 21
type input "4542"
click at [518, 72] on input "text" at bounding box center [557, 69] width 117 height 20
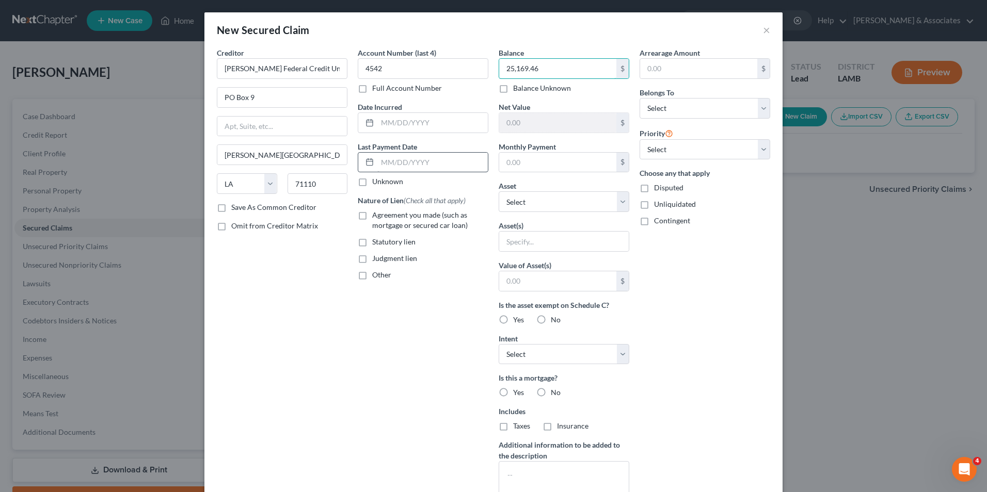
type input "25,169.46"
click at [418, 156] on input "text" at bounding box center [432, 163] width 110 height 20
type input "[DATE]"
click at [588, 170] on input "text" at bounding box center [557, 163] width 117 height 20
type input "556.38"
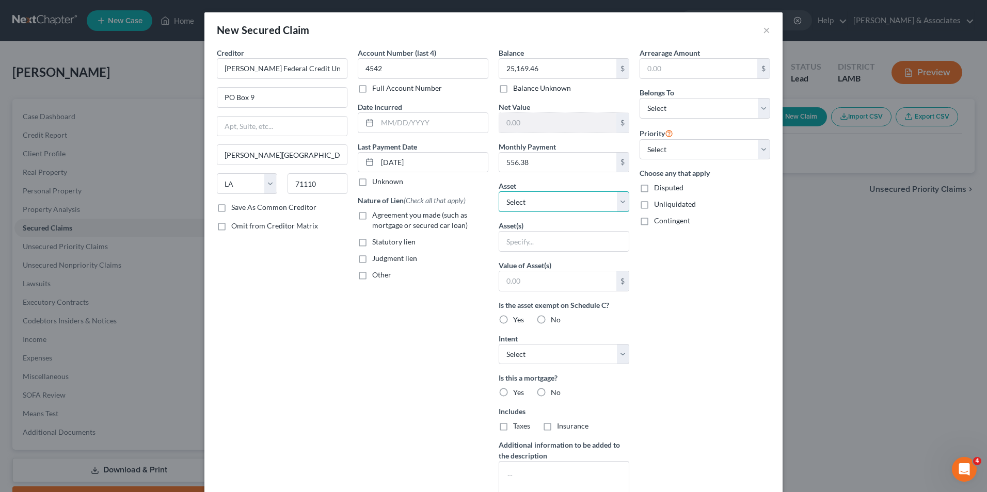
click at [566, 198] on select "Select Other Multiple Assets" at bounding box center [564, 202] width 131 height 21
click at [499, 192] on select "Select Other Multiple Assets" at bounding box center [564, 202] width 131 height 21
click at [551, 207] on select "Select Other Multiple Assets" at bounding box center [564, 202] width 131 height 21
click at [499, 192] on select "Select Other Multiple Assets" at bounding box center [564, 202] width 131 height 21
click at [372, 218] on label "Agreement you made (such as mortgage or secured car loan)" at bounding box center [430, 220] width 116 height 21
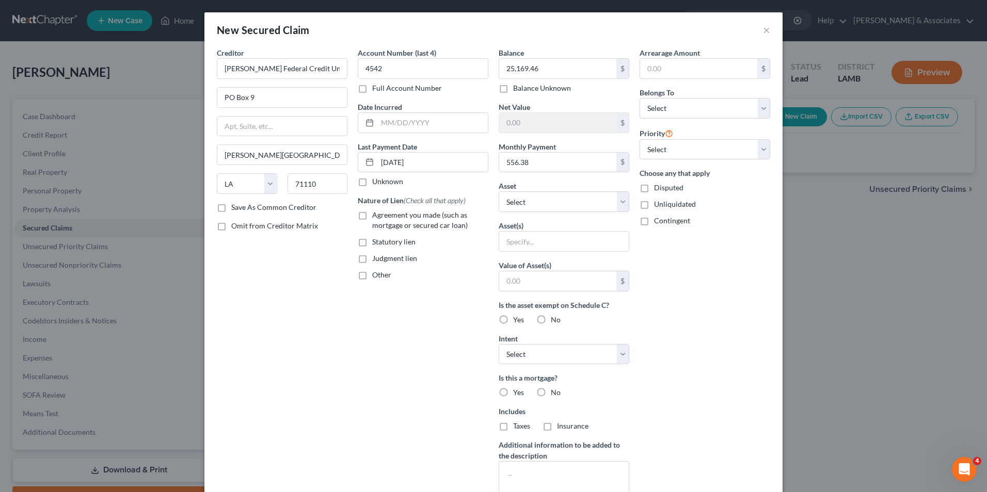
click at [376, 217] on input "Agreement you made (such as mortgage or secured car loan)" at bounding box center [379, 213] width 7 height 7
checkbox input "true"
click at [521, 123] on input "text" at bounding box center [557, 123] width 117 height 20
click at [692, 108] on select "Select Debtor 1 Only Debtor 2 Only Debtor 1 And Debtor 2 Only At Least One Of T…" at bounding box center [705, 108] width 131 height 21
select select "0"
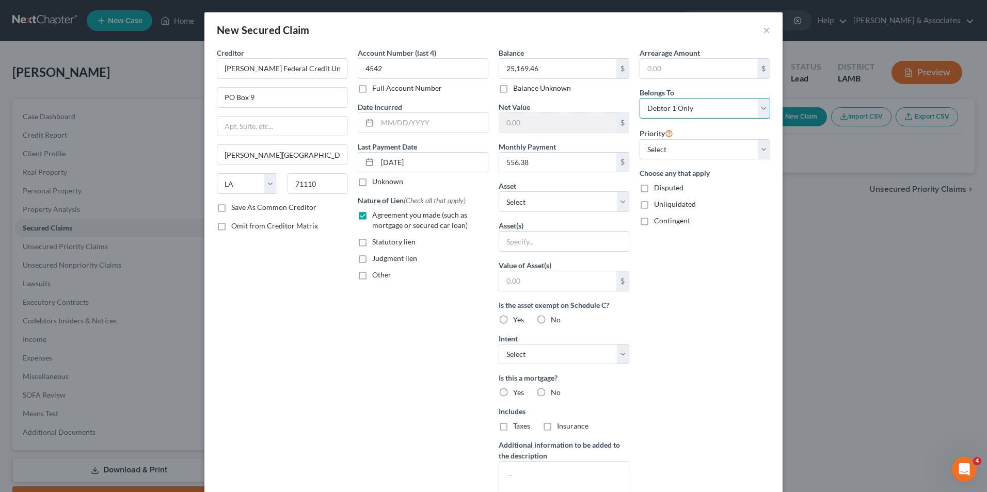
click at [640, 98] on select "Select Debtor 1 Only Debtor 2 Only Debtor 1 And Debtor 2 Only At Least One Of T…" at bounding box center [705, 108] width 131 height 21
click at [646, 141] on select "Select 1st 2nd 3rd 4th 5th 6th 7th 8th 9th 10th 11th 12th 13th 14th 15th 16th 1…" at bounding box center [705, 149] width 131 height 21
click at [499, 288] on input "text" at bounding box center [557, 282] width 117 height 20
click at [526, 201] on select "Select Other Multiple Assets" at bounding box center [564, 202] width 131 height 21
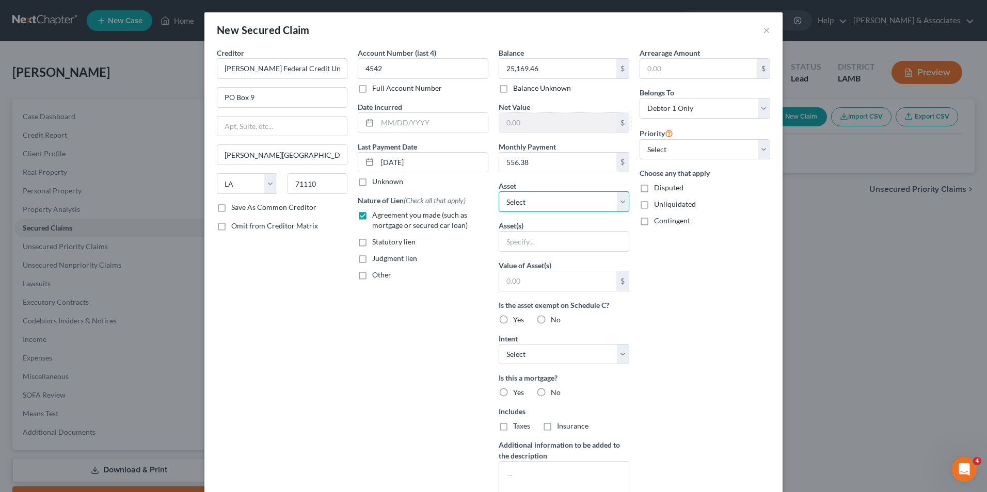
click at [526, 201] on select "Select Other Multiple Assets" at bounding box center [564, 202] width 131 height 21
click at [521, 236] on input "text" at bounding box center [564, 242] width 130 height 20
type input "2021 Hyundai Elantra"
click at [516, 279] on input "text" at bounding box center [557, 282] width 117 height 20
type input "16,918"
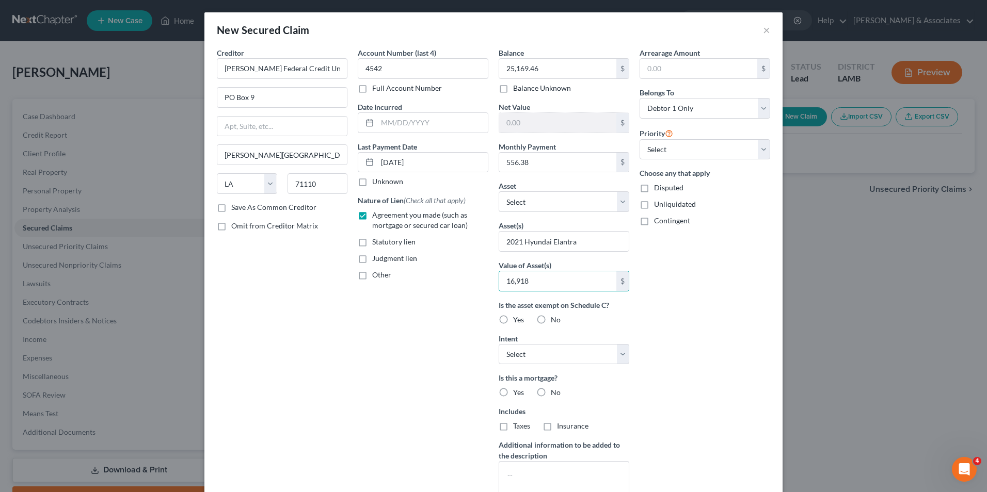
click at [551, 320] on label "No" at bounding box center [556, 320] width 10 height 10
click at [555, 320] on input "No" at bounding box center [558, 318] width 7 height 7
radio input "true"
click at [536, 355] on select "Select Surrender Redeem Reaffirm Avoid Other" at bounding box center [564, 354] width 131 height 21
select select "0"
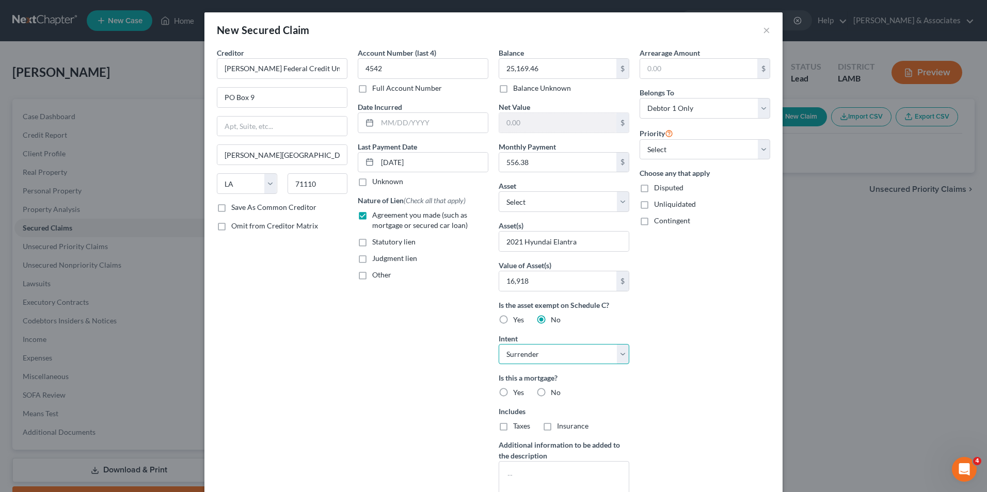
click at [499, 344] on select "Select Surrender Redeem Reaffirm Avoid Other" at bounding box center [564, 354] width 131 height 21
click at [513, 380] on label "Yes" at bounding box center [518, 393] width 11 height 10
click at [517, 380] on input "Yes" at bounding box center [520, 391] width 7 height 7
radio input "true"
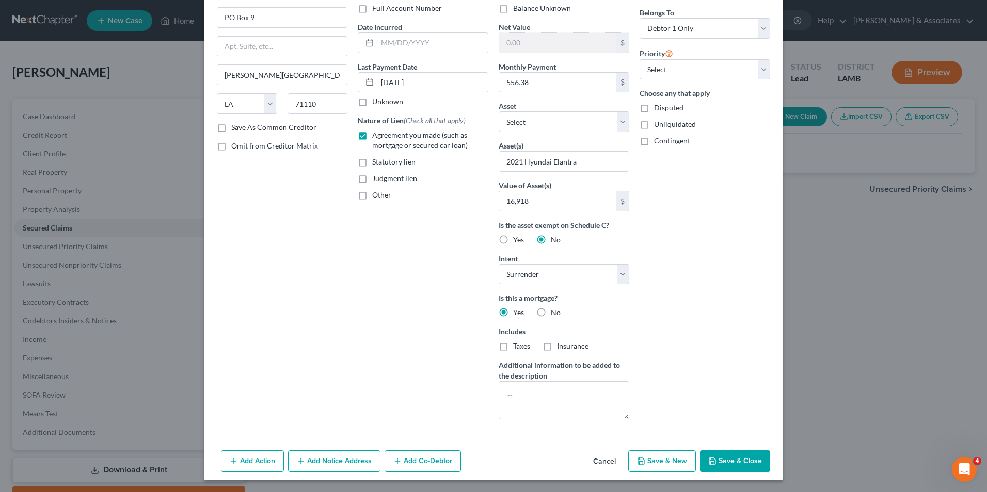
scroll to position [81, 0]
click at [716, 380] on button "Save & Close" at bounding box center [735, 461] width 70 height 22
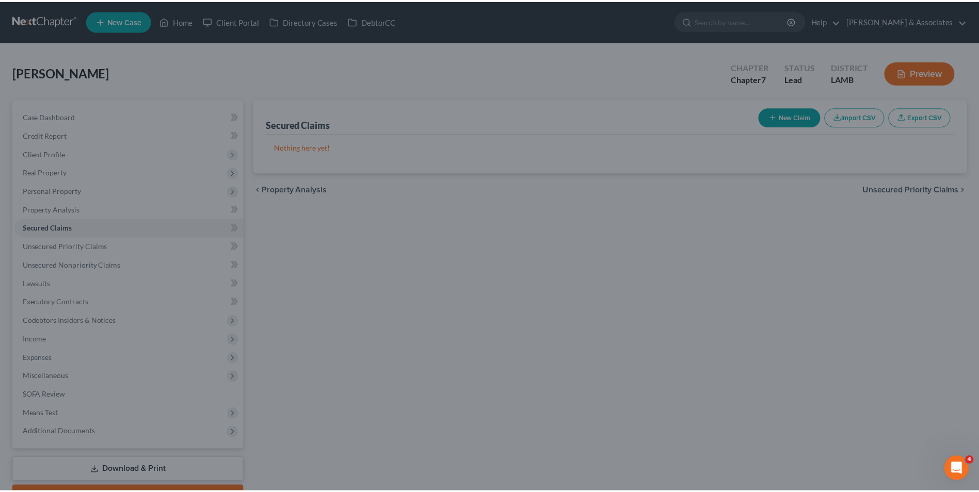
scroll to position [0, 0]
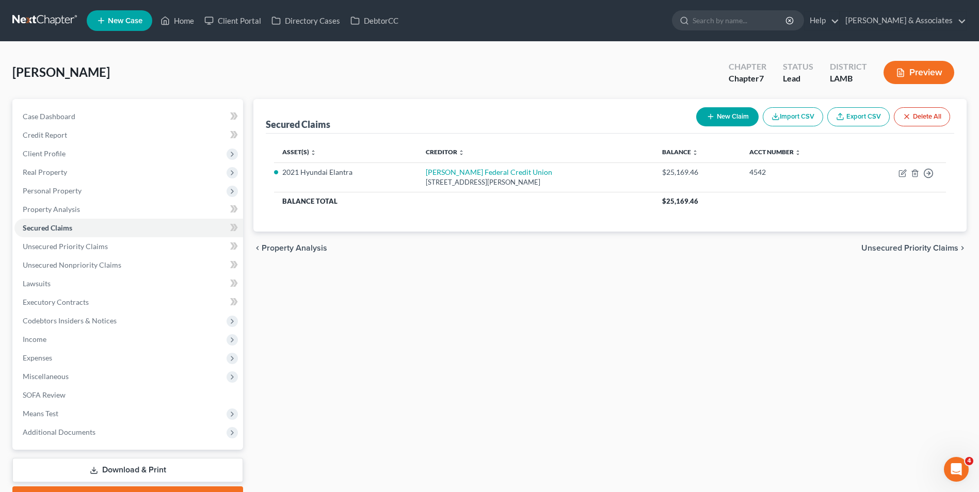
click at [492, 292] on div "Secured Claims New Claim Import CSV Export CSV Delete All Asset(s) expand_more …" at bounding box center [610, 304] width 724 height 410
click at [126, 341] on span "Income" at bounding box center [128, 339] width 229 height 19
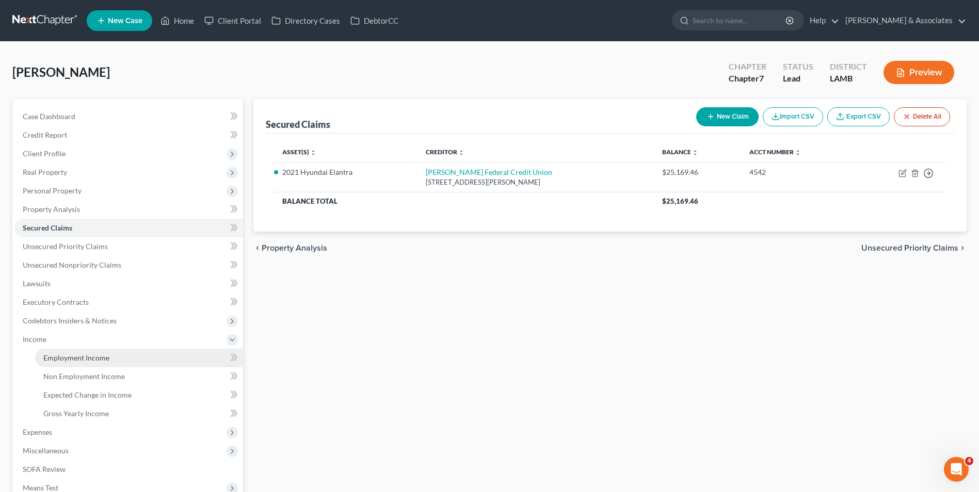
click at [125, 352] on link "Employment Income" at bounding box center [139, 358] width 208 height 19
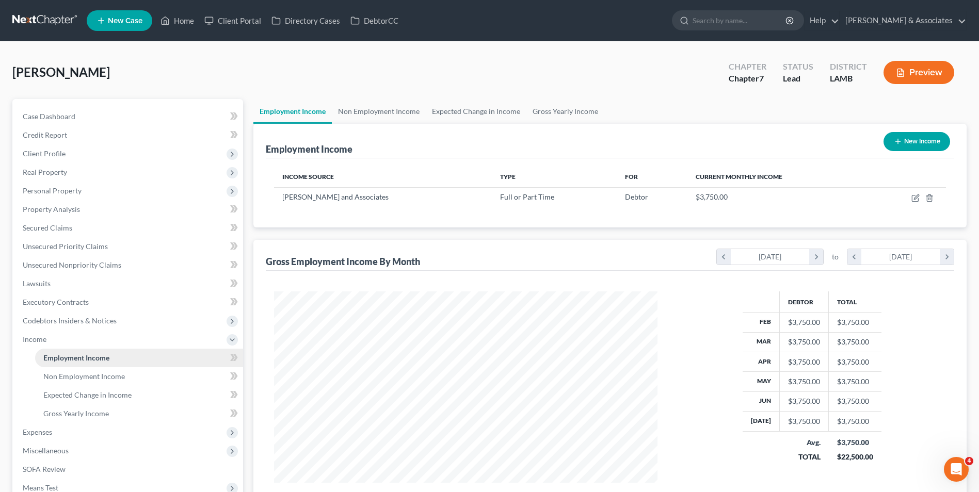
scroll to position [192, 404]
click at [118, 379] on span "Non Employment Income" at bounding box center [84, 376] width 82 height 9
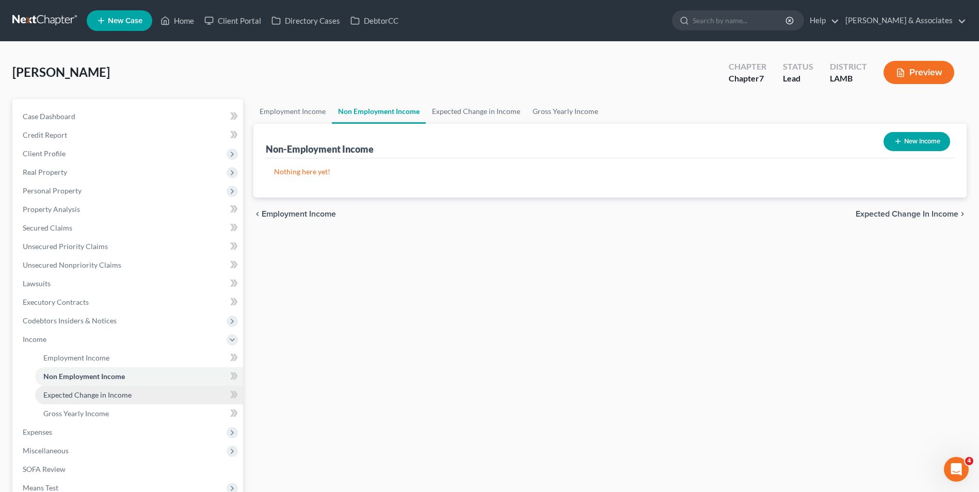
click at [116, 380] on span "Expected Change in Income" at bounding box center [87, 395] width 88 height 9
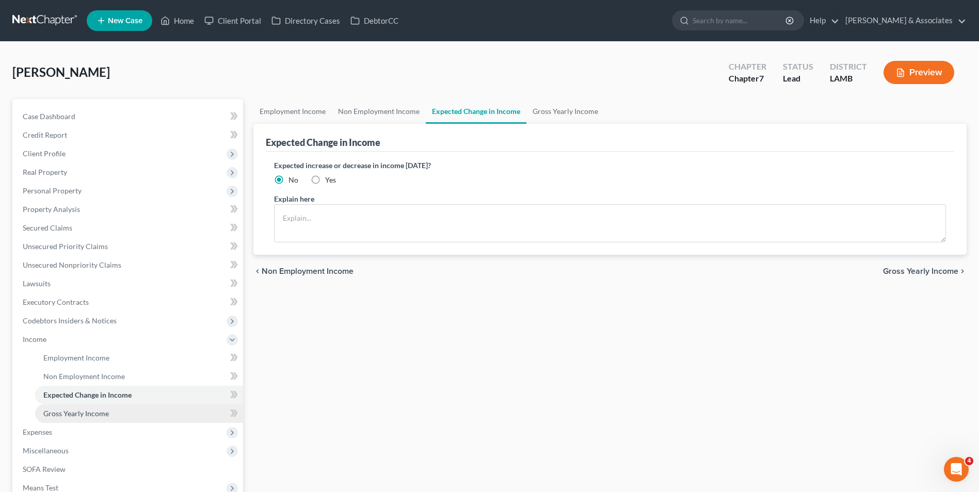
click at [107, 380] on span "Gross Yearly Income" at bounding box center [76, 413] width 66 height 9
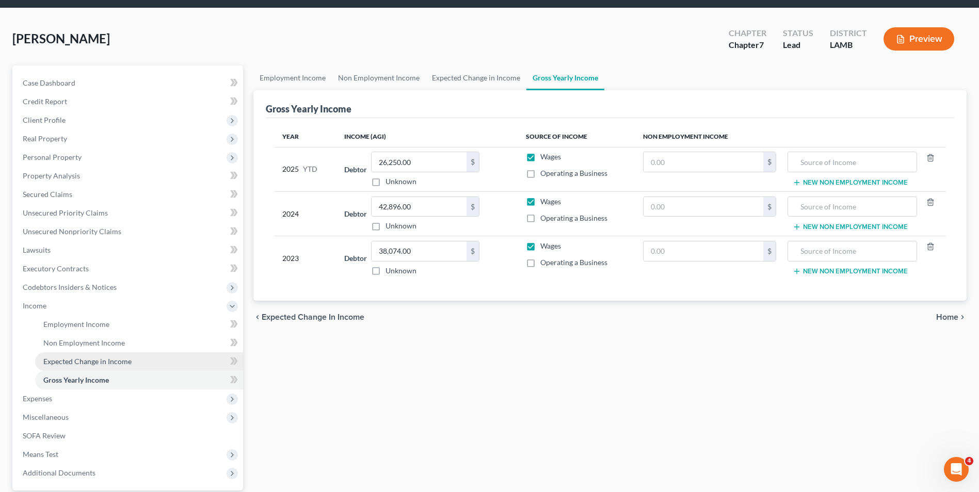
scroll to position [52, 0]
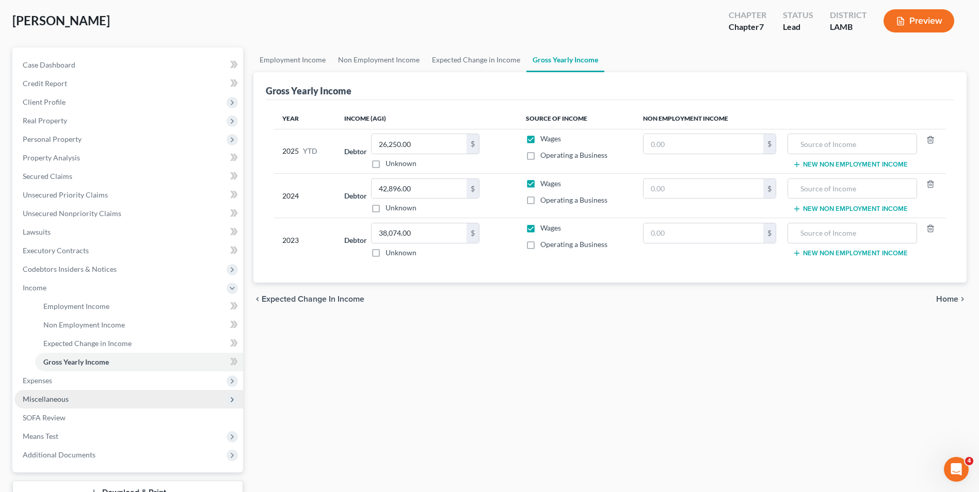
click at [114, 380] on span "Miscellaneous" at bounding box center [128, 399] width 229 height 19
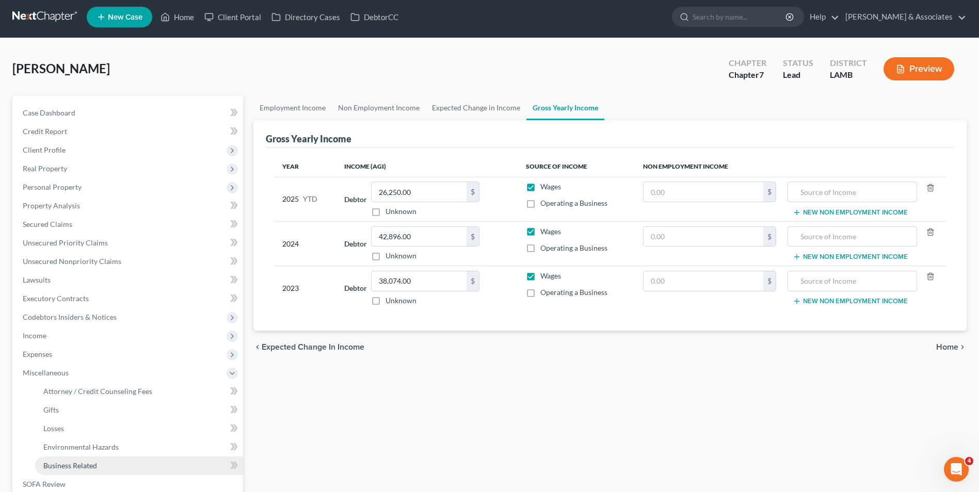
scroll to position [0, 0]
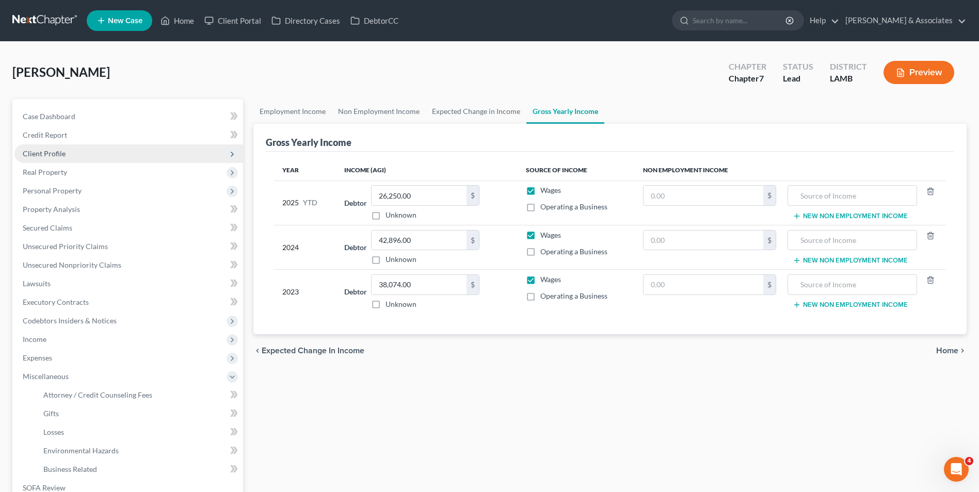
click at [76, 148] on span "Client Profile" at bounding box center [128, 154] width 229 height 19
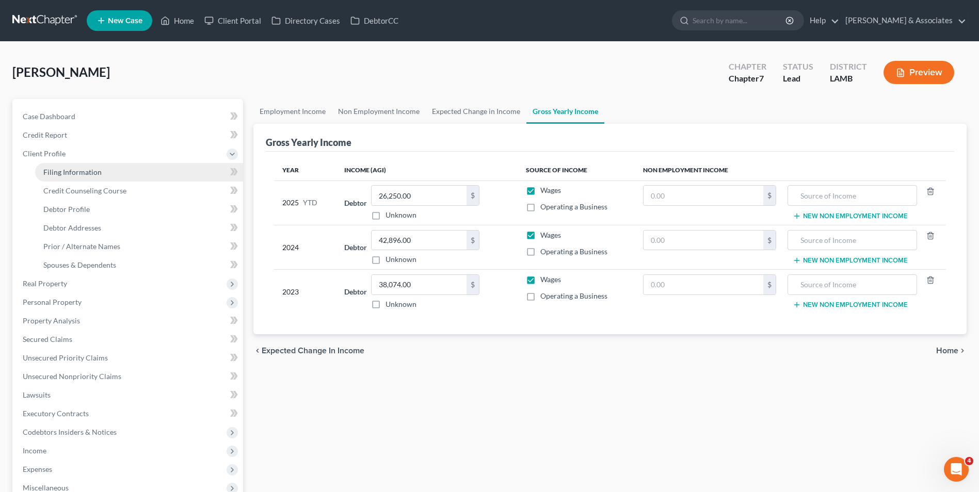
click at [84, 170] on span "Filing Information" at bounding box center [72, 172] width 58 height 9
select select "1"
select select "0"
select select "35"
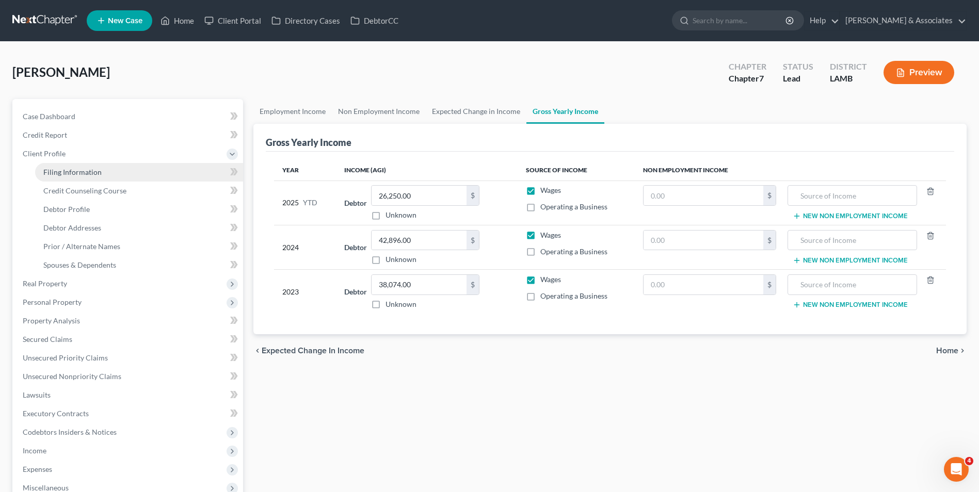
select select "19"
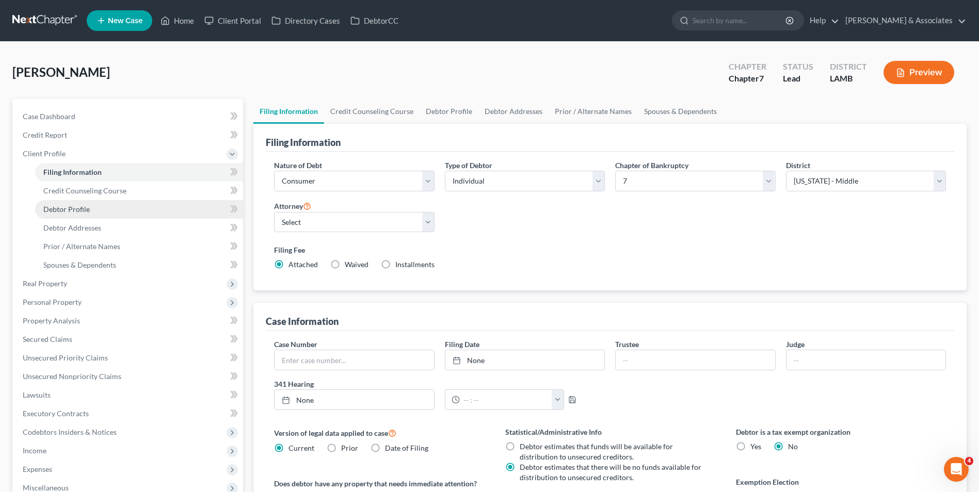
click at [100, 210] on link "Debtor Profile" at bounding box center [139, 209] width 208 height 19
select select "0"
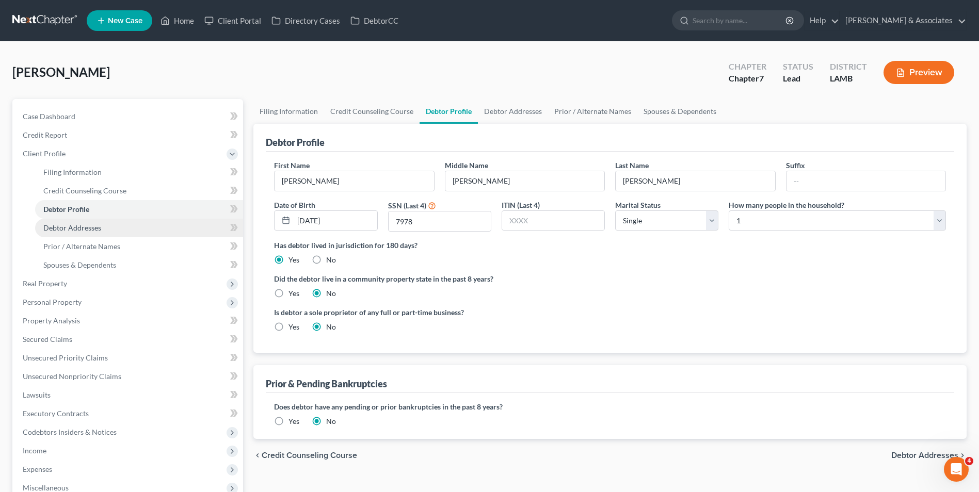
click at [101, 230] on link "Debtor Addresses" at bounding box center [139, 228] width 208 height 19
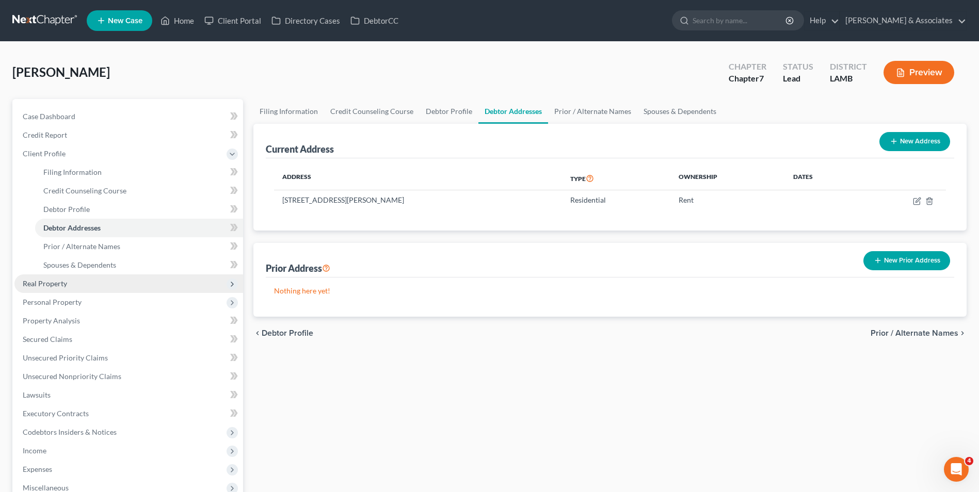
click at [102, 292] on span "Real Property" at bounding box center [128, 284] width 229 height 19
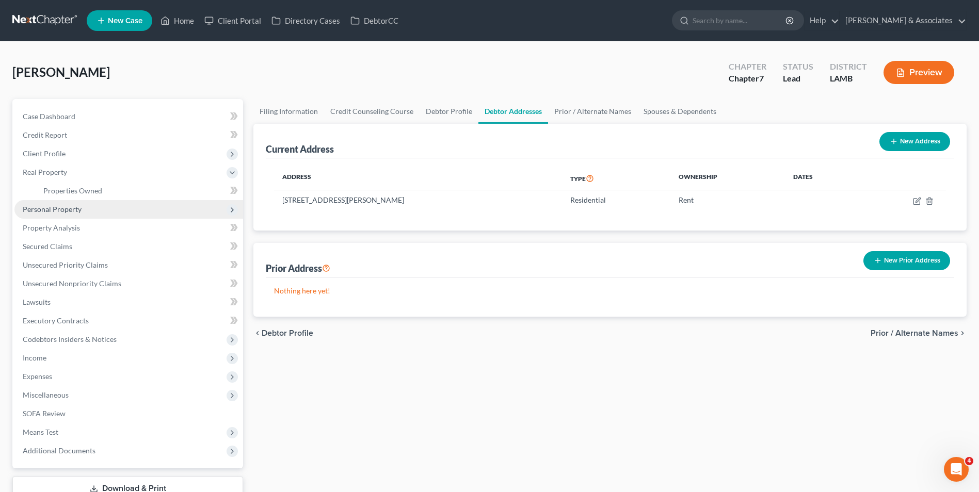
click at [59, 213] on span "Personal Property" at bounding box center [52, 209] width 59 height 9
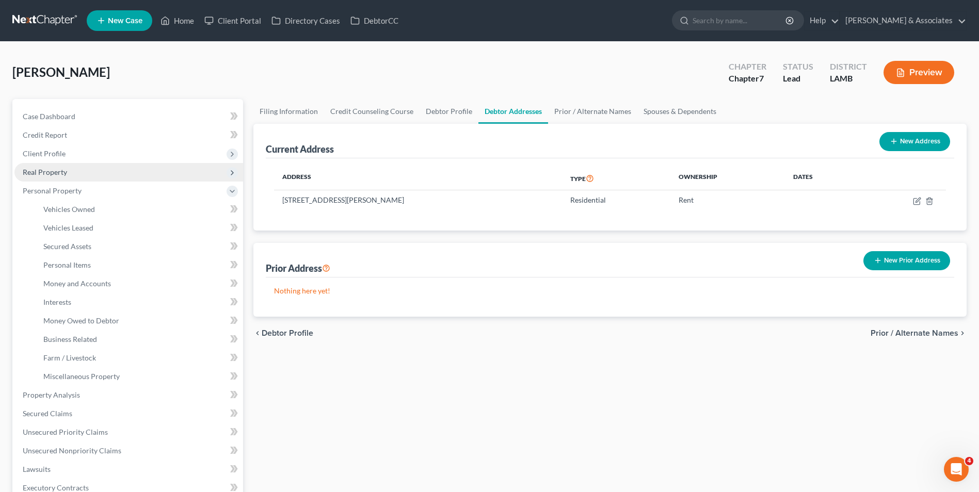
click at [55, 175] on span "Real Property" at bounding box center [45, 172] width 44 height 9
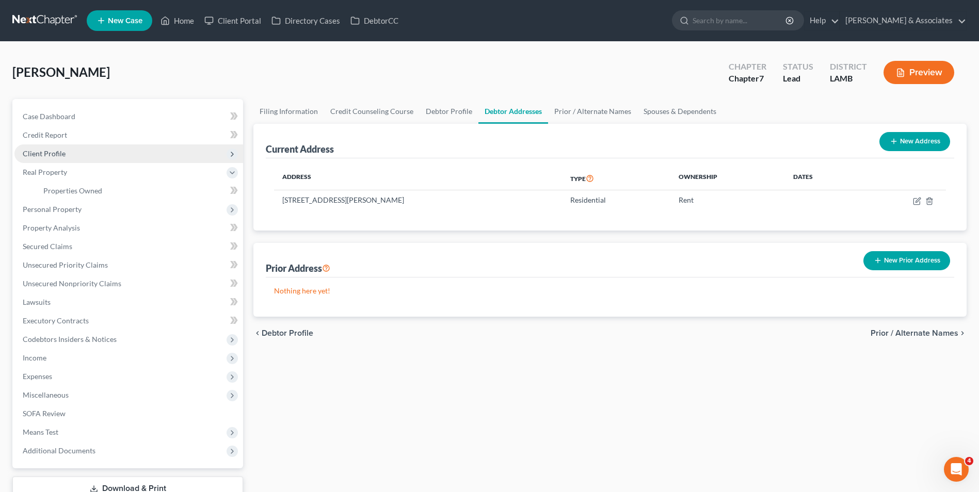
click at [55, 157] on span "Client Profile" at bounding box center [44, 153] width 43 height 9
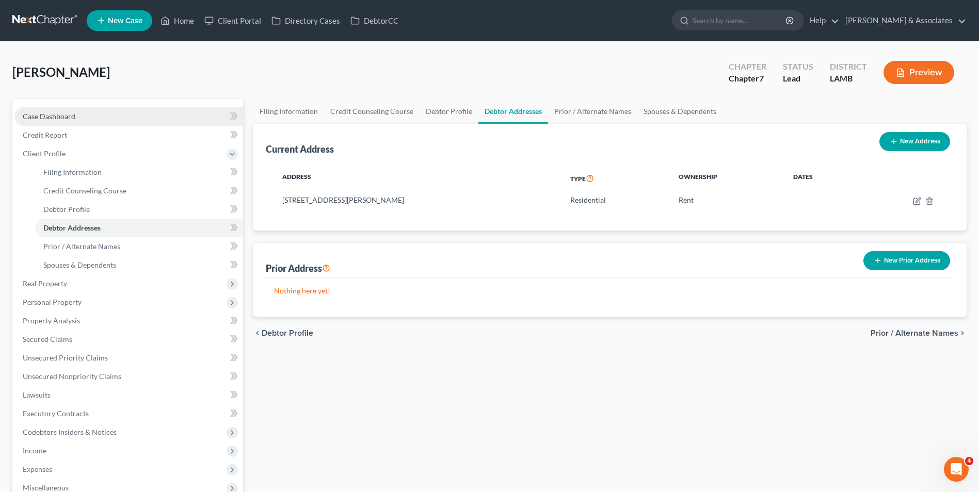
click at [78, 120] on link "Case Dashboard" at bounding box center [128, 116] width 229 height 19
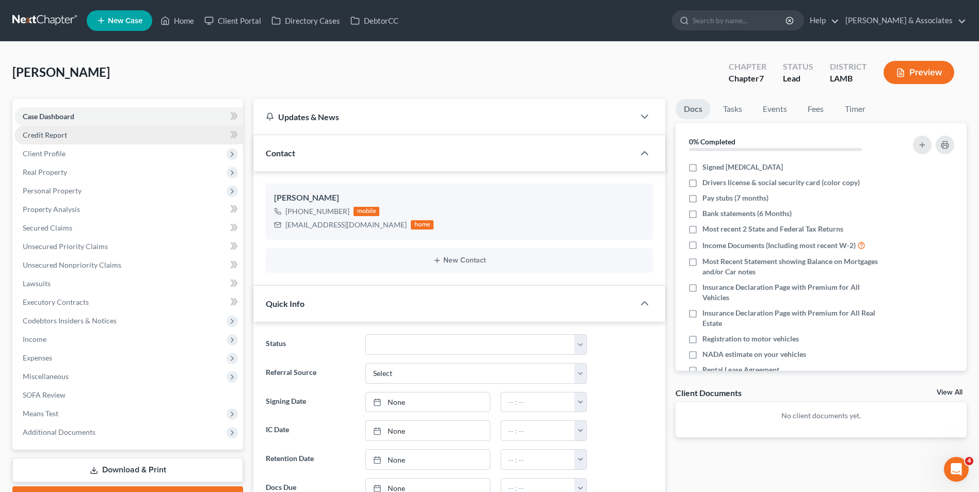
click at [50, 134] on span "Credit Report" at bounding box center [45, 135] width 44 height 9
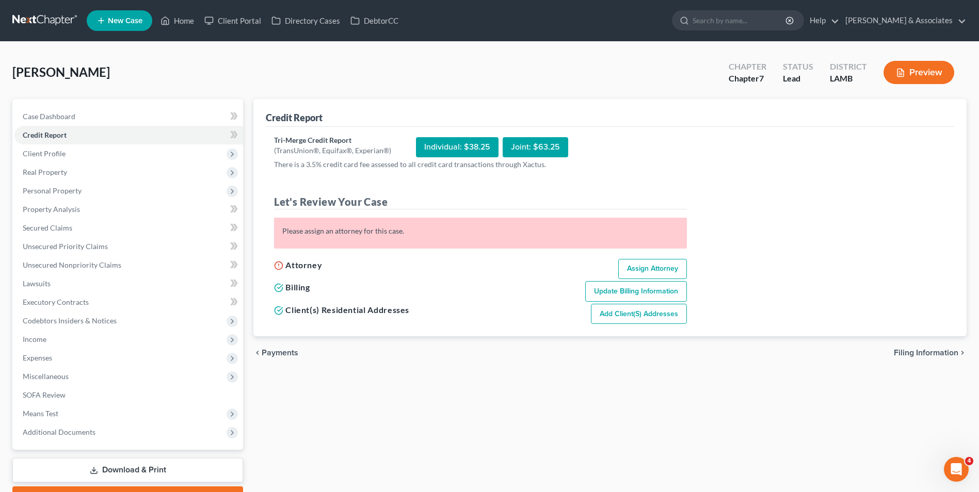
click at [659, 266] on link "Assign Attorney" at bounding box center [652, 269] width 69 height 21
select select "1"
select select "0"
select select "35"
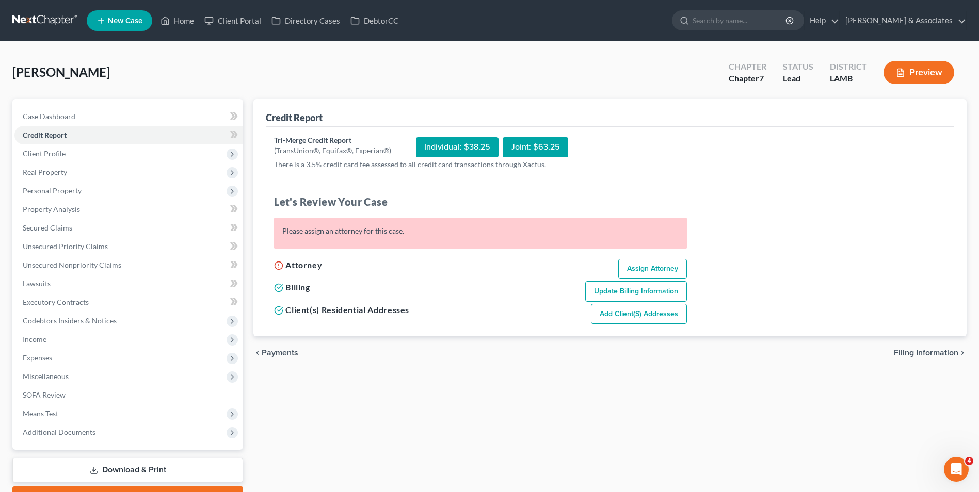
select select "19"
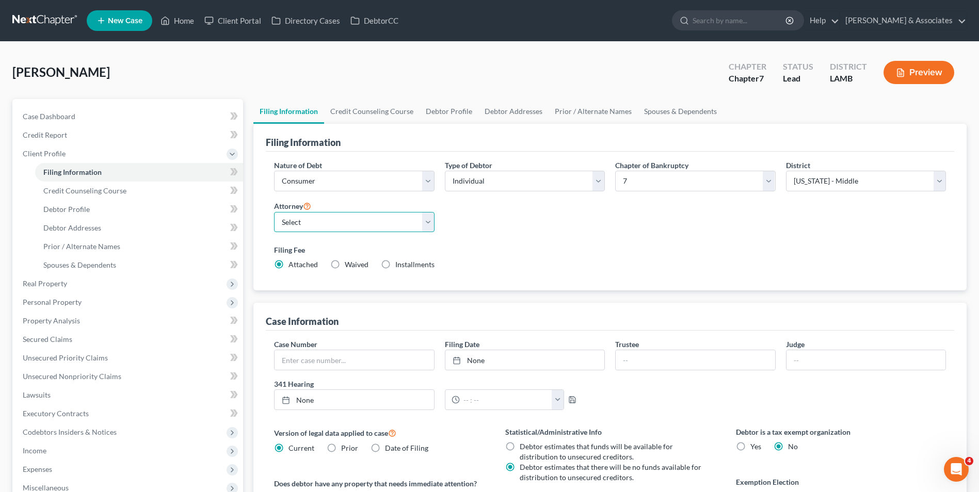
click at [404, 226] on select "Select [PERSON_NAME] [PERSON_NAME] - LAEB [PERSON_NAME] - LAWB [PERSON_NAME] - …" at bounding box center [354, 222] width 160 height 21
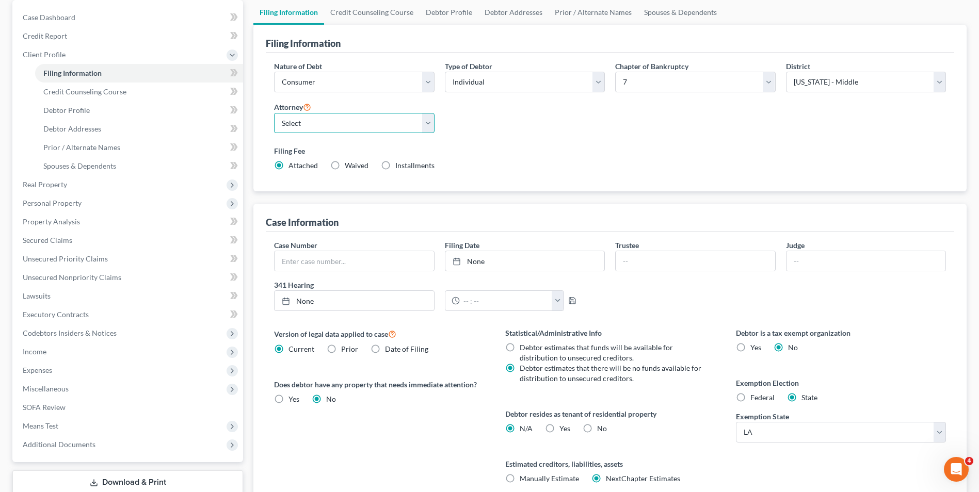
scroll to position [103, 0]
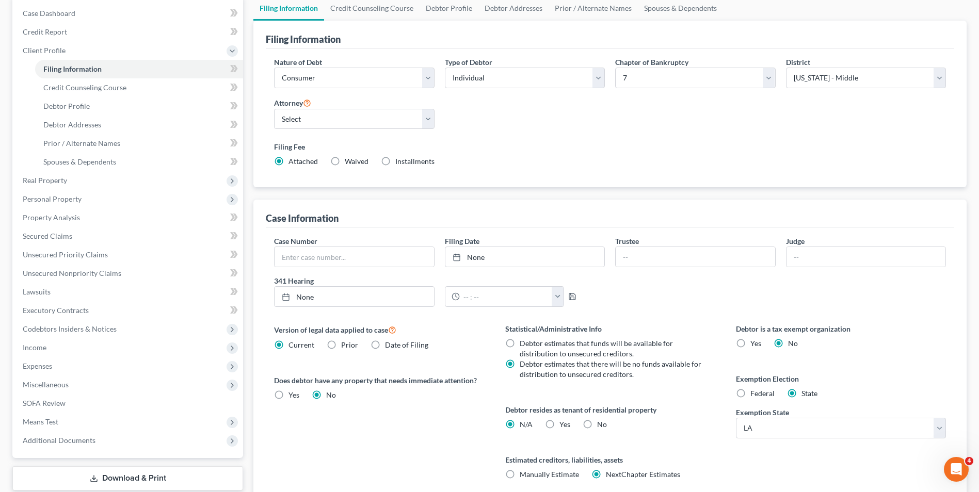
click at [508, 141] on label "Filing Fee" at bounding box center [610, 146] width 672 height 11
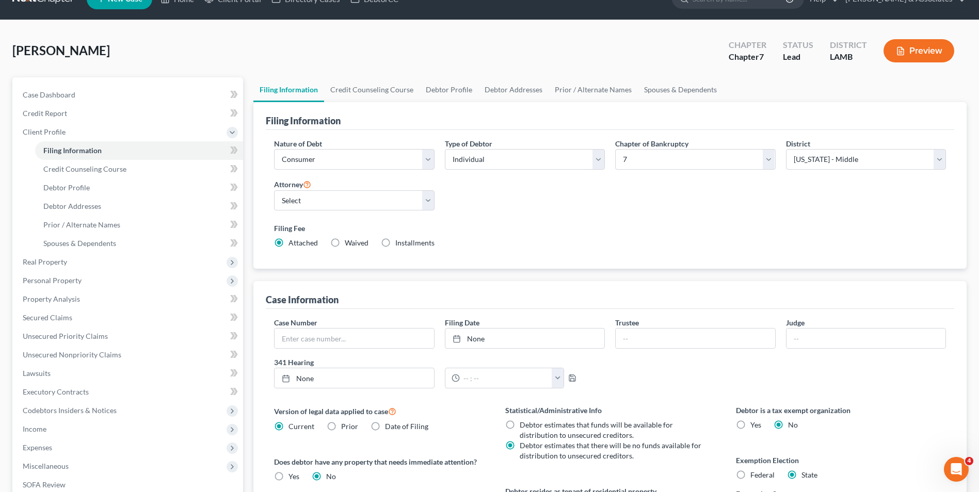
scroll to position [0, 0]
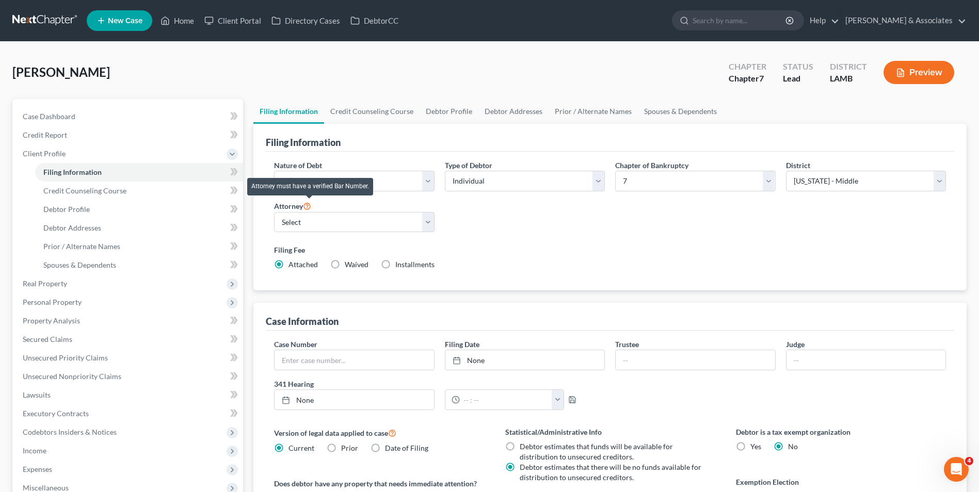
click at [309, 207] on icon at bounding box center [307, 206] width 8 height 10
click at [306, 206] on icon at bounding box center [307, 206] width 8 height 10
click at [175, 26] on link "Home" at bounding box center [177, 20] width 44 height 19
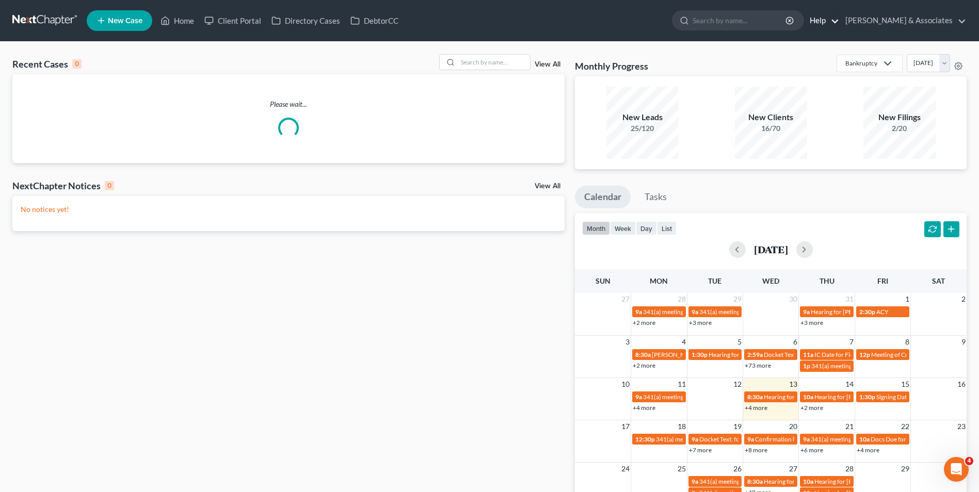
click at [781, 26] on link "Help" at bounding box center [822, 20] width 35 height 19
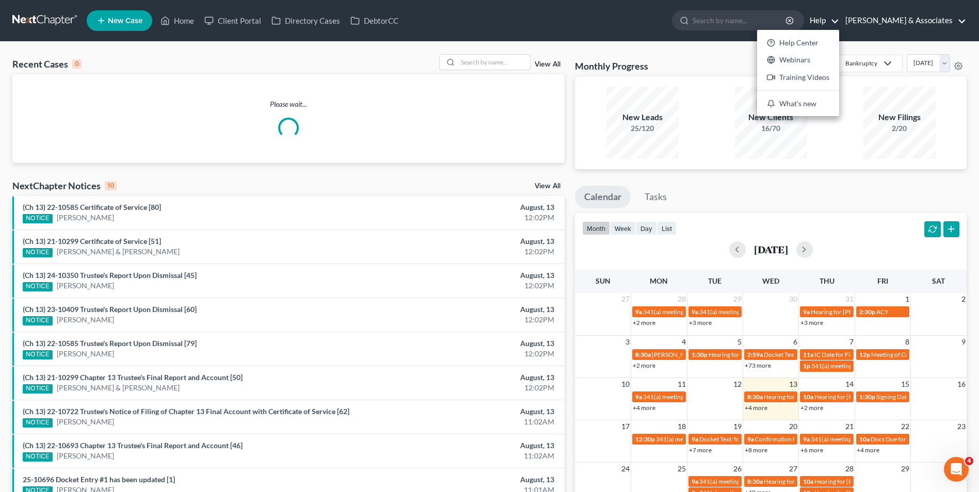
click at [781, 20] on link "[PERSON_NAME] & Associates" at bounding box center [903, 20] width 126 height 19
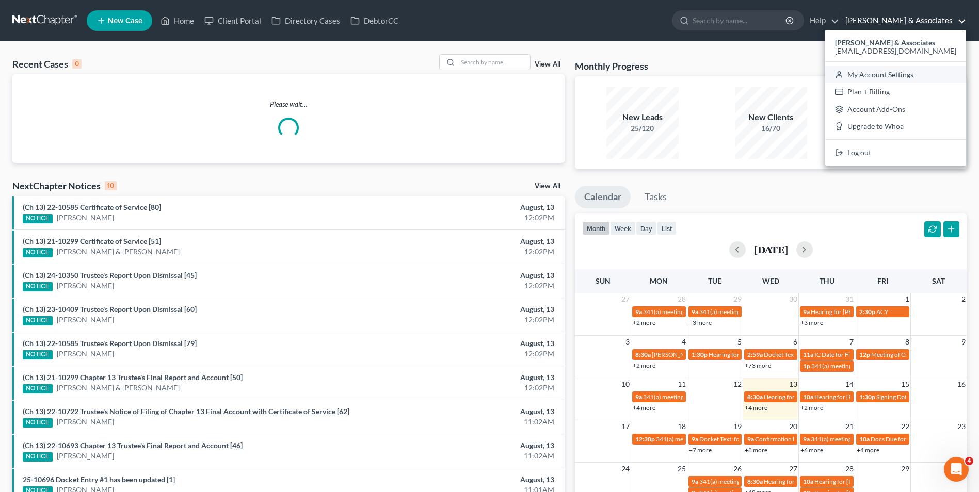
click at [781, 73] on link "My Account Settings" at bounding box center [895, 75] width 141 height 18
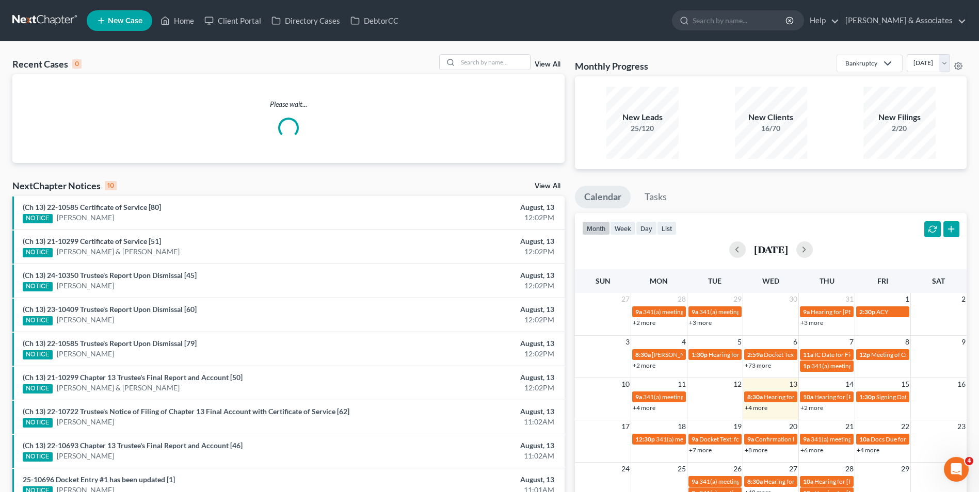
select select "35"
select select "23"
select select "19"
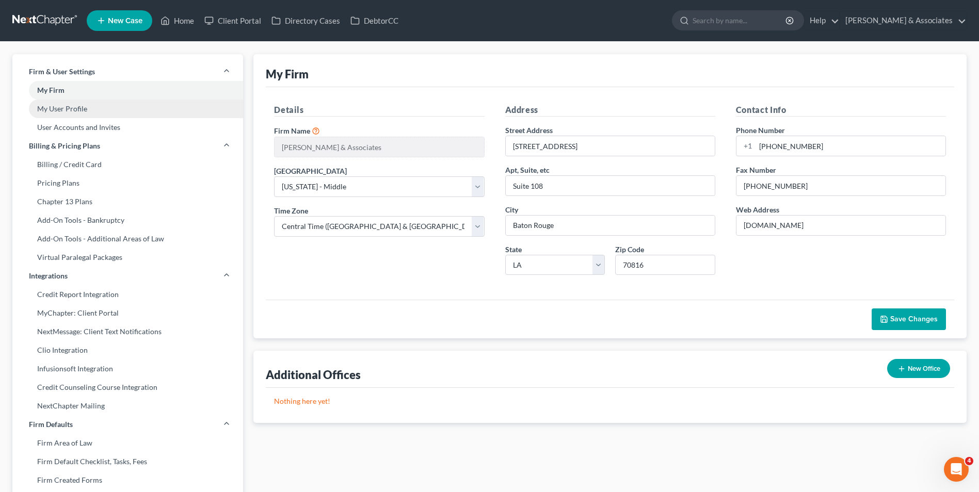
click at [153, 112] on link "My User Profile" at bounding box center [127, 109] width 231 height 19
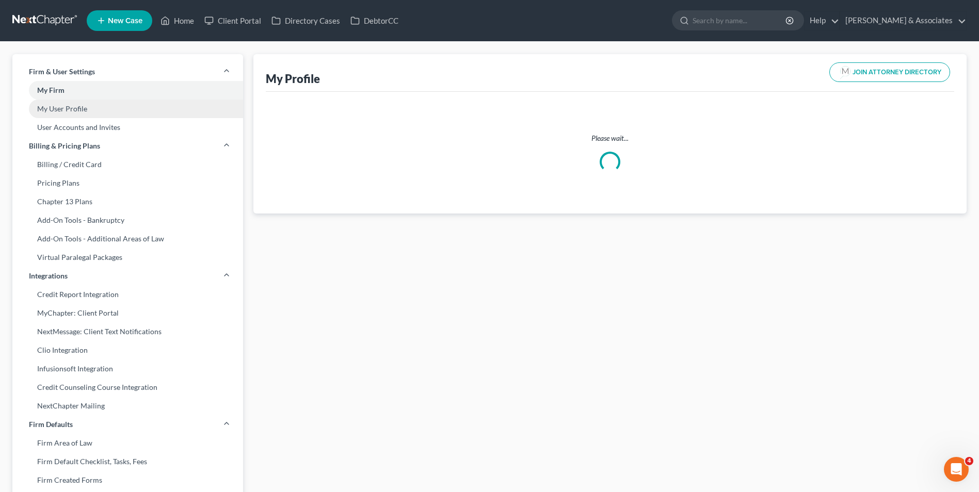
select select "19"
select select "attorney"
select select "0"
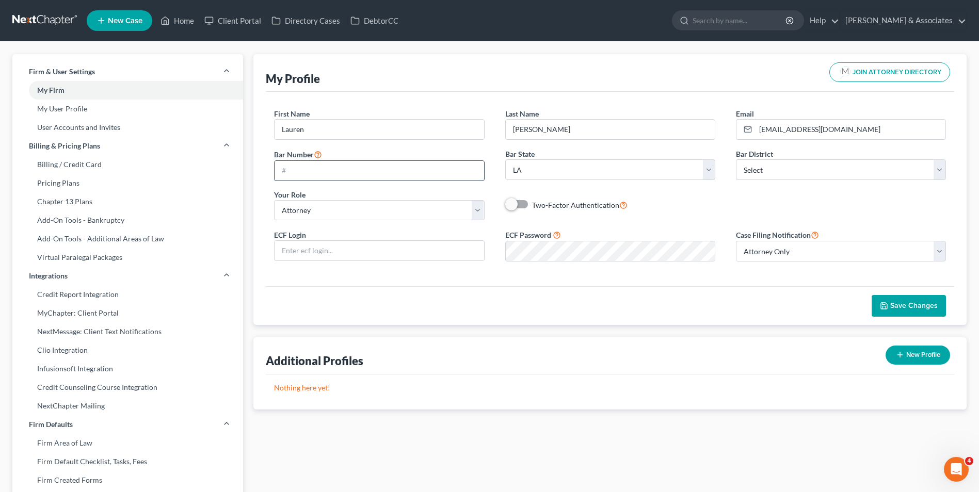
click at [378, 174] on input "text" at bounding box center [379, 171] width 209 height 20
type input "33880"
click at [781, 307] on span "Save Changes" at bounding box center [913, 305] width 47 height 9
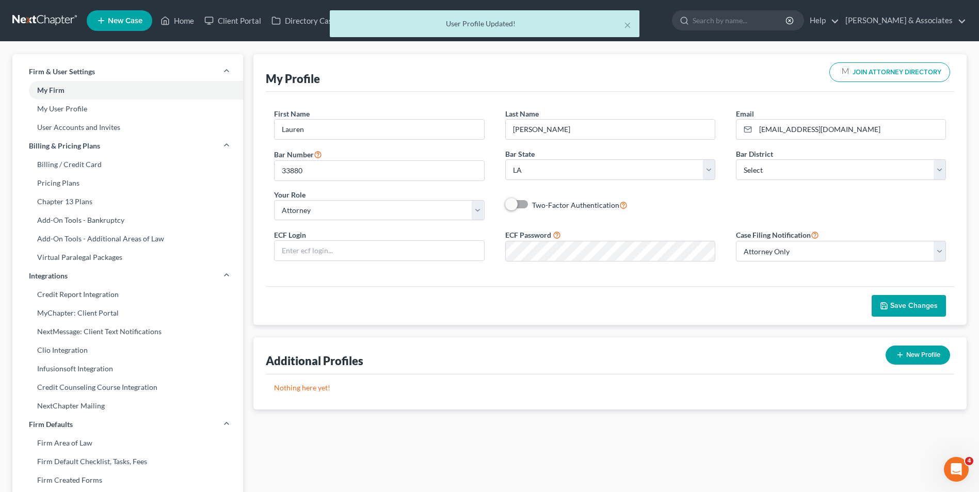
click at [781, 70] on span "JOIN ATTORNEY DIRECTORY" at bounding box center [897, 72] width 89 height 7
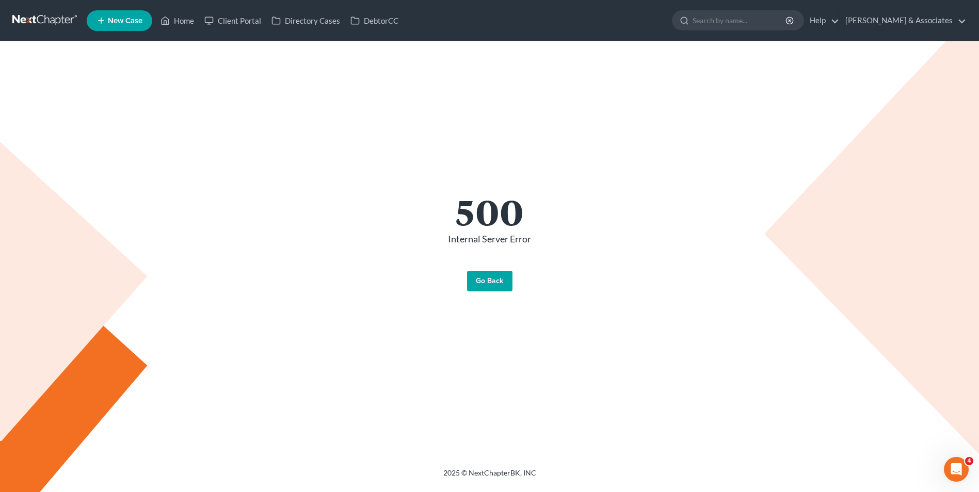
click at [471, 280] on link "Go Back" at bounding box center [489, 281] width 45 height 21
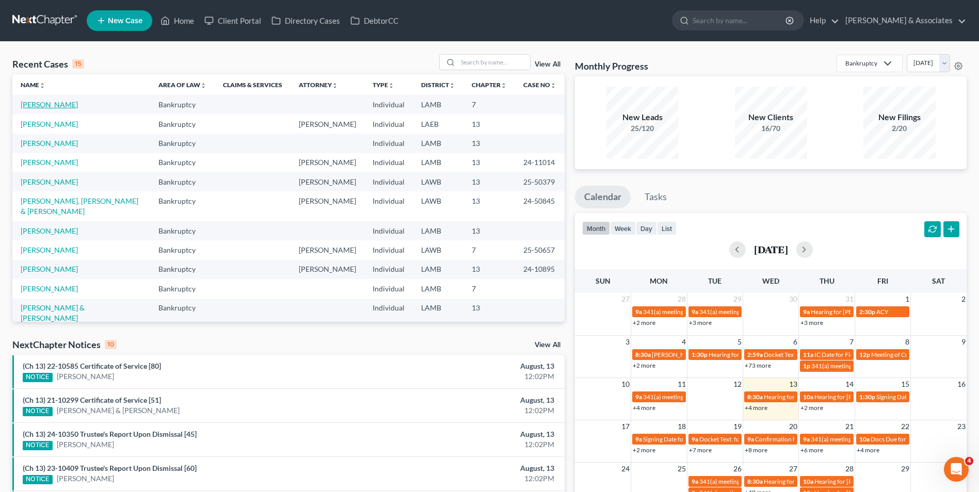
click at [27, 103] on link "[PERSON_NAME]" at bounding box center [49, 104] width 57 height 9
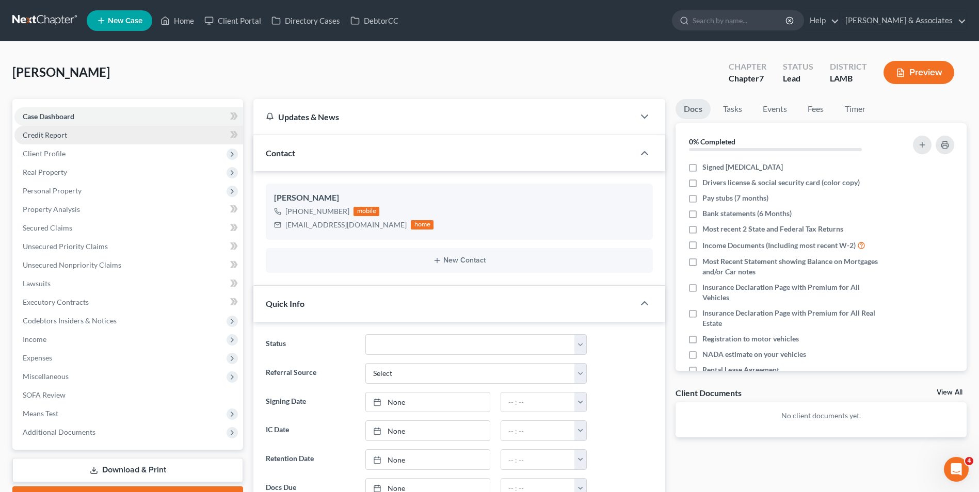
click at [218, 136] on link "Credit Report" at bounding box center [128, 135] width 229 height 19
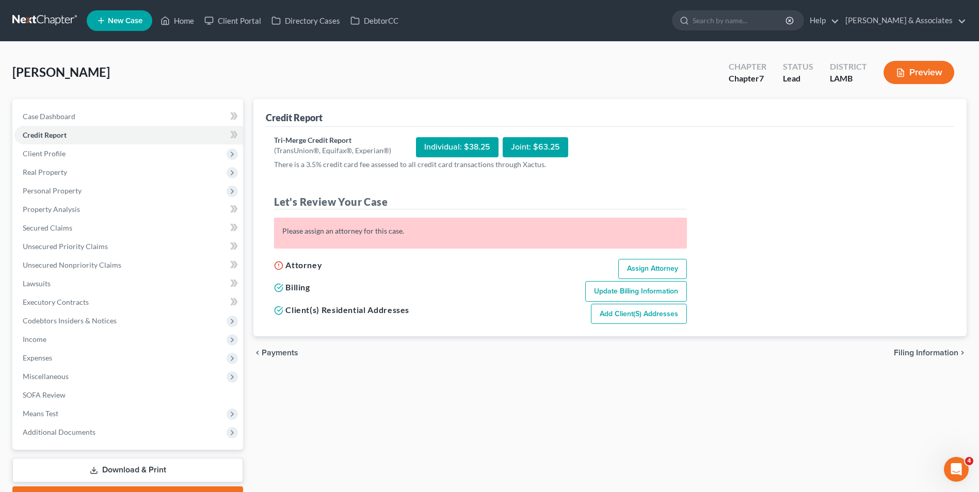
click at [662, 265] on link "Assign Attorney" at bounding box center [652, 269] width 69 height 21
select select "1"
select select "0"
select select "19"
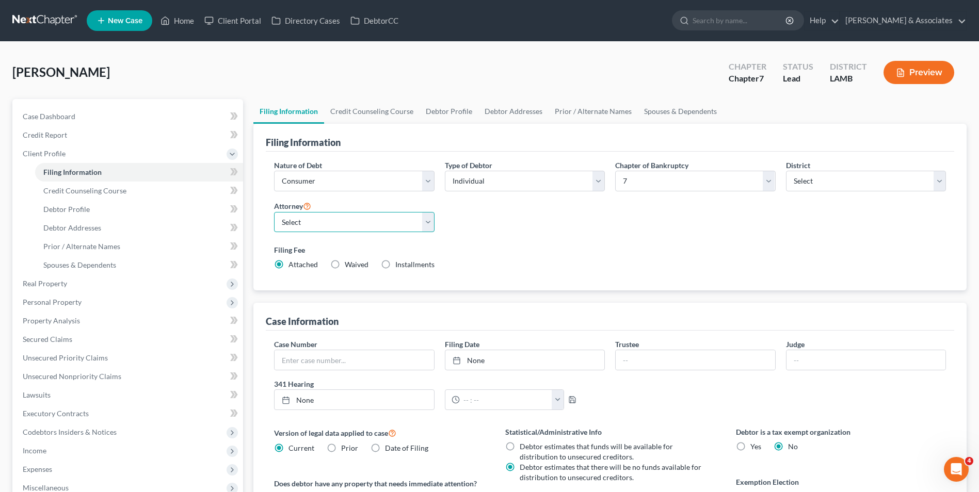
click at [335, 225] on select "Select Morley Diment - LAMB Morley Diment - LAEB Morley Diment - LAWB Paul Shou…" at bounding box center [354, 222] width 160 height 21
click at [555, 253] on label "Filing Fee" at bounding box center [610, 250] width 672 height 11
click at [900, 25] on link "[PERSON_NAME] & Associates" at bounding box center [903, 20] width 126 height 19
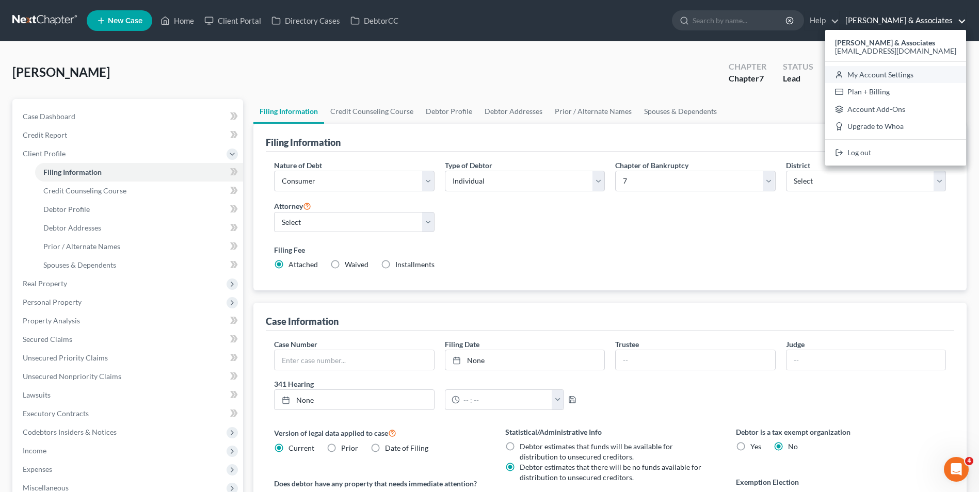
click at [891, 72] on link "My Account Settings" at bounding box center [895, 75] width 141 height 18
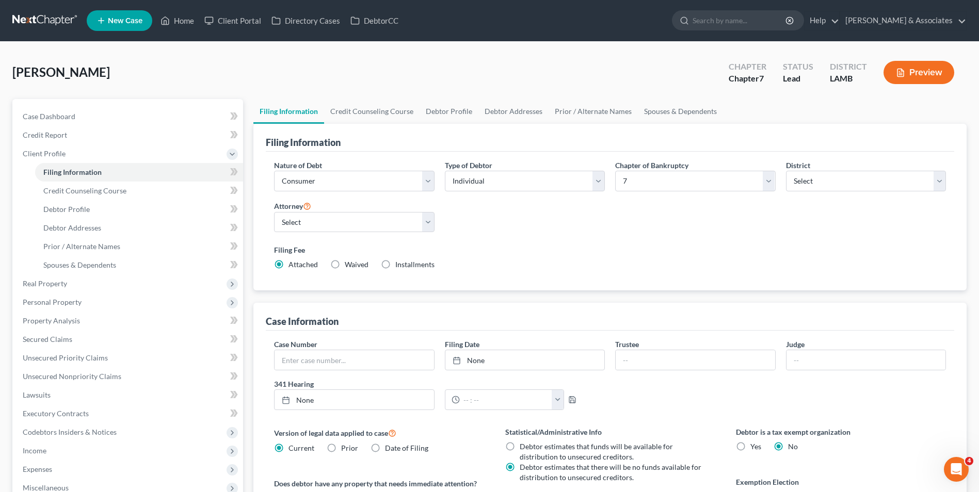
select select "35"
select select "23"
select select "19"
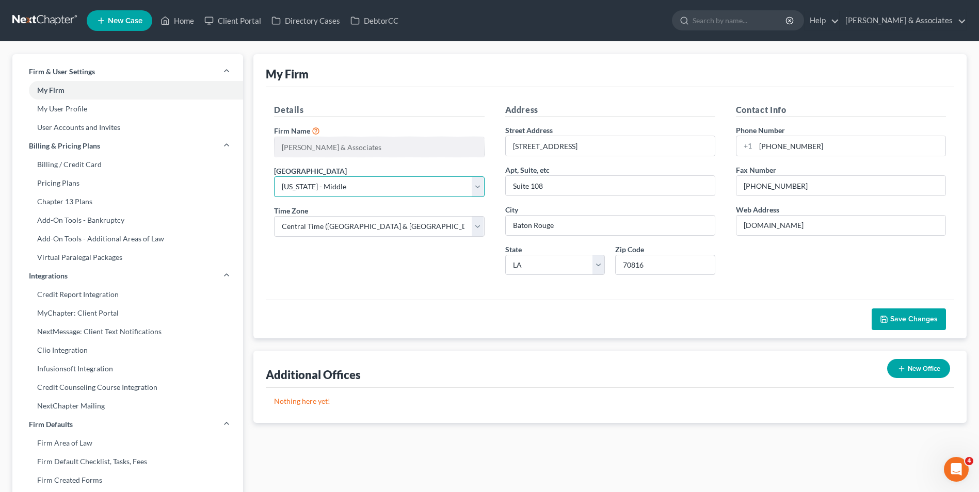
click at [410, 195] on select "Select Alabama - Middle Alabama - Northern Alabama - Southern Alaska Arizona Ar…" at bounding box center [379, 187] width 210 height 21
click at [898, 316] on span "Save Changes" at bounding box center [913, 319] width 47 height 9
click at [112, 113] on link "My User Profile" at bounding box center [127, 109] width 231 height 19
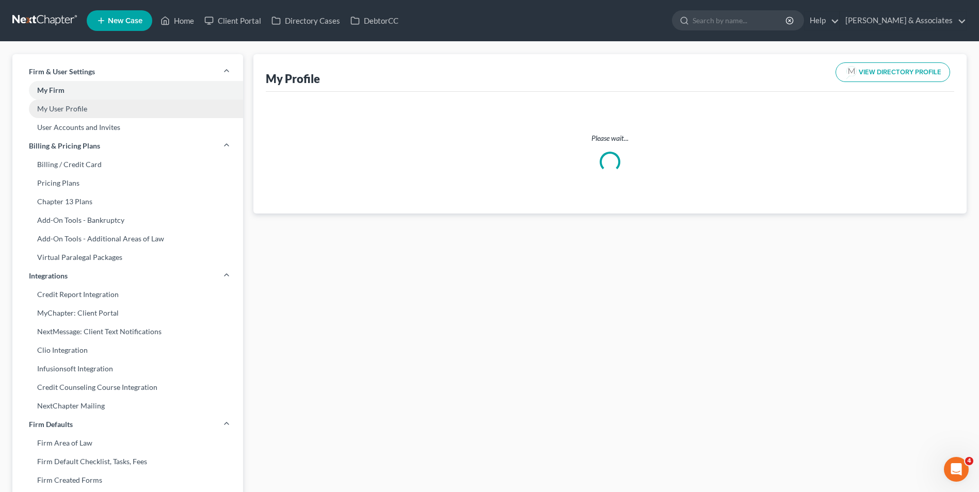
select select "19"
select select "attorney"
select select "0"
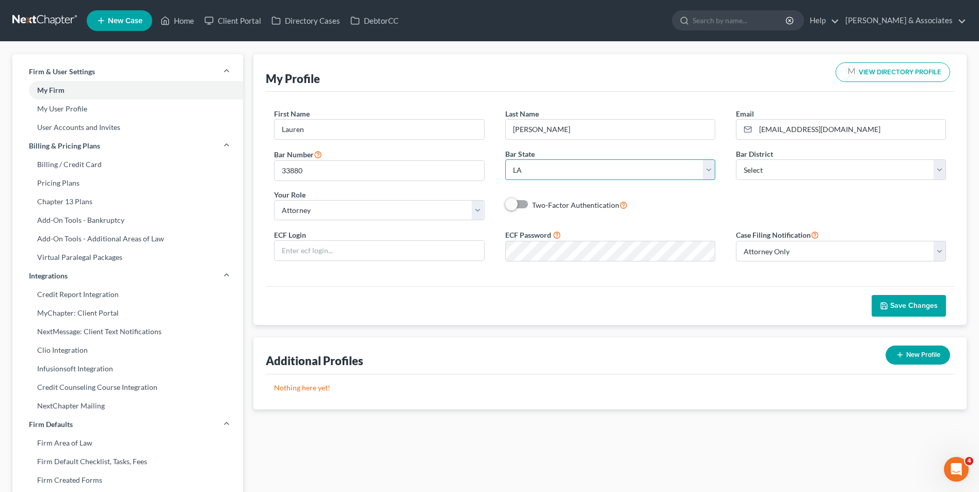
click at [548, 166] on select "State [US_STATE] AK AR AZ CA CO CT DE DC [GEOGRAPHIC_DATA] [GEOGRAPHIC_DATA] GU…" at bounding box center [610, 170] width 210 height 21
click at [505, 160] on select "State [US_STATE] AK AR AZ CA CO CT DE DC [GEOGRAPHIC_DATA] [GEOGRAPHIC_DATA] GU…" at bounding box center [610, 170] width 210 height 21
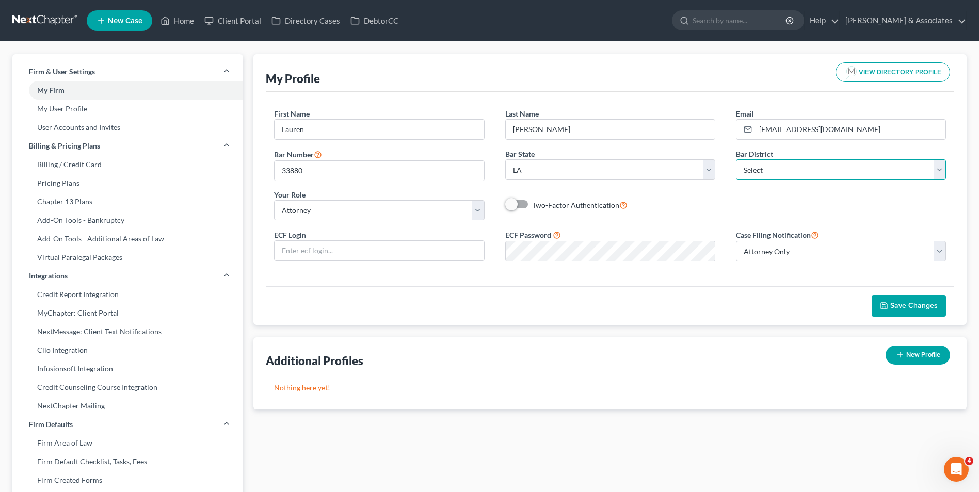
click at [754, 166] on select "Select Alabama - Middle Alabama - Northern Alabama - Southern Alaska Arizona Ar…" at bounding box center [841, 170] width 210 height 21
select select "35"
click at [736, 160] on select "Select Alabama - Middle Alabama - Northern Alabama - Southern Alaska Arizona Ar…" at bounding box center [841, 170] width 210 height 21
click at [916, 294] on div "Save Changes" at bounding box center [610, 305] width 689 height 39
click at [901, 304] on span "Save Changes" at bounding box center [913, 305] width 47 height 9
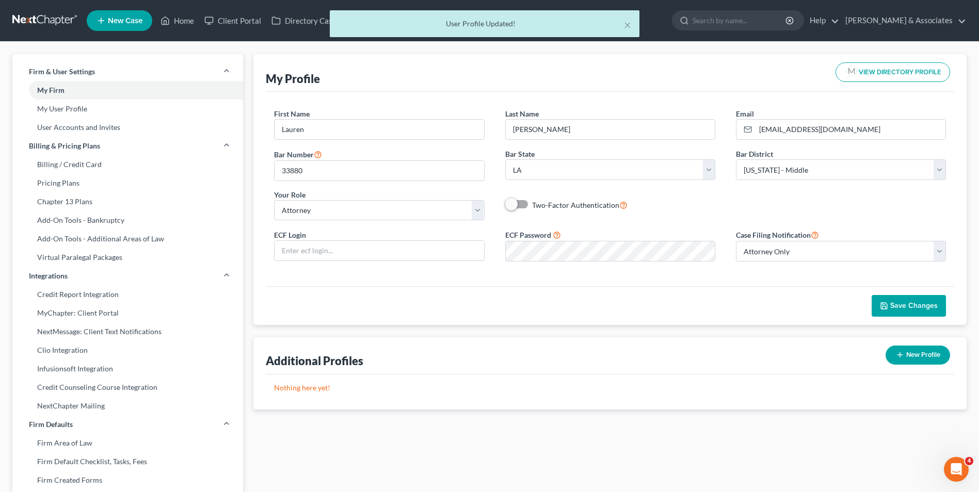
click at [935, 355] on button "New Profile" at bounding box center [918, 355] width 65 height 19
select select "35"
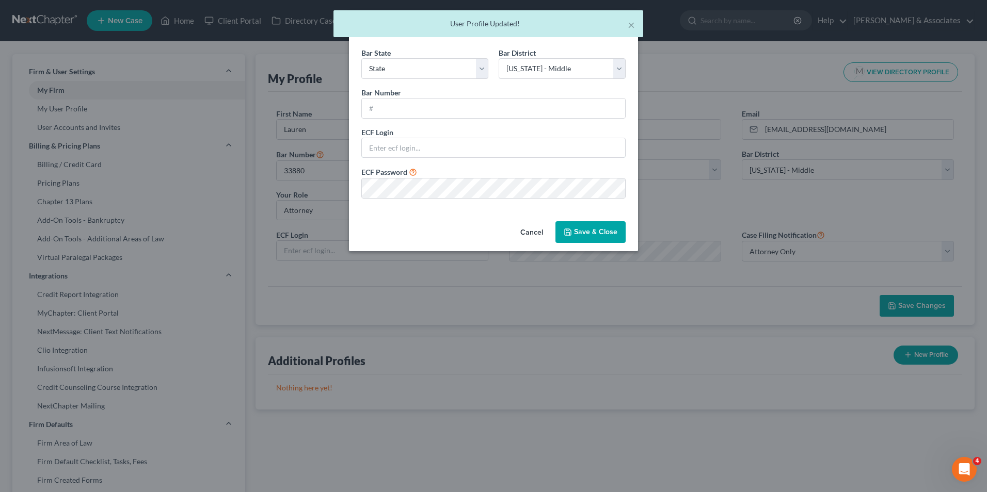
type input "[EMAIL_ADDRESS][DOMAIN_NAME]"
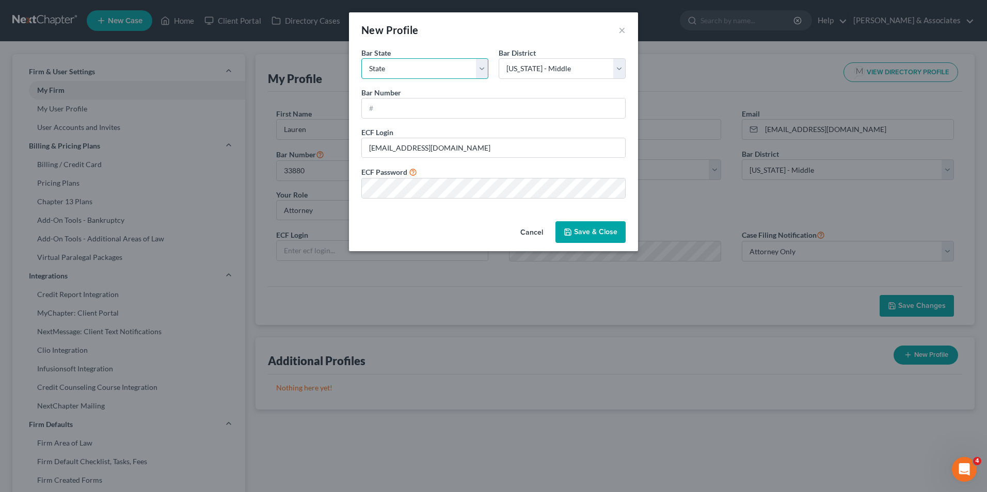
click at [475, 72] on select "State [US_STATE] AK AR AZ CA CO CT DE DC [GEOGRAPHIC_DATA] [GEOGRAPHIC_DATA] GU…" at bounding box center [424, 68] width 127 height 21
select select "19"
click at [361, 58] on select "State [US_STATE] AK AR AZ CA CO CT DE DC [GEOGRAPHIC_DATA] [GEOGRAPHIC_DATA] GU…" at bounding box center [424, 68] width 127 height 21
click at [537, 70] on select "Select Alabama - Middle Alabama - Northern Alabama - Southern Alaska Arizona Ar…" at bounding box center [562, 68] width 127 height 21
select select "34"
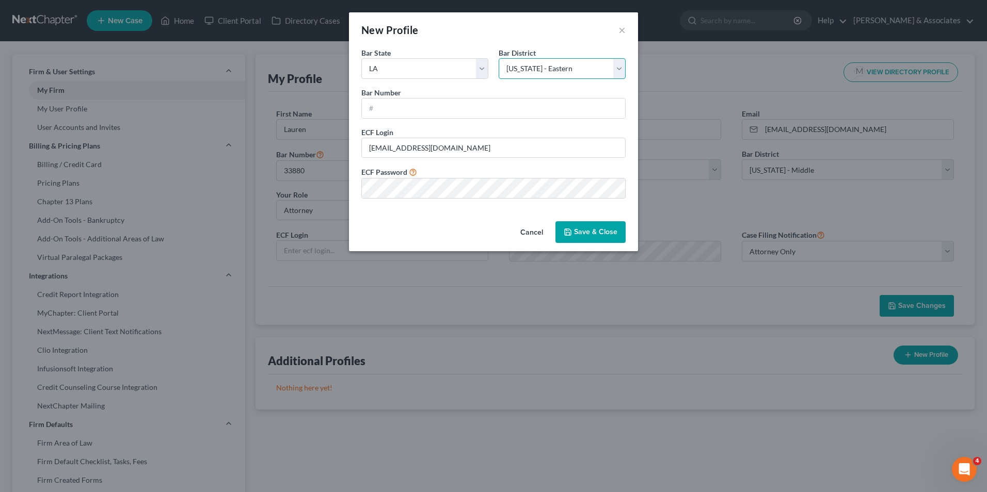
click at [499, 58] on select "Select Alabama - Middle Alabama - Northern Alabama - Southern Alaska Arizona Ar…" at bounding box center [562, 68] width 127 height 21
click at [414, 110] on input "text" at bounding box center [493, 109] width 263 height 20
type input "33880"
click at [585, 224] on button "Save & Close" at bounding box center [590, 232] width 70 height 22
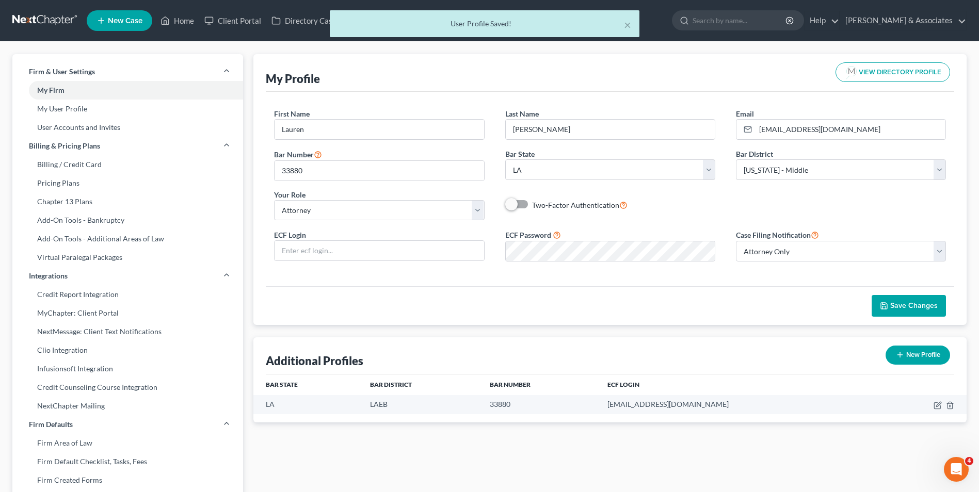
click at [905, 351] on button "New Profile" at bounding box center [918, 355] width 65 height 19
select select "35"
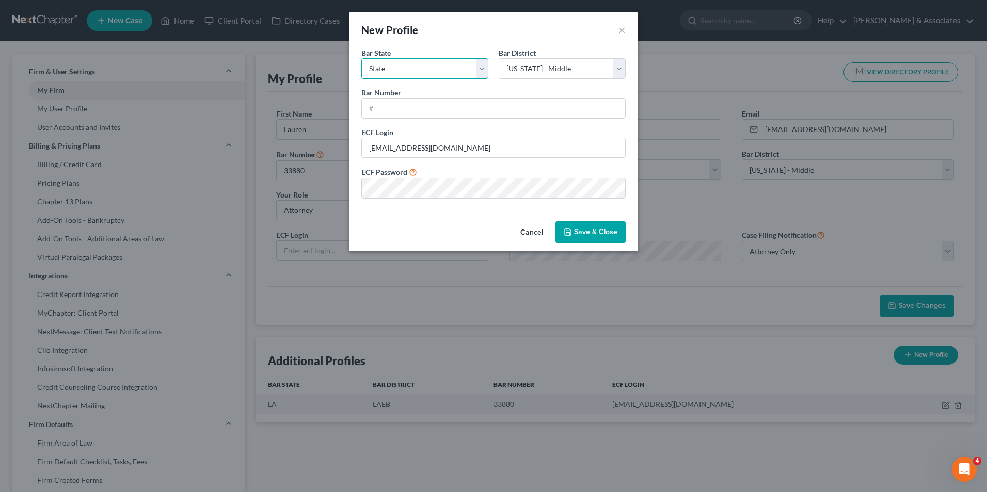
click at [436, 77] on select "State [US_STATE] AK AR AZ CA CO CT DE DC [GEOGRAPHIC_DATA] [GEOGRAPHIC_DATA] GU…" at bounding box center [424, 68] width 127 height 21
select select "19"
click at [361, 58] on select "State [US_STATE] AK AR AZ CA CO CT DE DC [GEOGRAPHIC_DATA] [GEOGRAPHIC_DATA] GU…" at bounding box center [424, 68] width 127 height 21
click at [549, 69] on select "Select Alabama - Middle Alabama - Northern Alabama - Southern Alaska Arizona Ar…" at bounding box center [562, 68] width 127 height 21
select select "36"
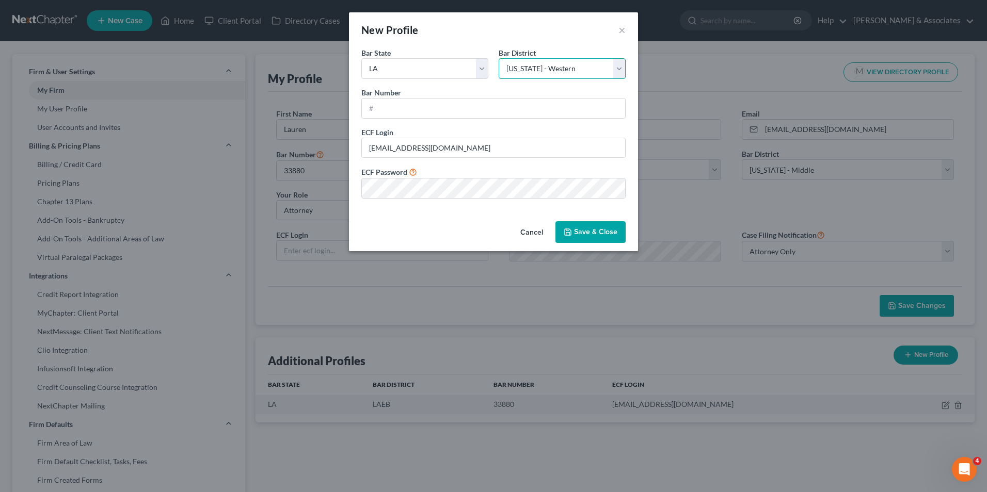
click at [499, 58] on select "Select Alabama - Middle Alabama - Northern Alabama - Southern Alaska Arizona Ar…" at bounding box center [562, 68] width 127 height 21
click at [470, 104] on input "text" at bounding box center [493, 109] width 263 height 20
type input "33880"
click at [625, 229] on button "Save & Close" at bounding box center [590, 232] width 70 height 22
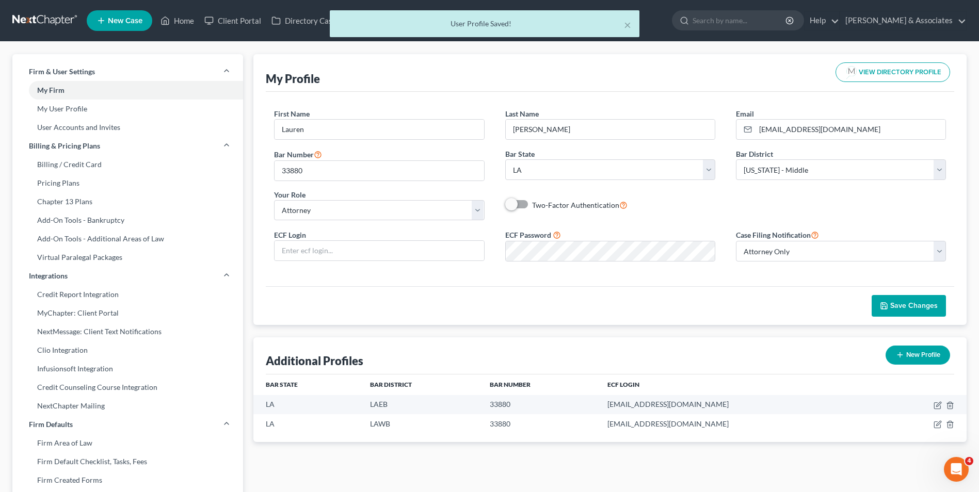
click at [182, 21] on div "× User Profile Saved!" at bounding box center [484, 26] width 979 height 32
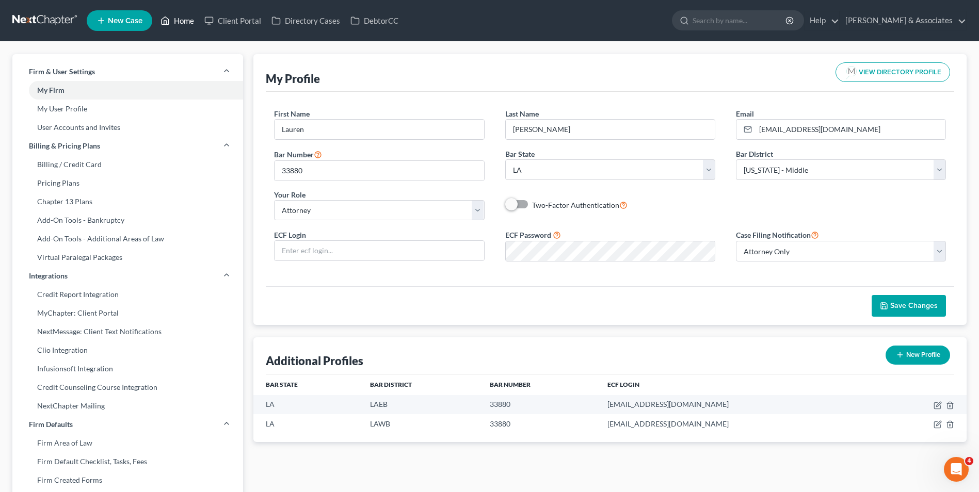
click at [177, 25] on link "Home" at bounding box center [177, 20] width 44 height 19
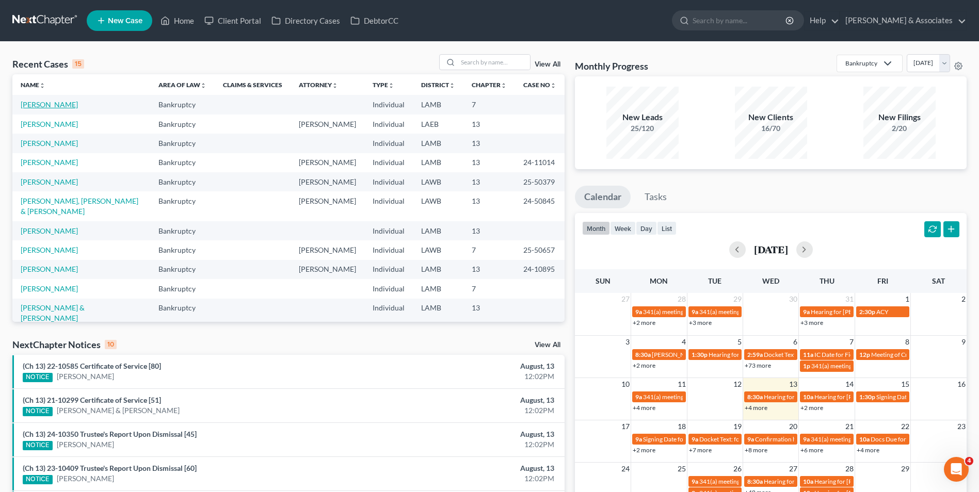
click at [56, 103] on link "[PERSON_NAME]" at bounding box center [49, 104] width 57 height 9
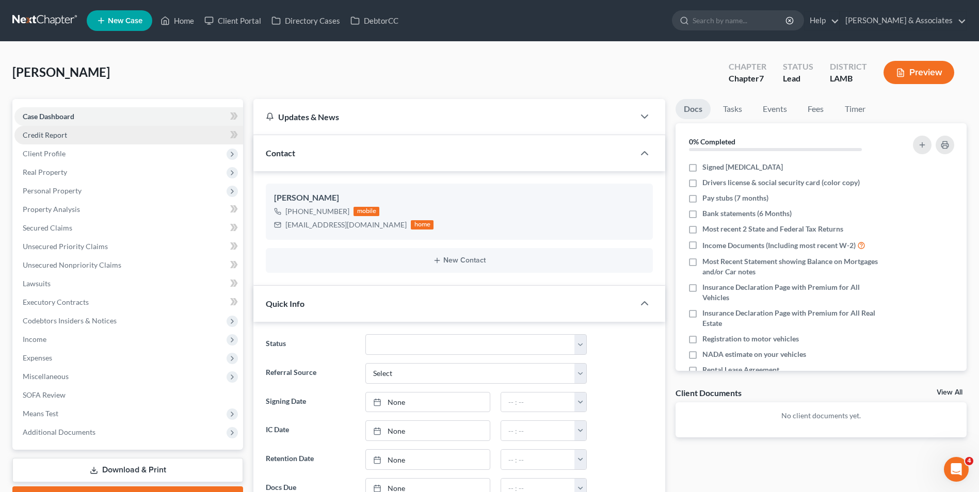
click at [139, 141] on link "Credit Report" at bounding box center [128, 135] width 229 height 19
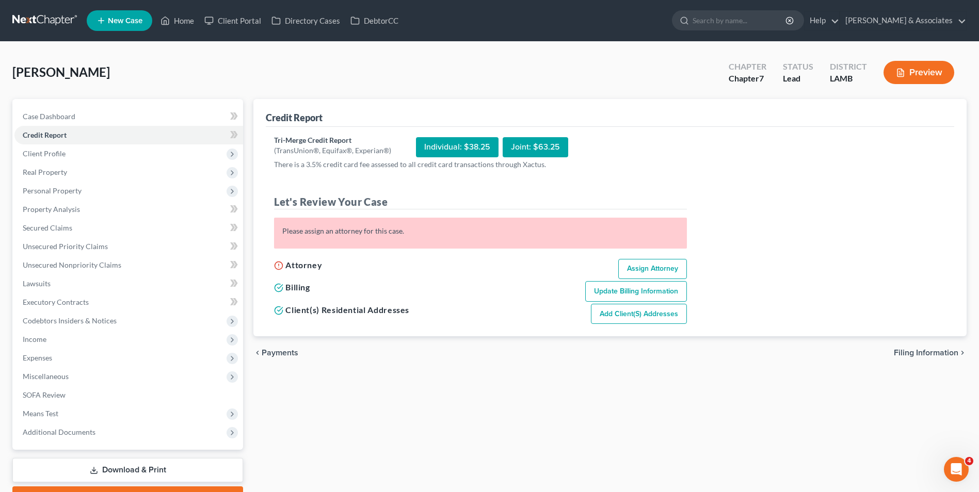
click at [631, 263] on link "Assign Attorney" at bounding box center [652, 269] width 69 height 21
select select "1"
select select "0"
select select "35"
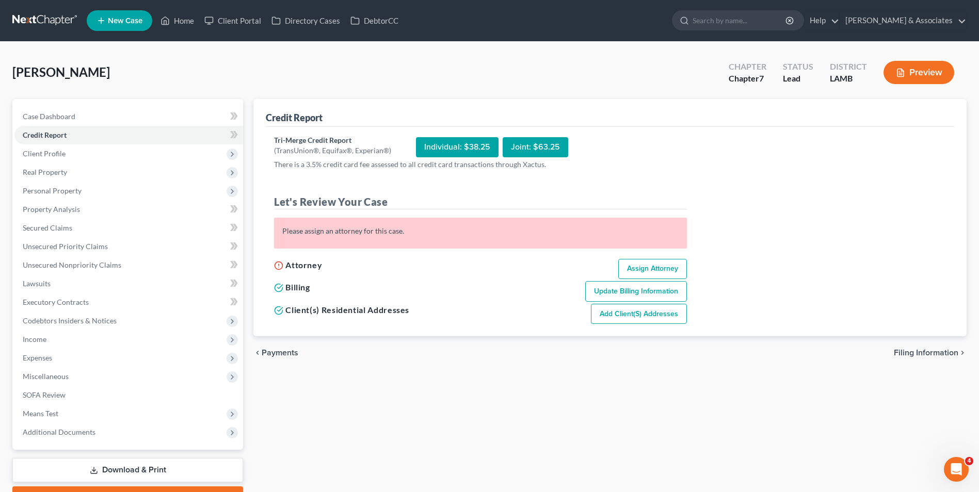
select select "19"
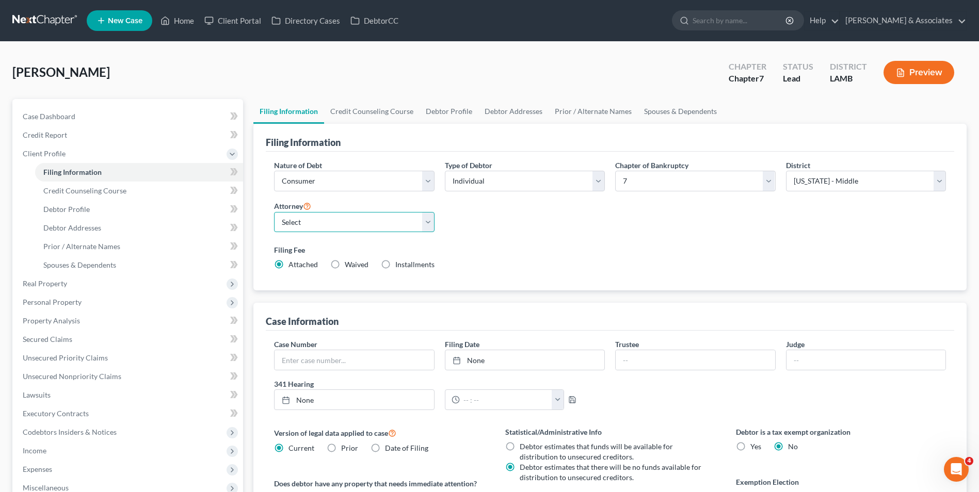
click at [406, 218] on select "Select Morley Diment - LAMB Morley Diment - LAEB Morley Diment - LAWB Paul Shou…" at bounding box center [354, 222] width 160 height 21
select select "12"
click at [274, 212] on select "Select Morley Diment - LAMB Morley Diment - LAEB Morley Diment - LAWB Paul Shou…" at bounding box center [354, 222] width 160 height 21
click at [512, 256] on div "Filing Fee Attached Waived Waived Installments Installments" at bounding box center [610, 257] width 672 height 25
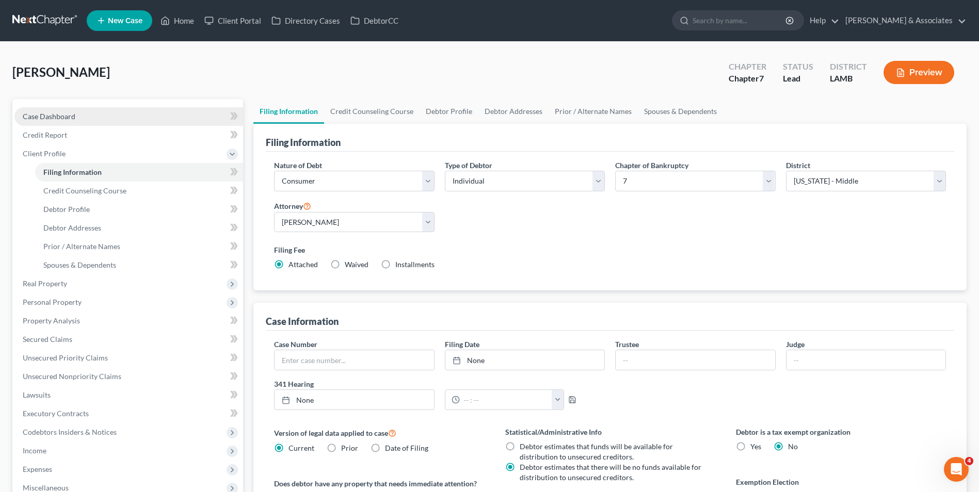
click at [42, 118] on span "Case Dashboard" at bounding box center [49, 116] width 53 height 9
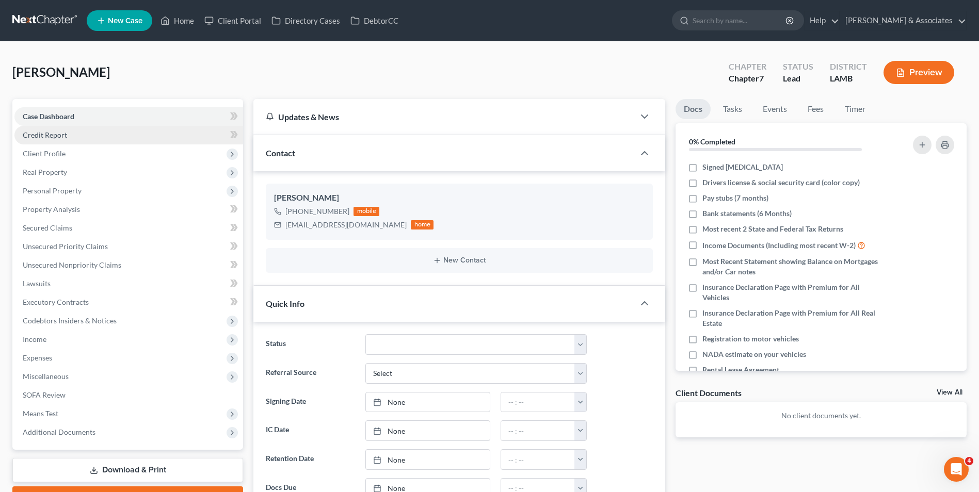
click at [47, 131] on span "Credit Report" at bounding box center [45, 135] width 44 height 9
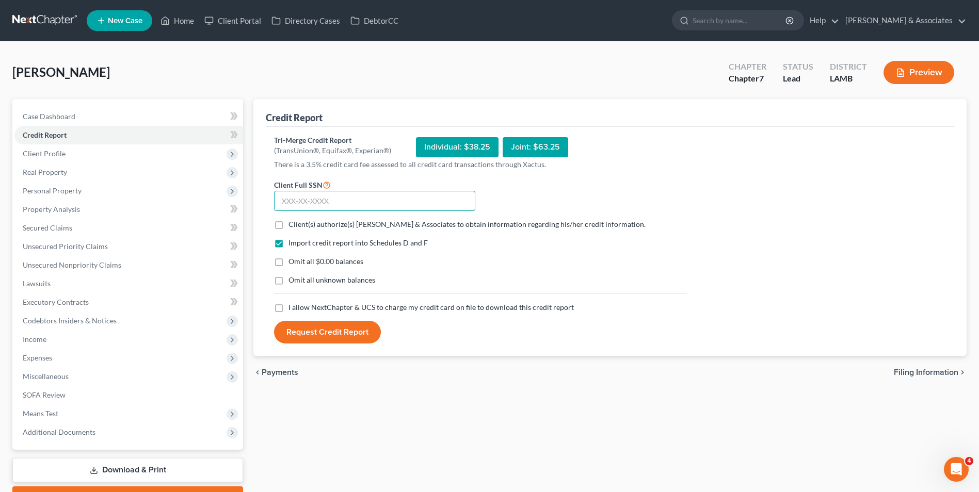
click at [312, 198] on input "text" at bounding box center [374, 201] width 201 height 21
